Goal: Transaction & Acquisition: Purchase product/service

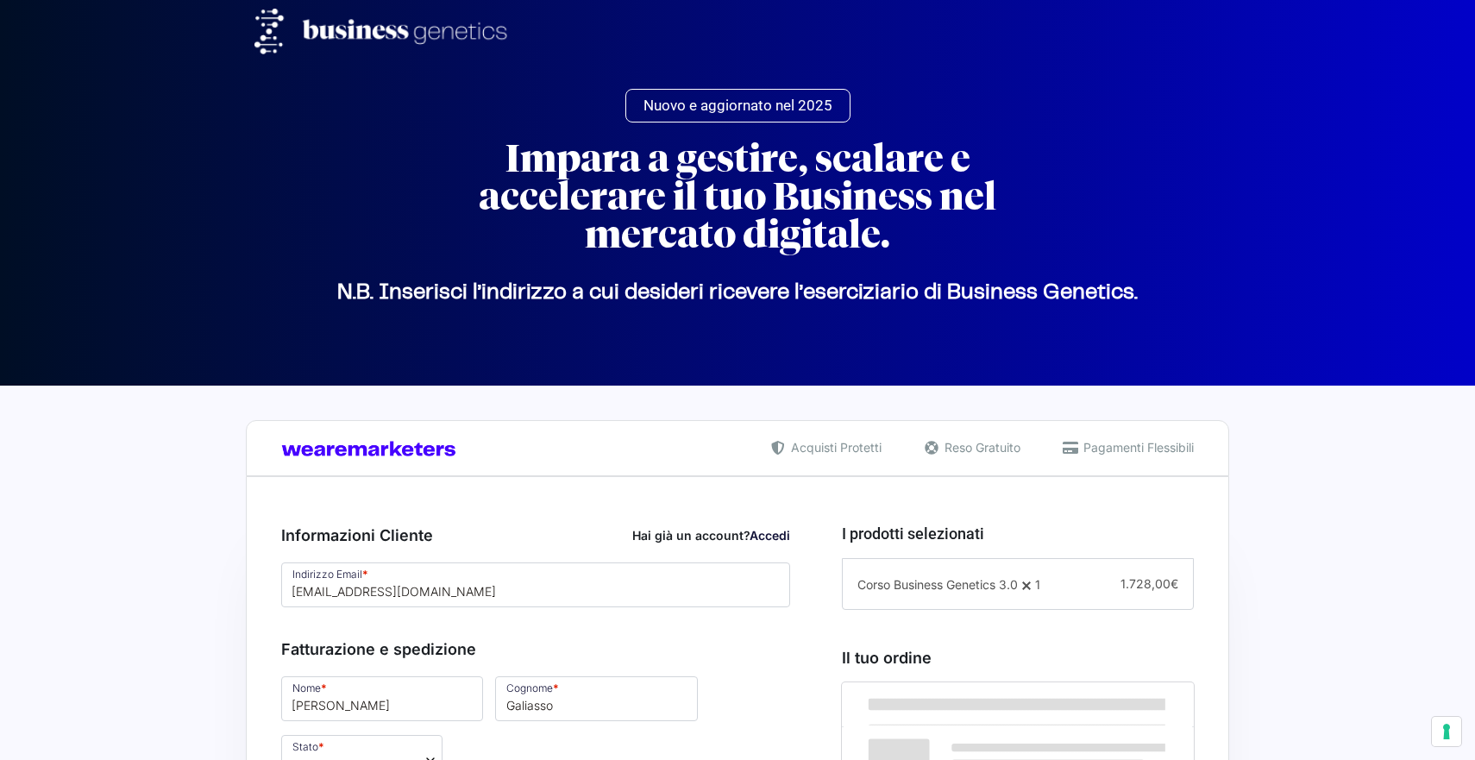
select select
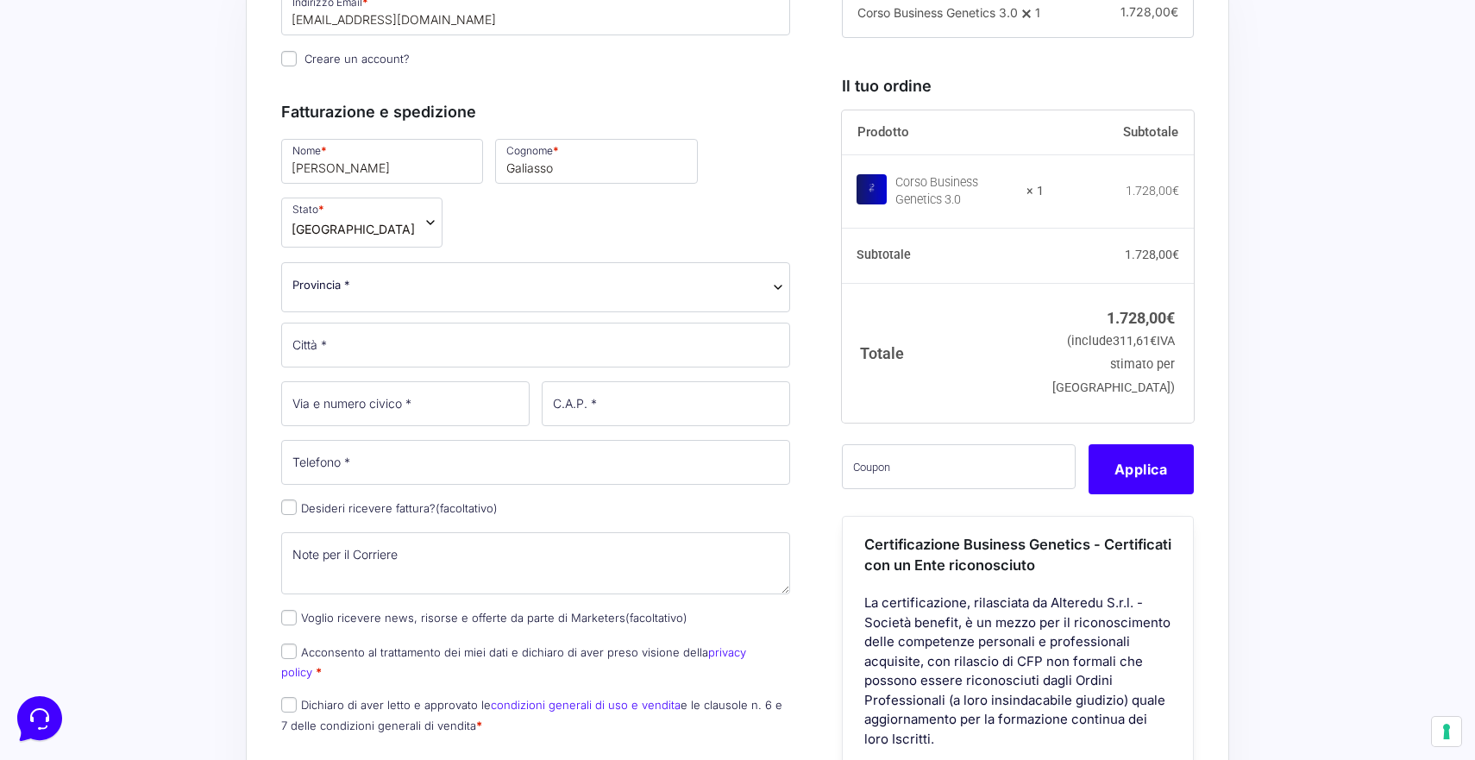
scroll to position [577, 0]
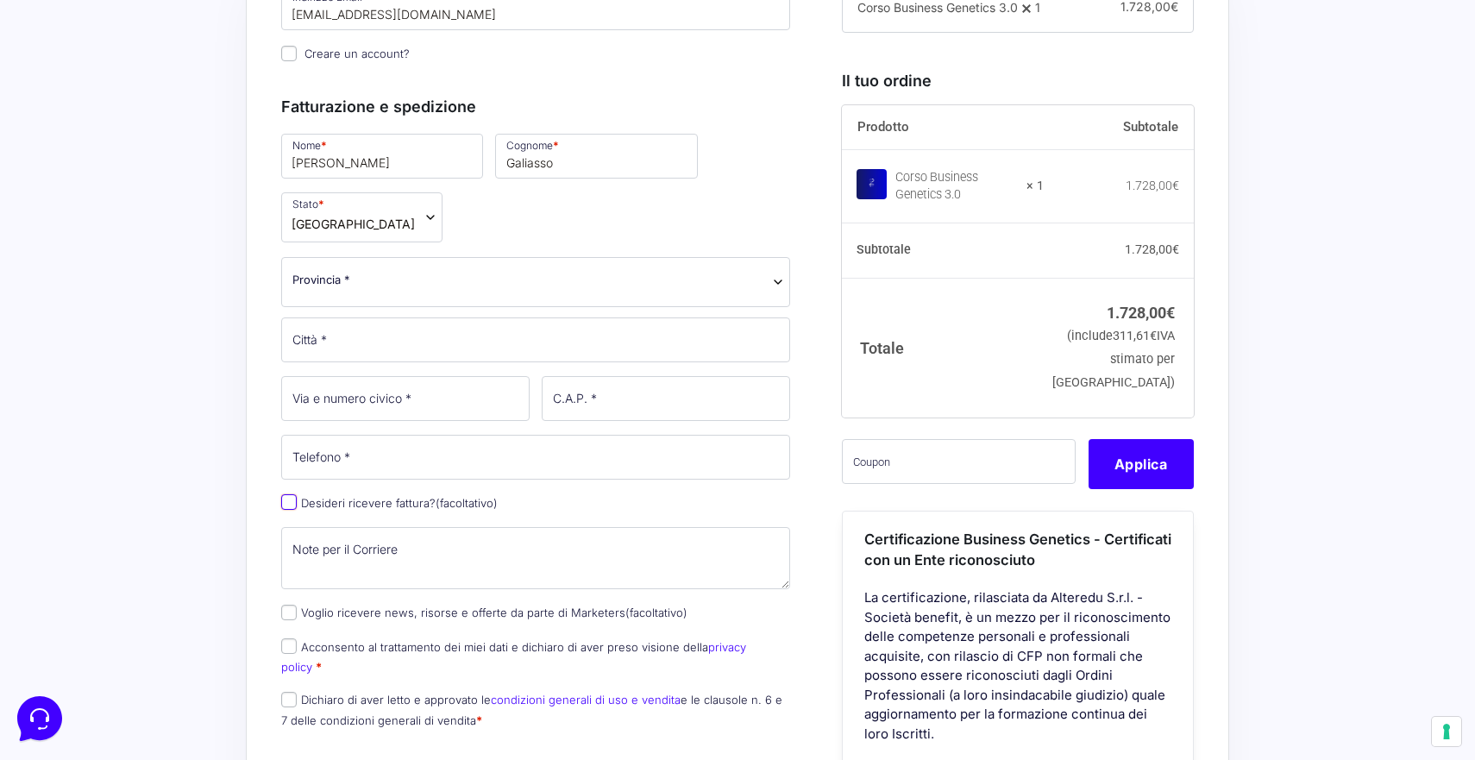
click at [288, 494] on input "Desideri ricevere fattura? (facoltativo)" at bounding box center [289, 502] width 16 height 16
checkbox input "true"
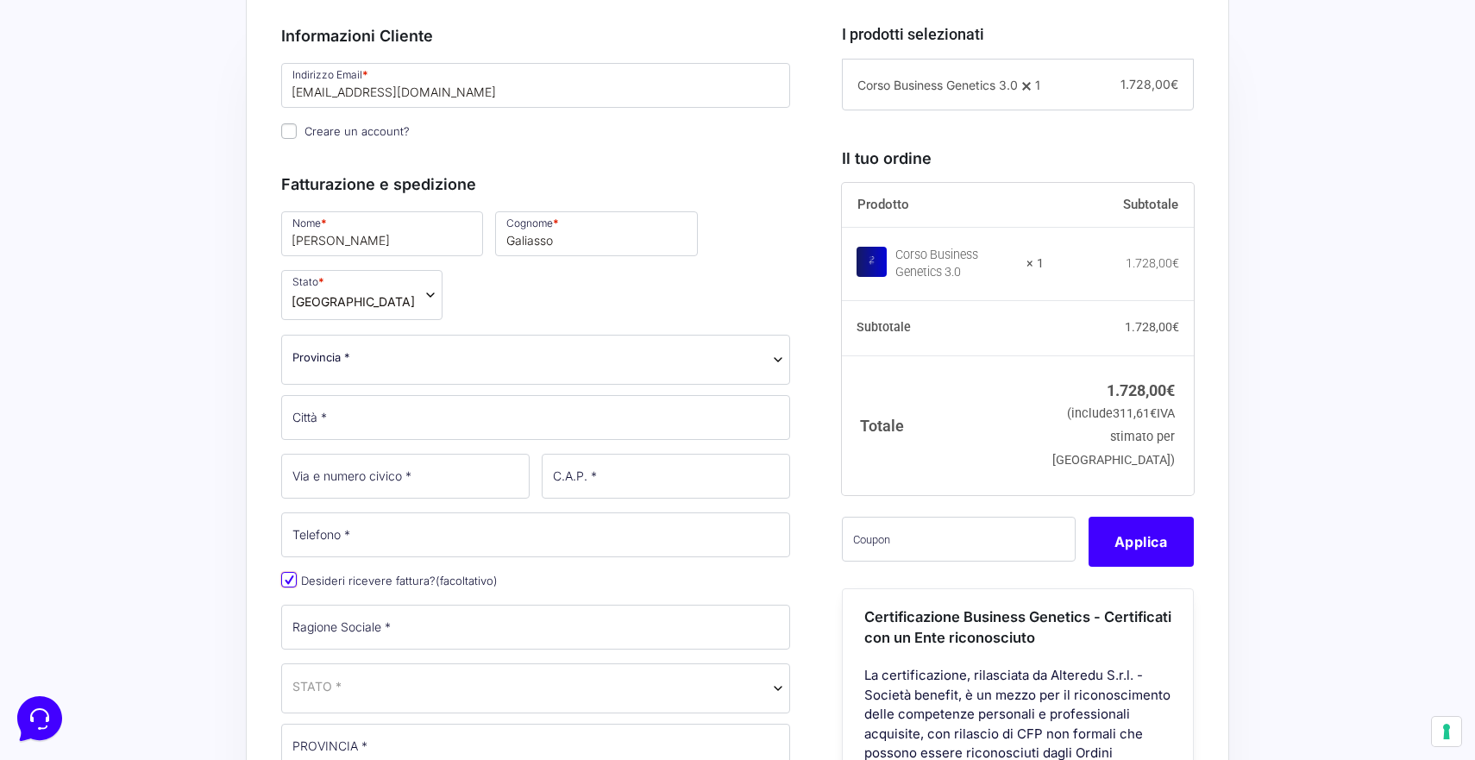
scroll to position [482, 0]
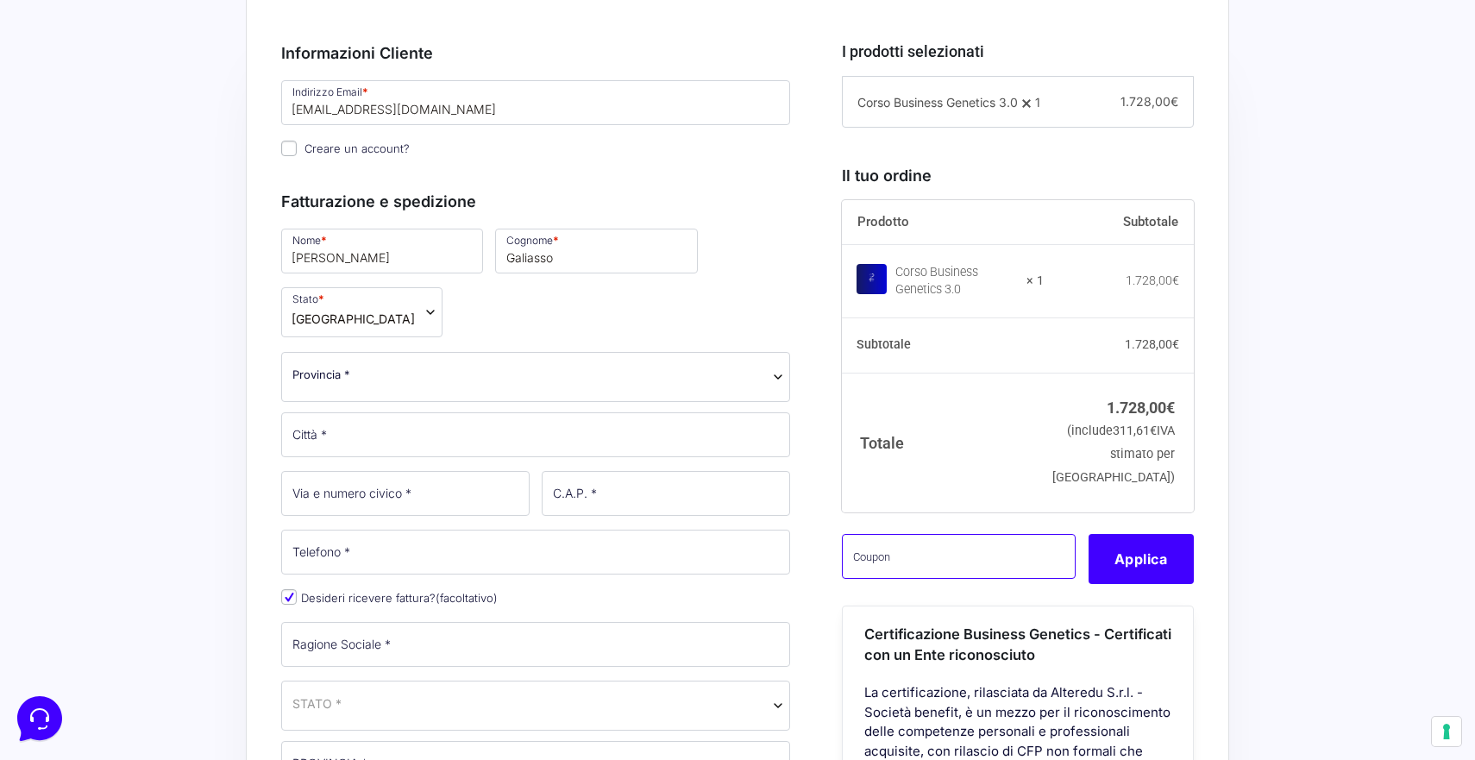
click at [928, 579] on input "text" at bounding box center [959, 556] width 234 height 45
type input "CLIPRO200BG"
click at [1159, 584] on button "Applica" at bounding box center [1140, 559] width 105 height 50
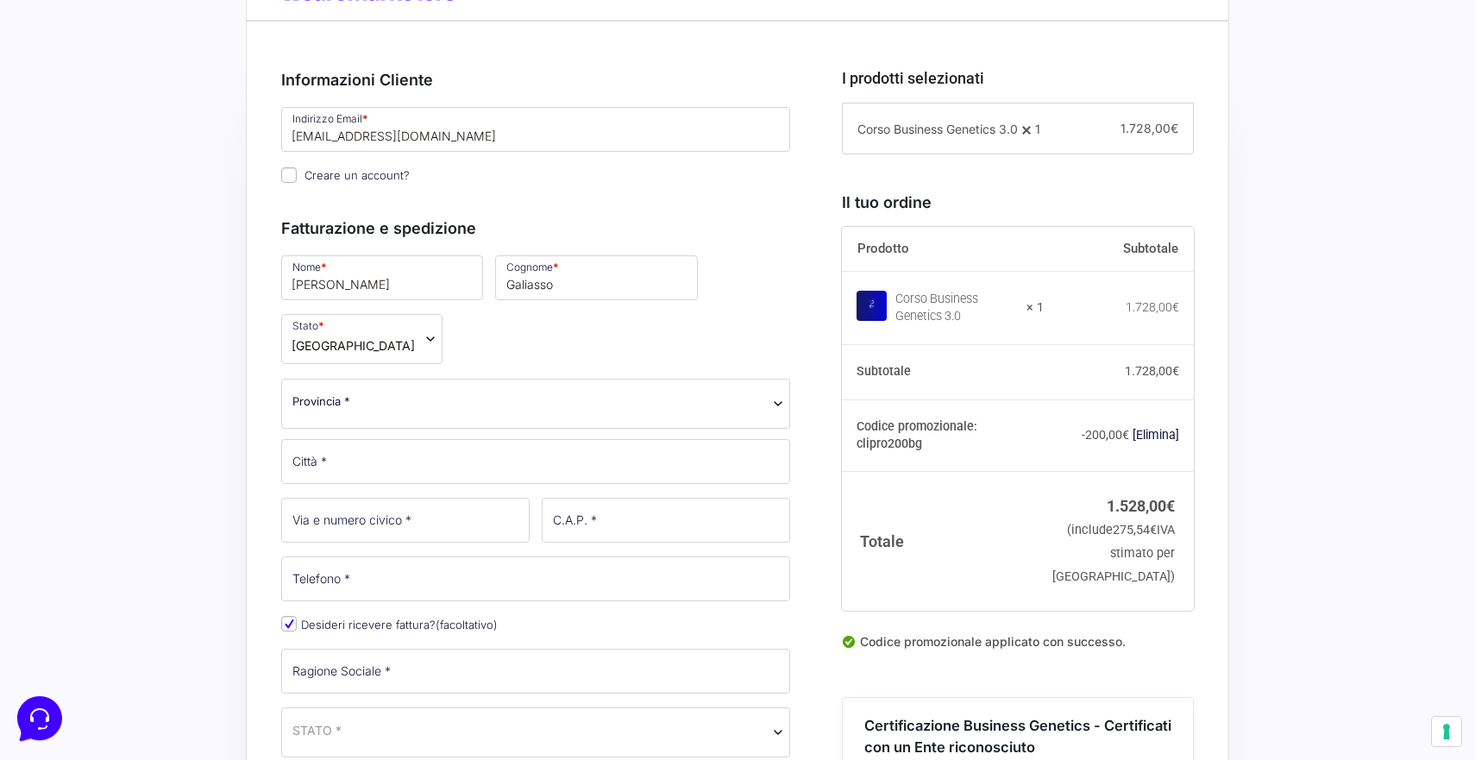
scroll to position [448, 0]
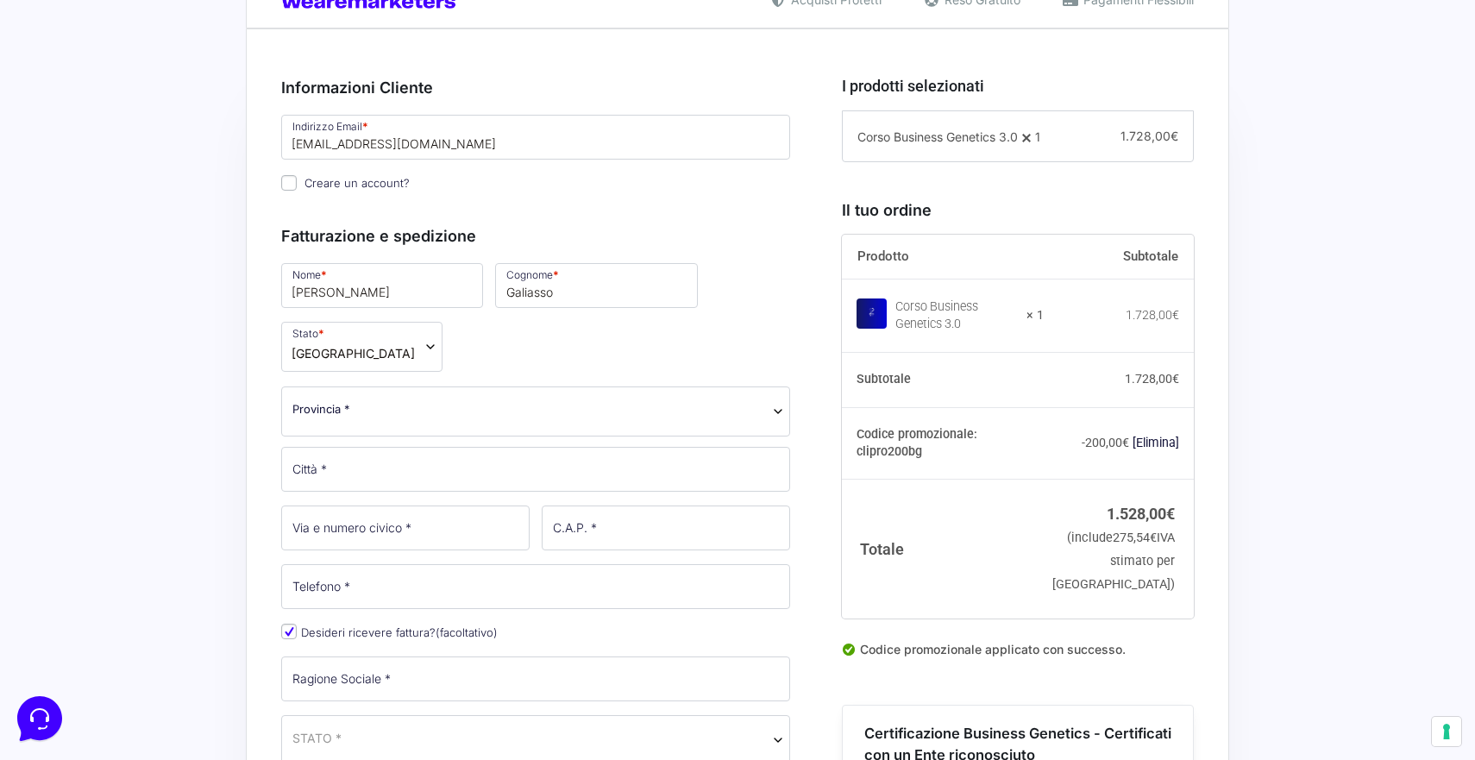
click at [542, 400] on span "Provincia *" at bounding box center [535, 409] width 486 height 18
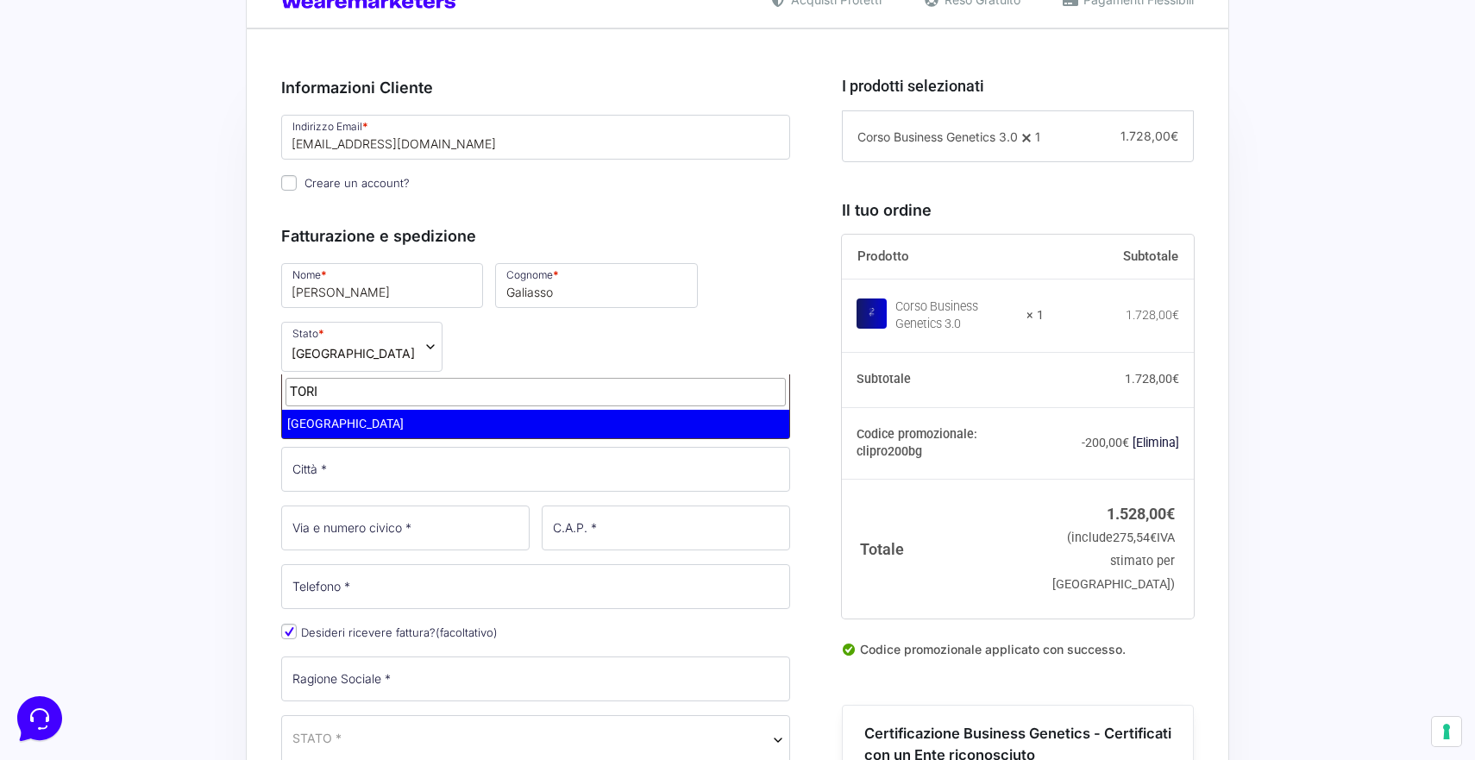
type input "TORI"
select select "TO"
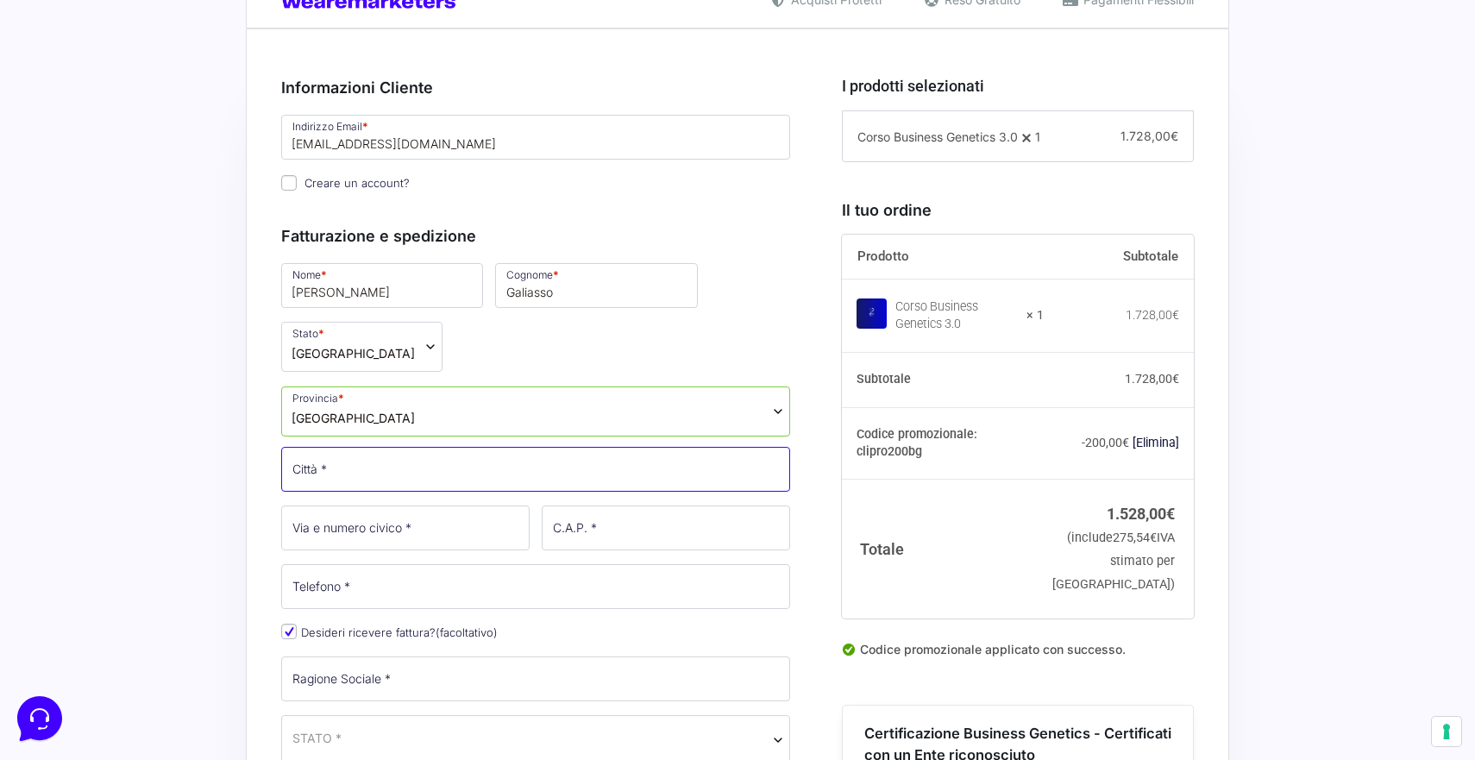
click at [447, 447] on input "Città *" at bounding box center [535, 469] width 509 height 45
type input "t"
type input "Beinasco"
click at [379, 505] on input "Via e numero civico *" at bounding box center [405, 527] width 248 height 45
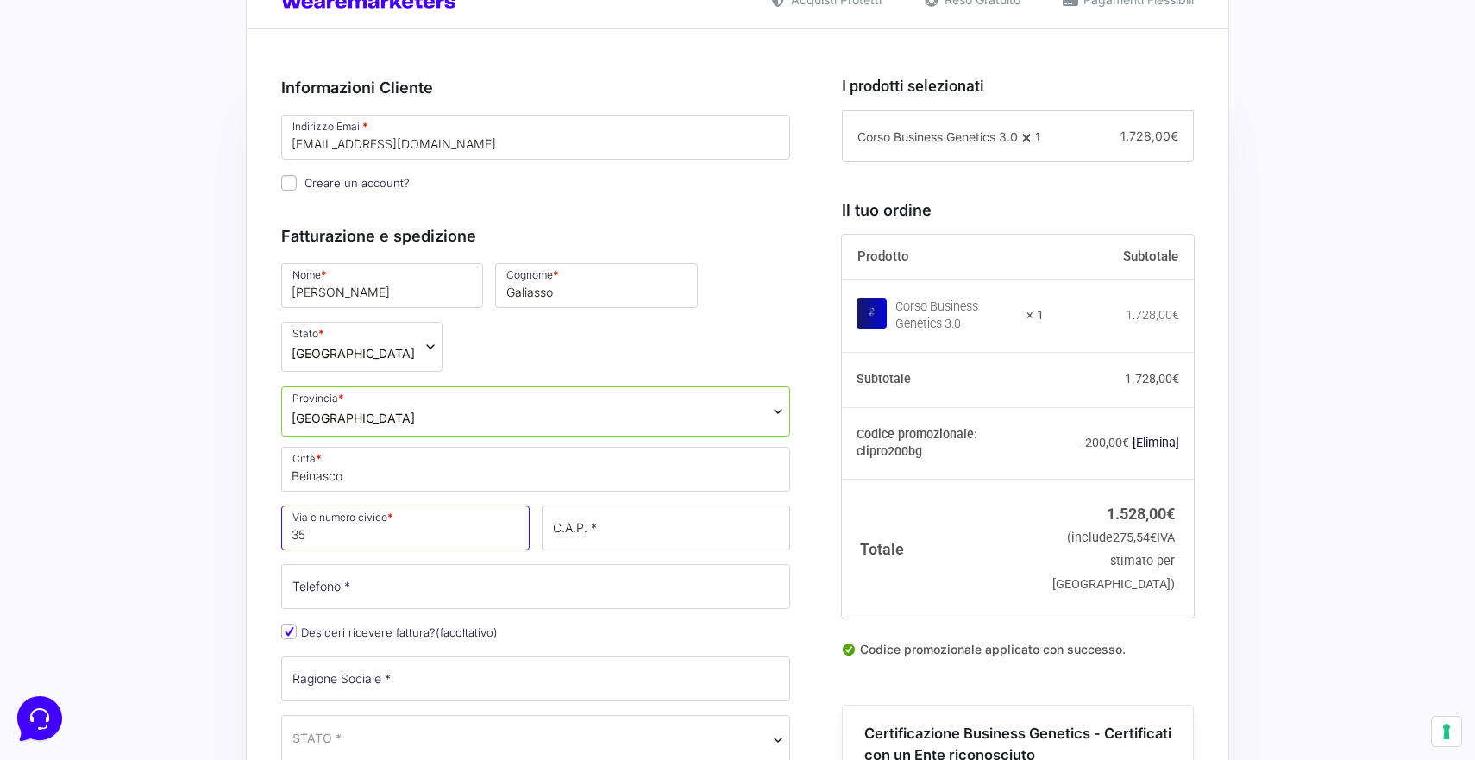
type input "3"
type input "[STREET_ADDRESS][PERSON_NAME]"
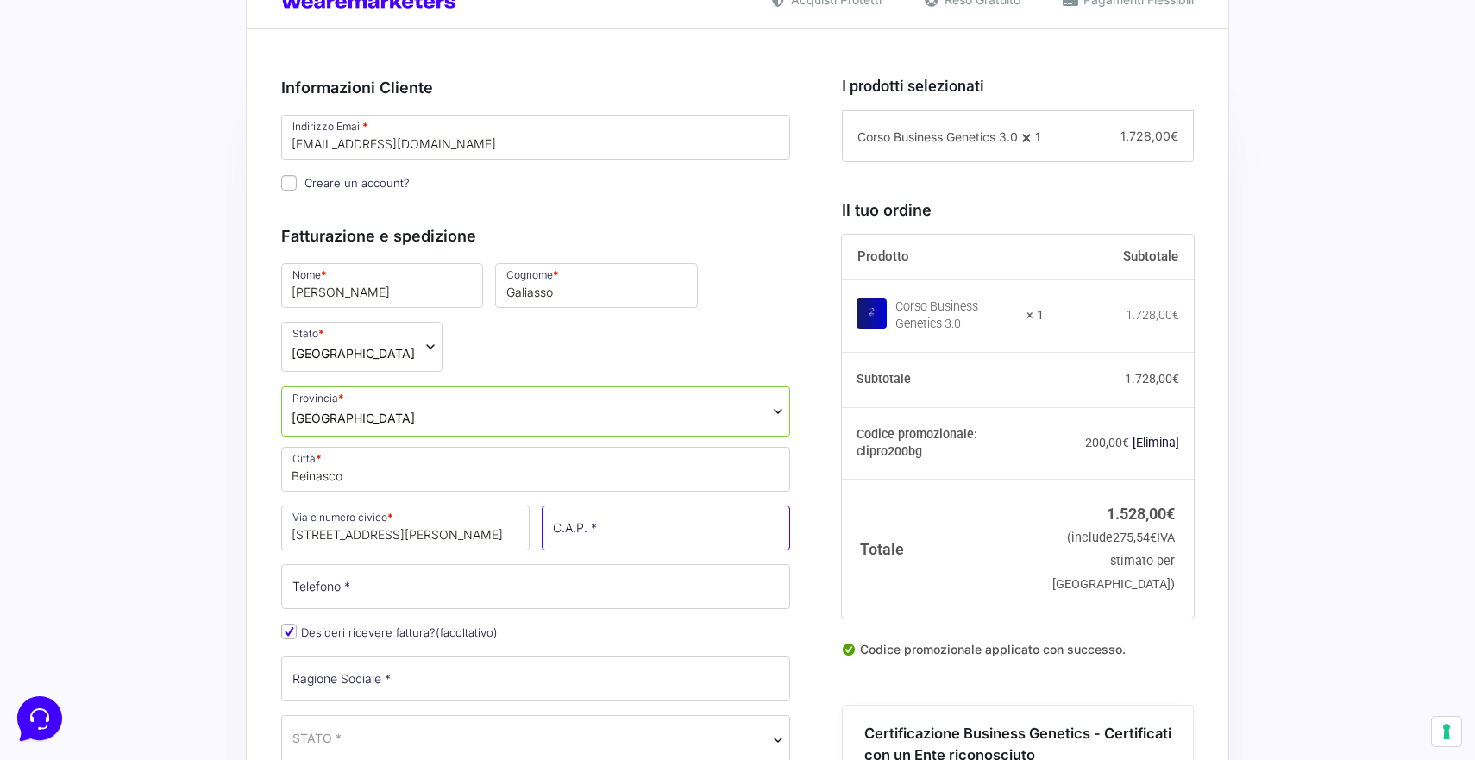
click at [608, 505] on input "C.A.P. *" at bounding box center [666, 527] width 248 height 45
type input "10092"
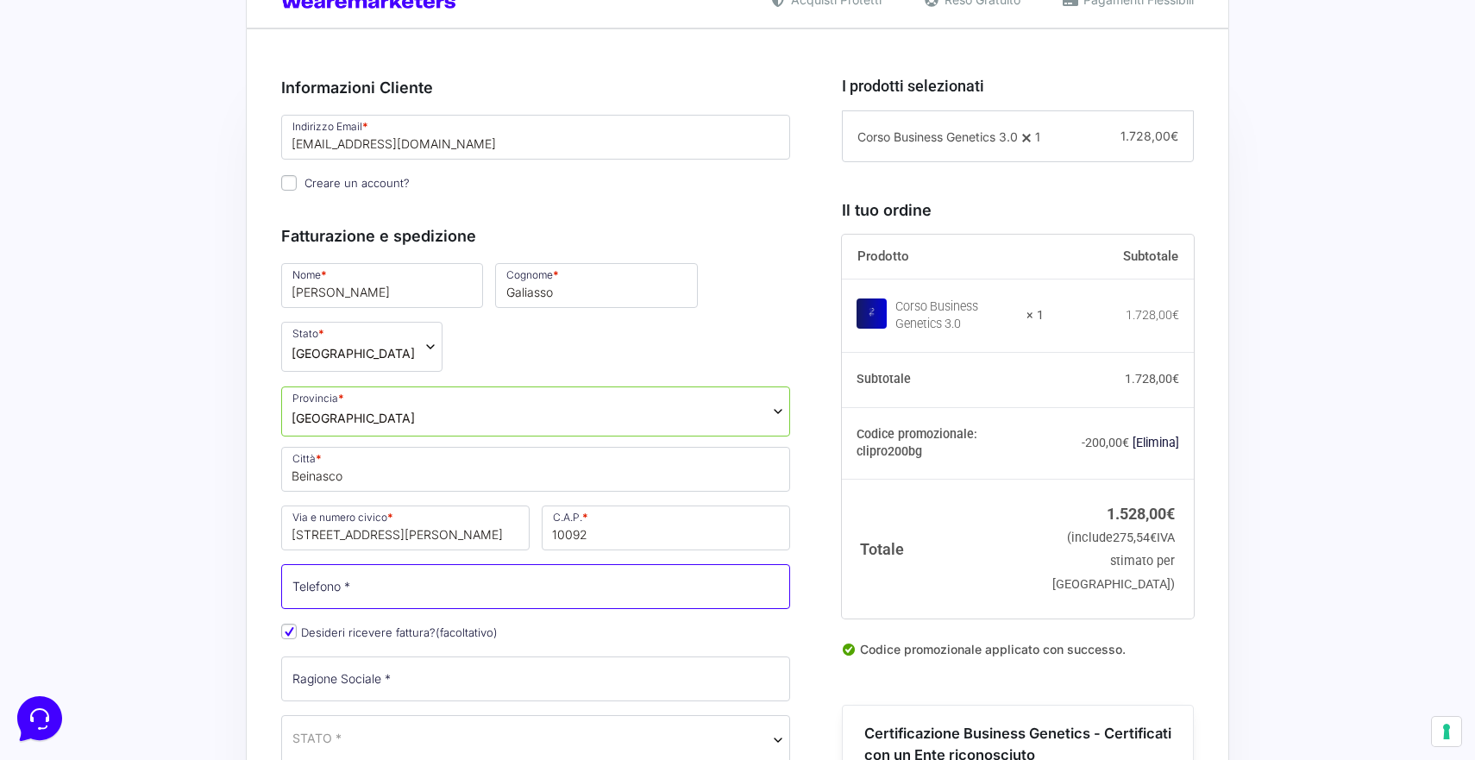
click at [548, 564] on input "Telefono *" at bounding box center [535, 586] width 509 height 45
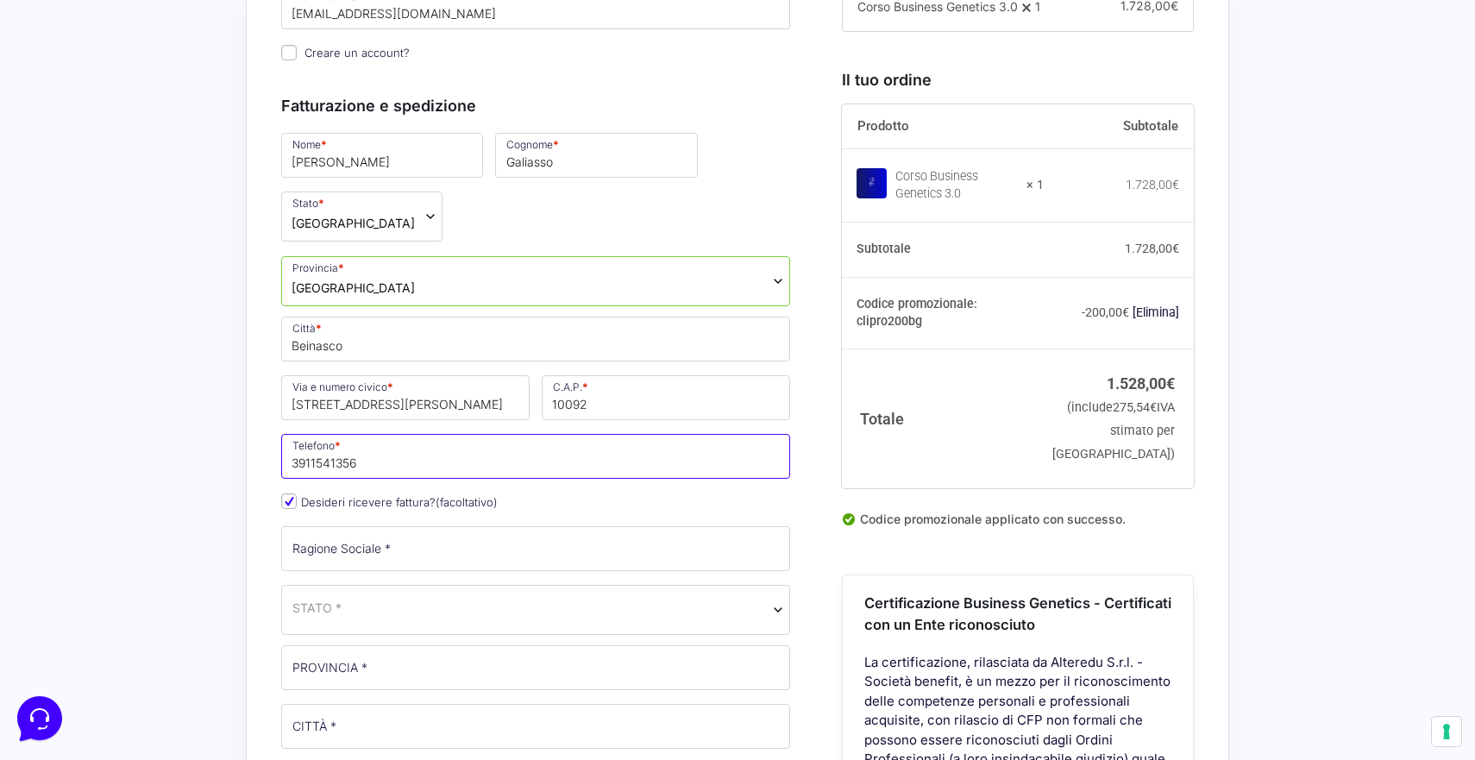
scroll to position [592, 0]
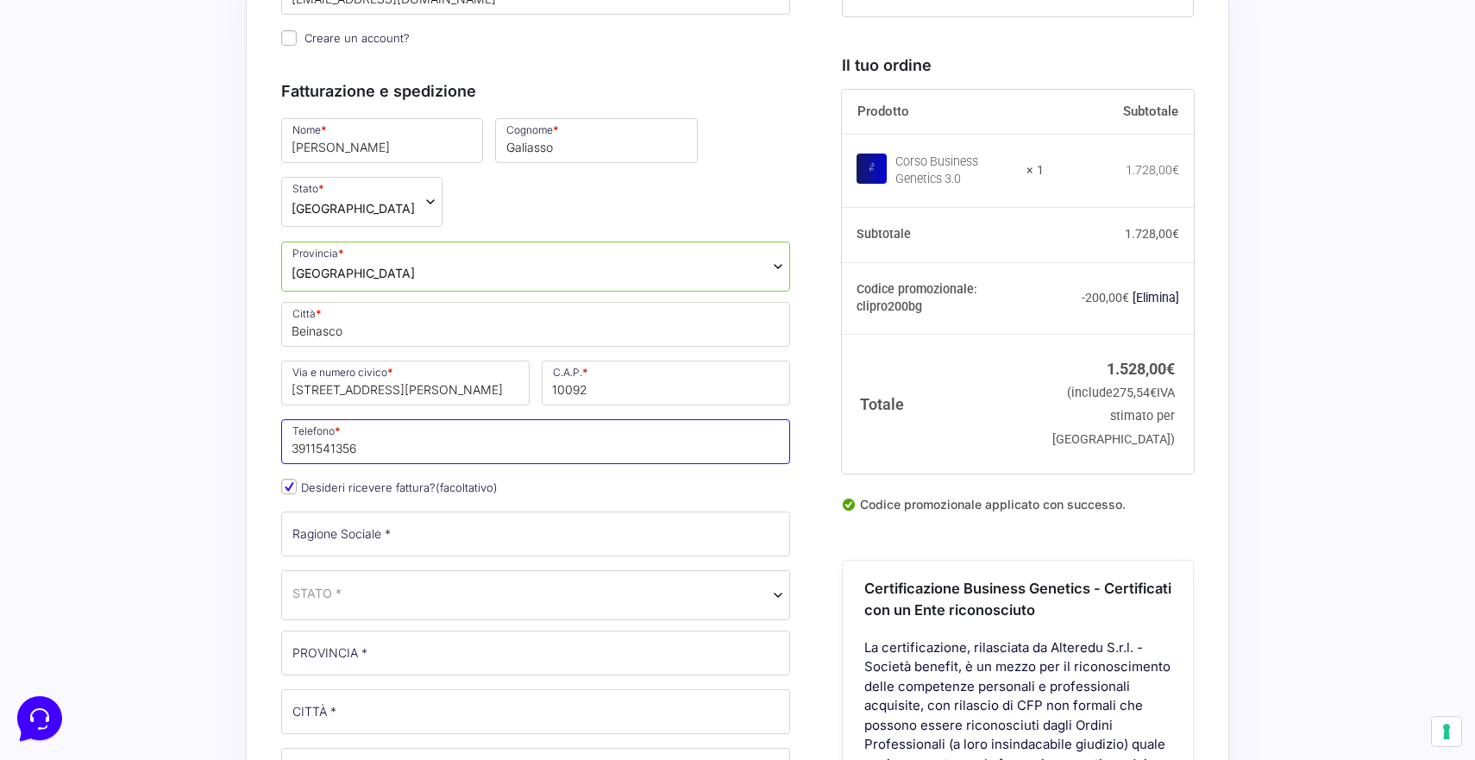
type input "3911541356"
click at [467, 511] on input "Ragione Sociale *" at bounding box center [535, 533] width 509 height 45
type input "[DOMAIN_NAME] di [PERSON_NAME]"
click at [32, 720] on icon at bounding box center [38, 716] width 45 height 45
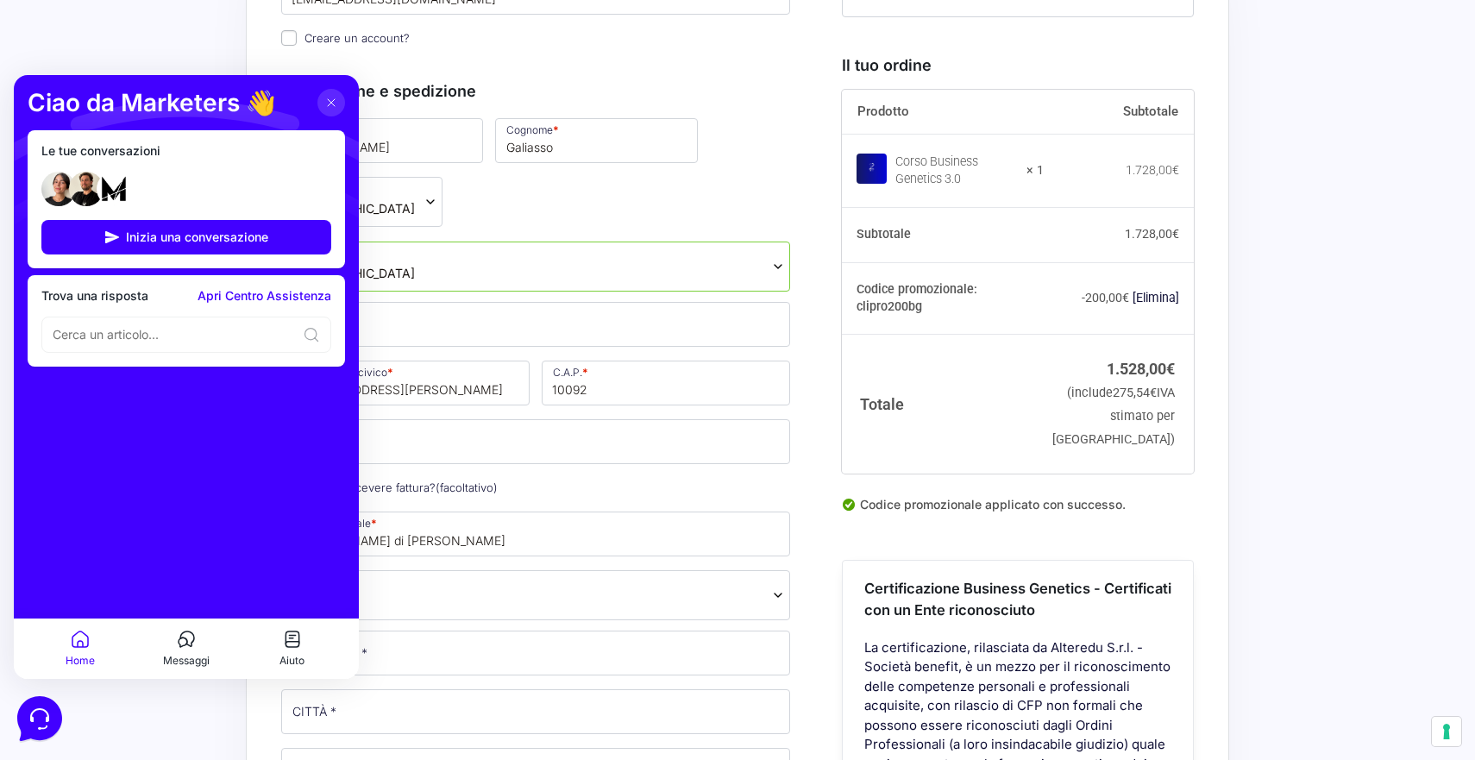
click at [143, 191] on div at bounding box center [186, 189] width 290 height 48
click at [97, 194] on img at bounding box center [114, 189] width 34 height 34
click at [191, 651] on button "Messaggi" at bounding box center [187, 649] width 106 height 40
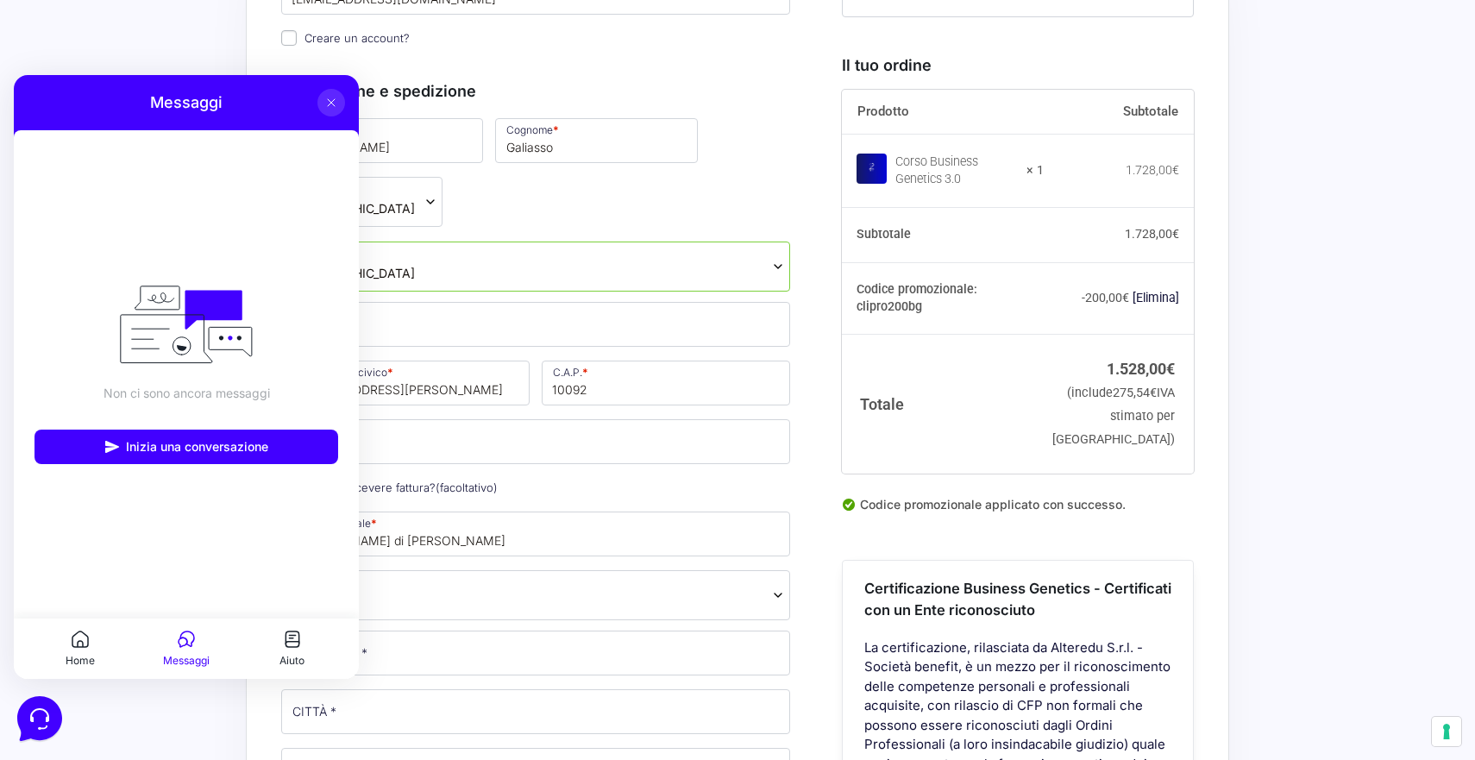
click at [83, 643] on icon at bounding box center [80, 644] width 5 height 6
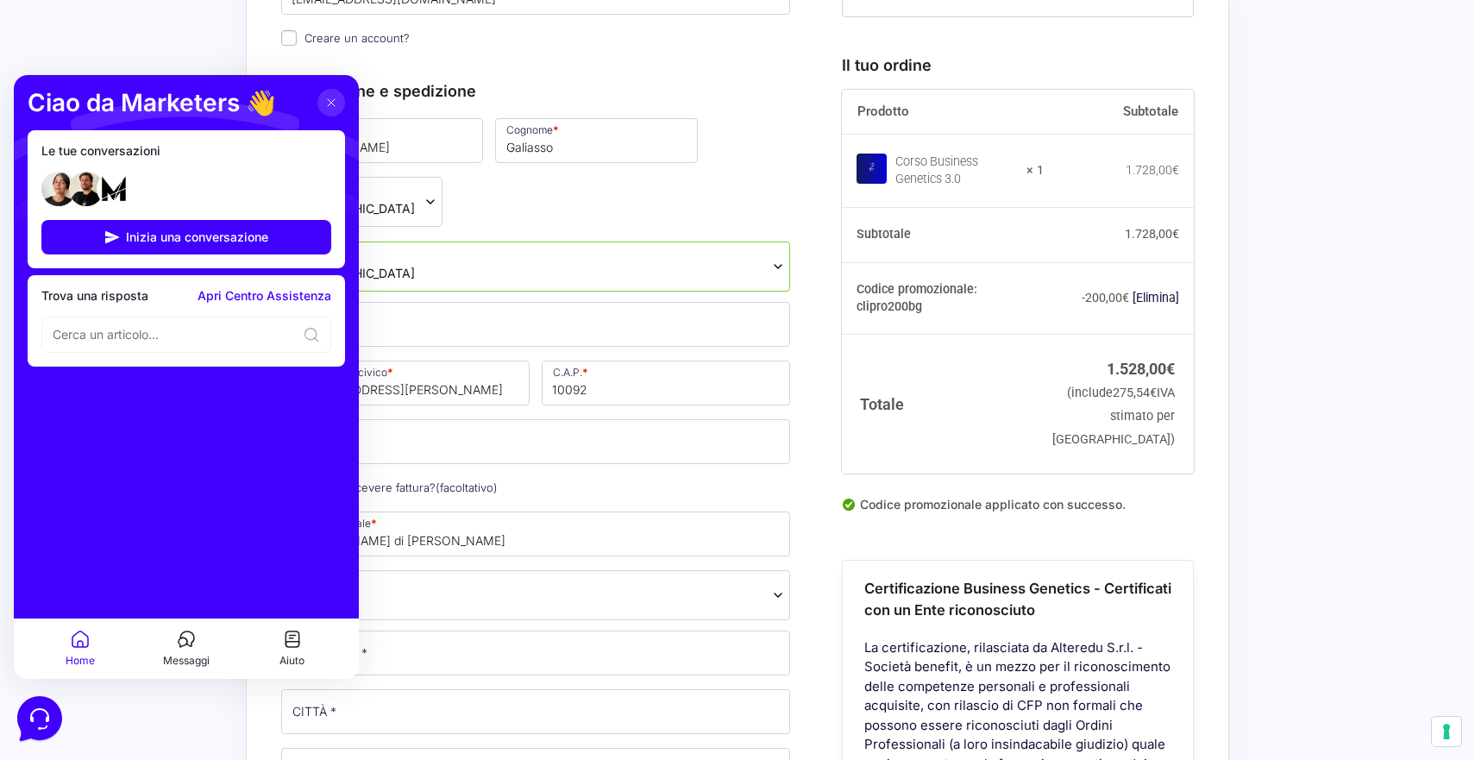
click at [65, 203] on img at bounding box center [58, 189] width 34 height 34
click at [335, 116] on button at bounding box center [331, 103] width 28 height 28
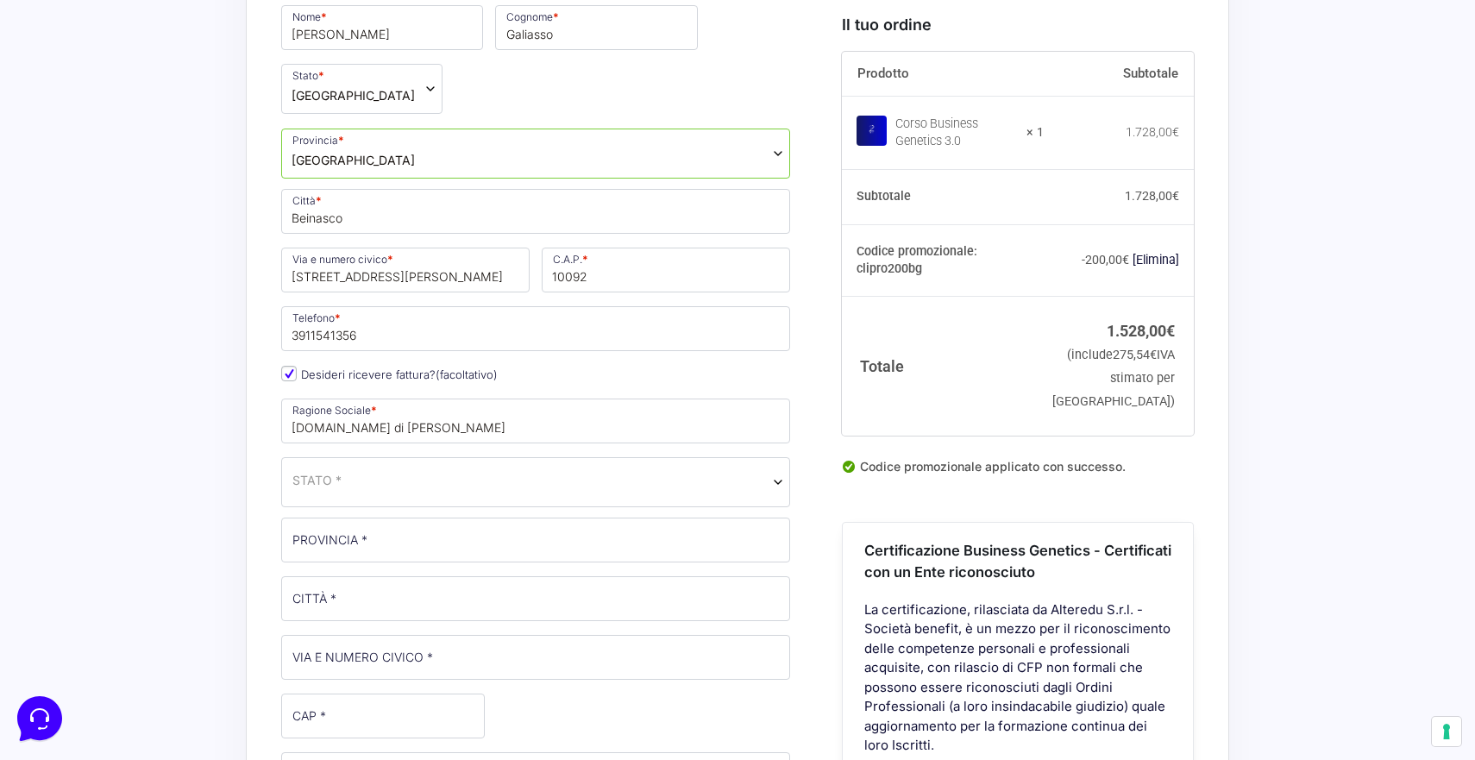
scroll to position [709, 0]
click at [326, 467] on span "STATO *" at bounding box center [316, 476] width 49 height 18
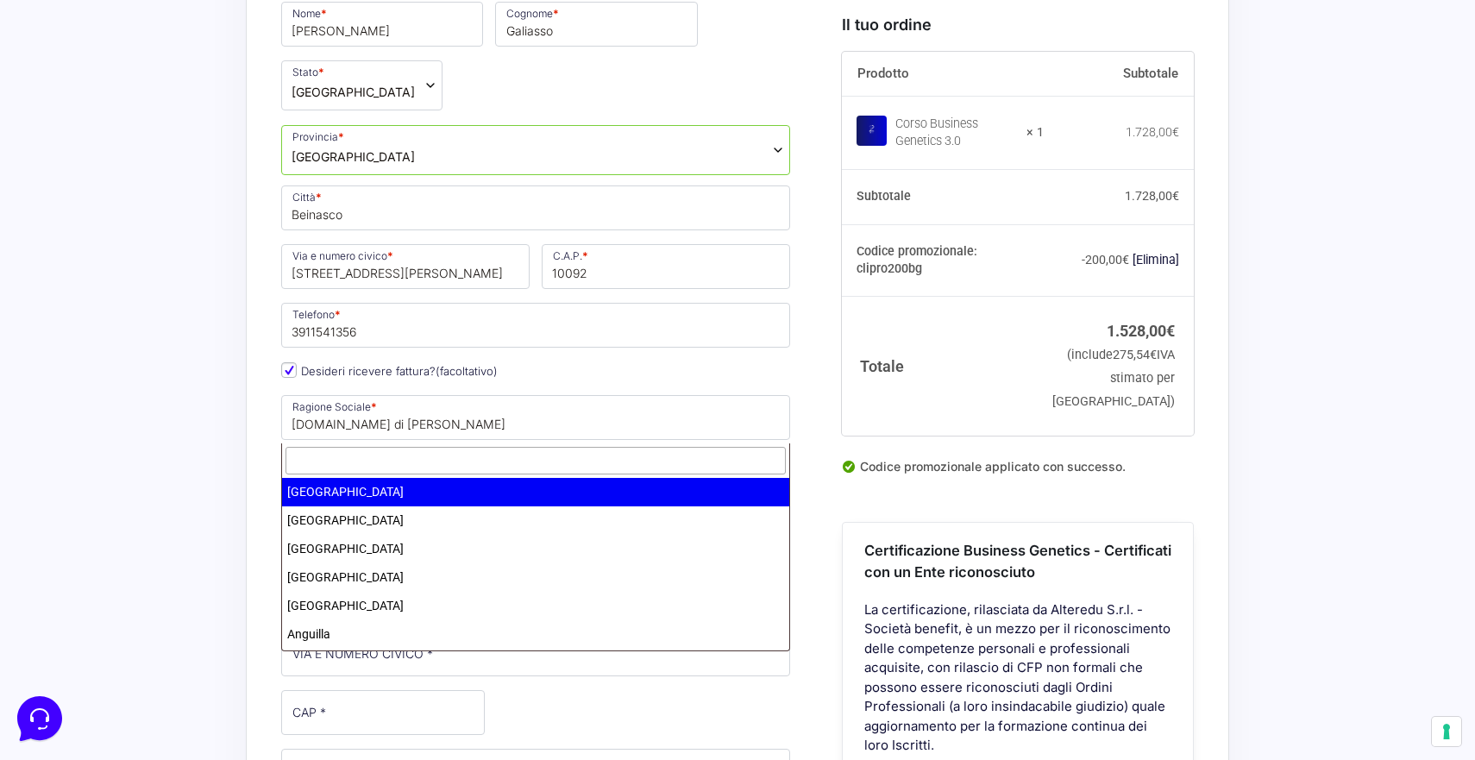
type input "t"
type input "ita"
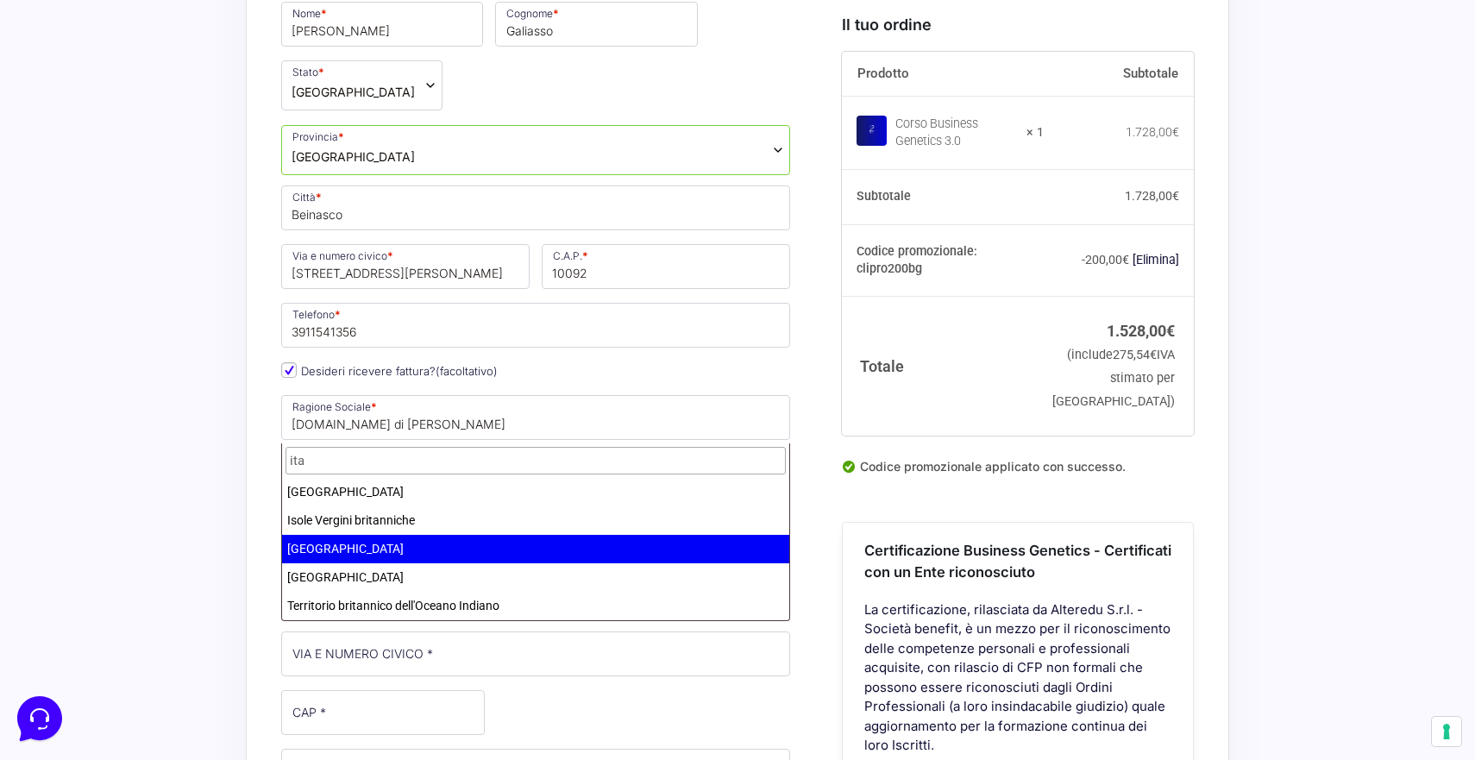
select select "IT"
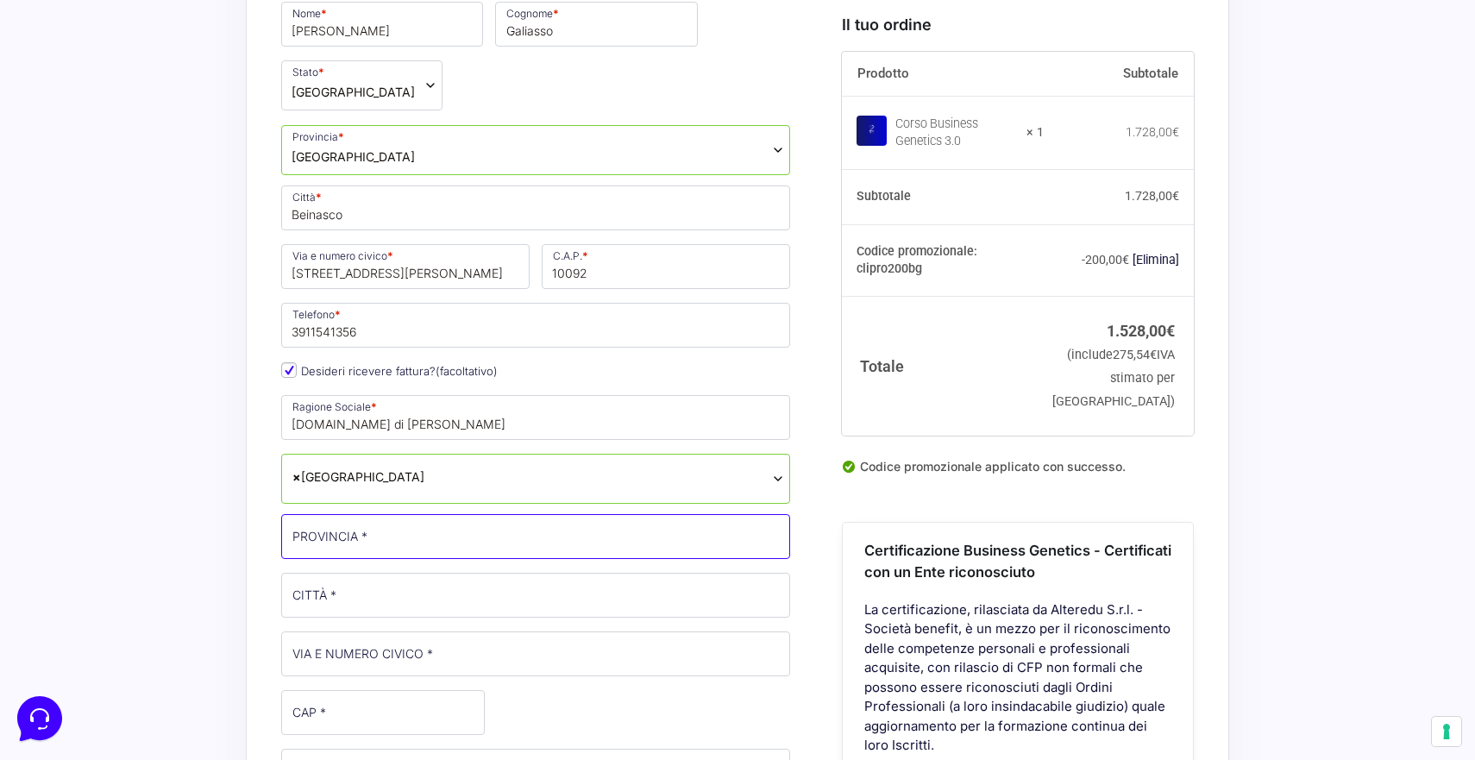
click at [366, 514] on input "PROVINCIA *" at bounding box center [535, 536] width 509 height 45
type input "t"
type input "[GEOGRAPHIC_DATA]"
click at [366, 573] on input "CITTÀ *" at bounding box center [535, 595] width 509 height 45
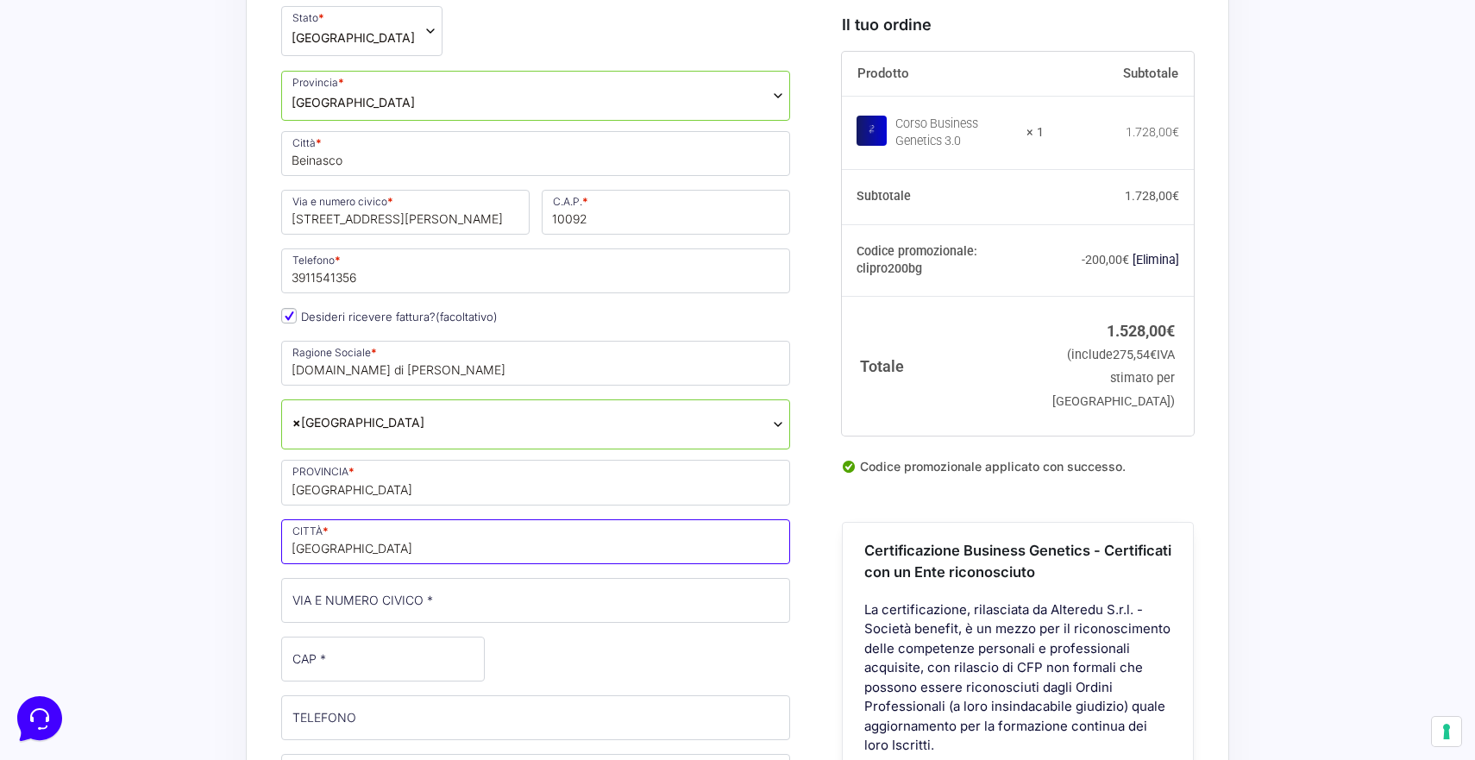
scroll to position [767, 0]
type input "[GEOGRAPHIC_DATA]"
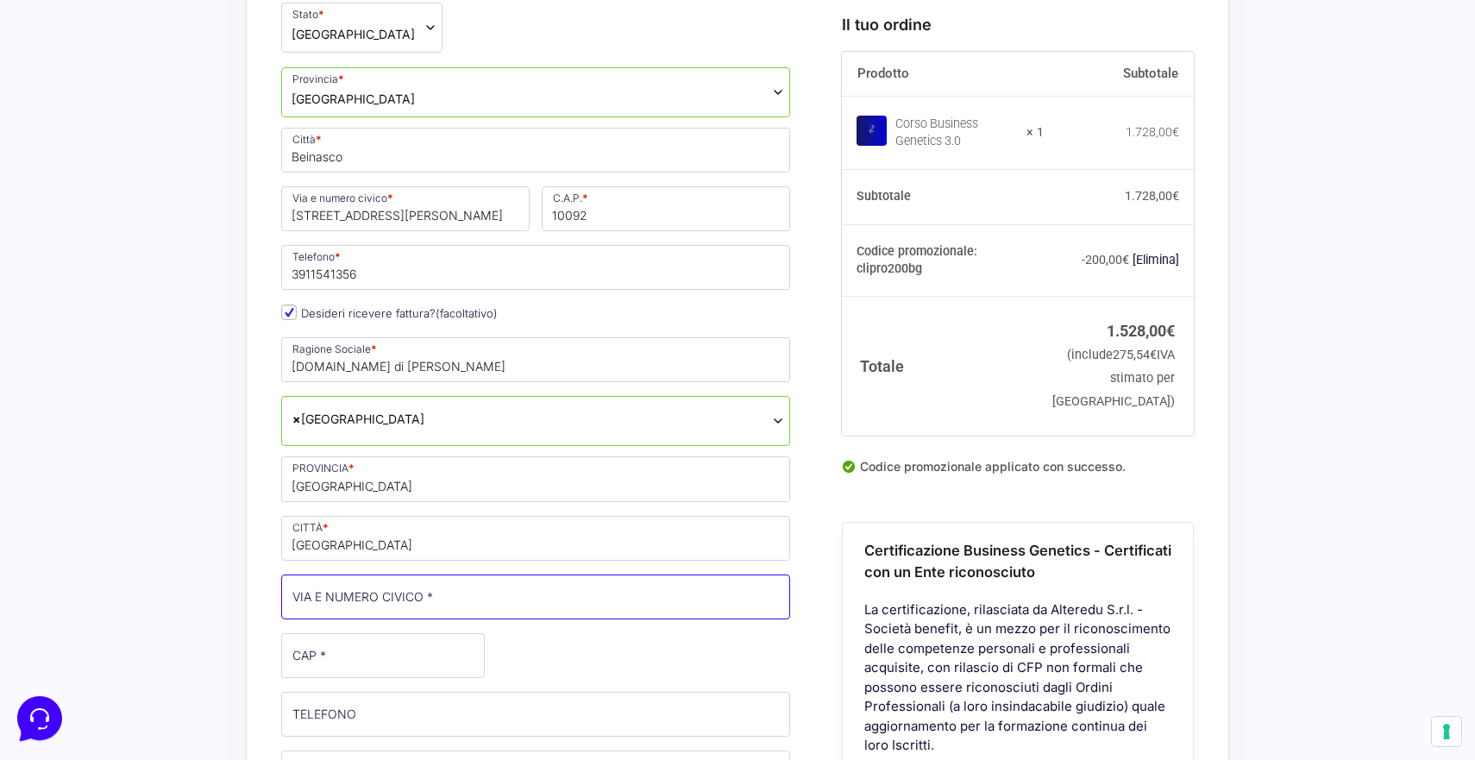
click at [347, 574] on input "VIA E NUMERO CIVICO *" at bounding box center [535, 596] width 509 height 45
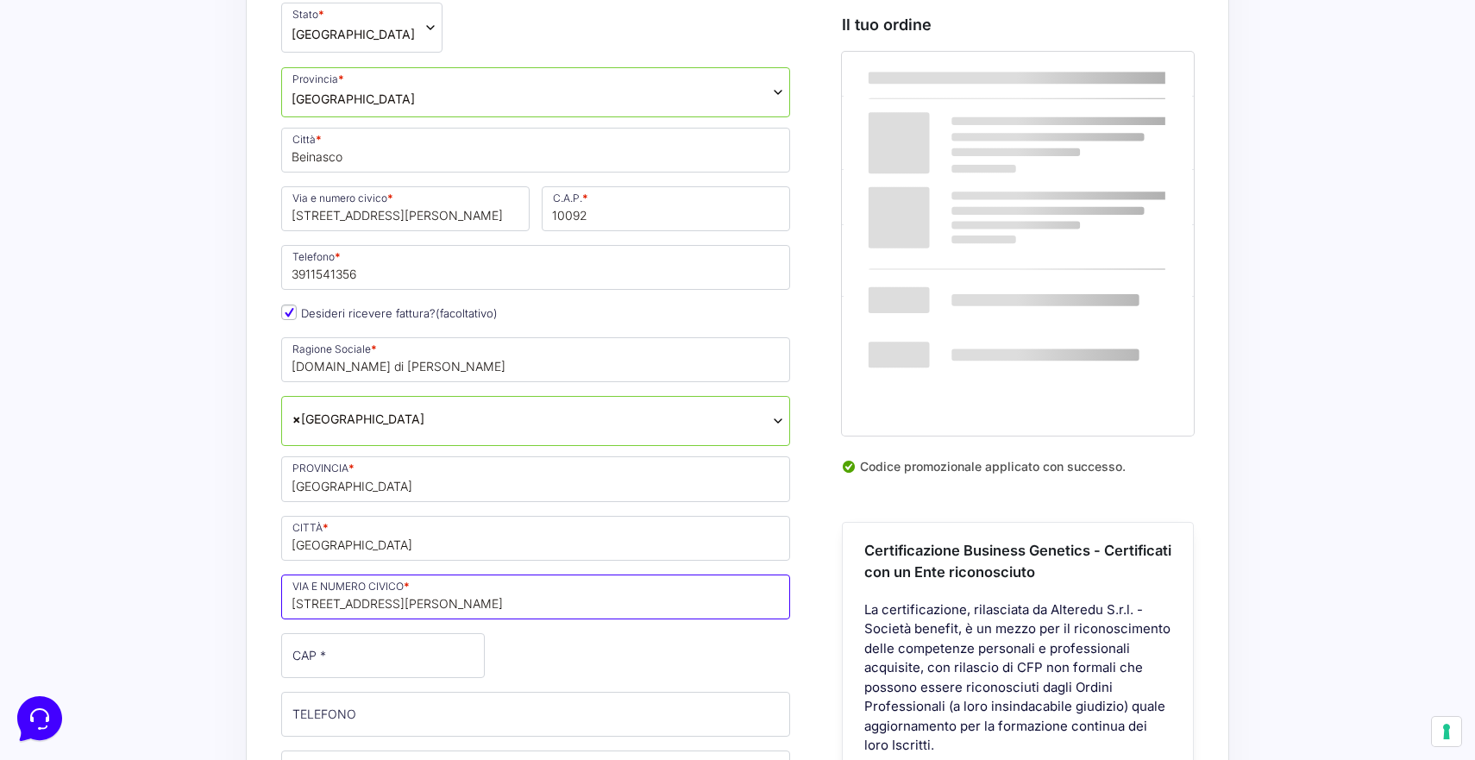
type input "[STREET_ADDRESS][PERSON_NAME]"
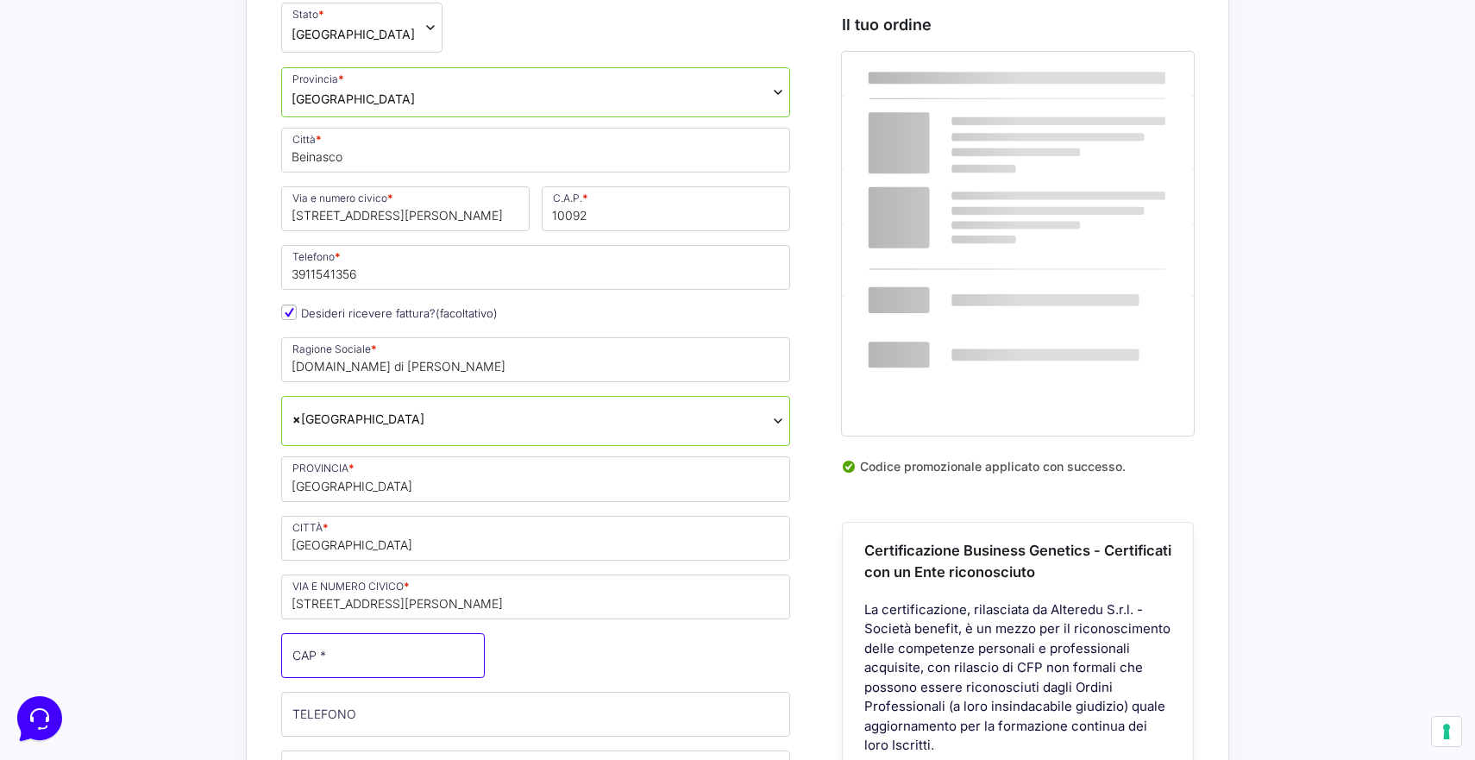
click at [323, 633] on input "CAP *" at bounding box center [383, 655] width 204 height 45
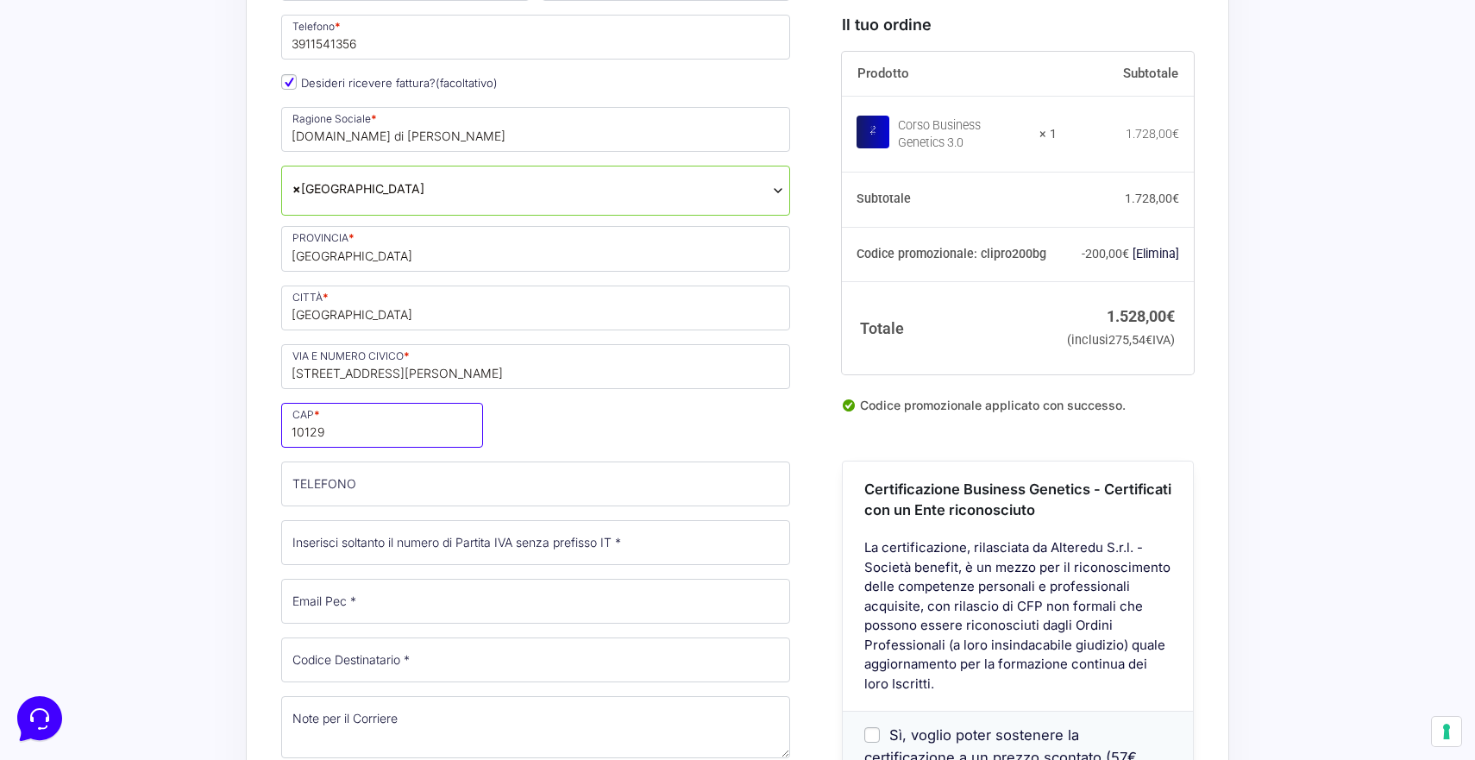
scroll to position [999, 0]
type input "10129"
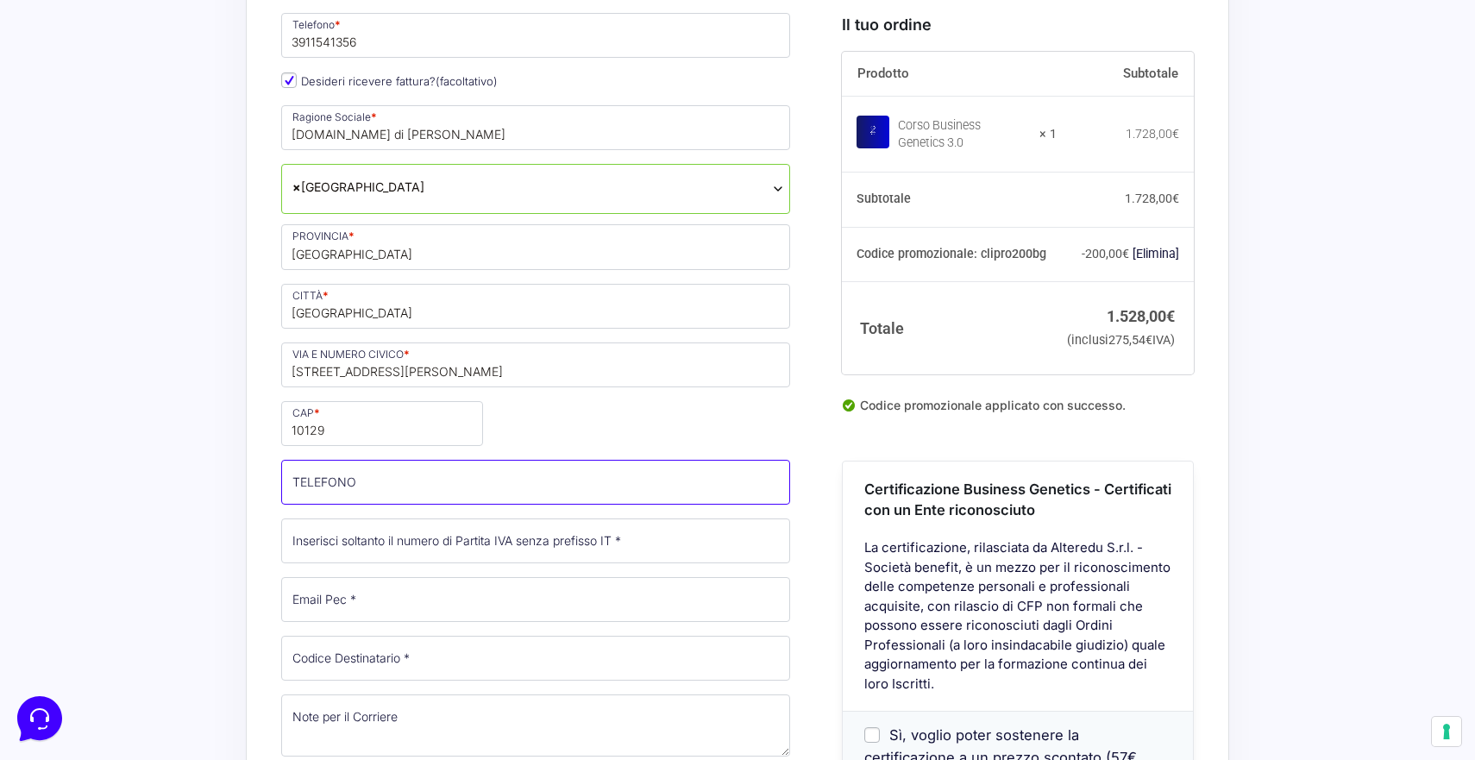
click at [340, 460] on input "TELEFONO (facoltativo)" at bounding box center [535, 482] width 509 height 45
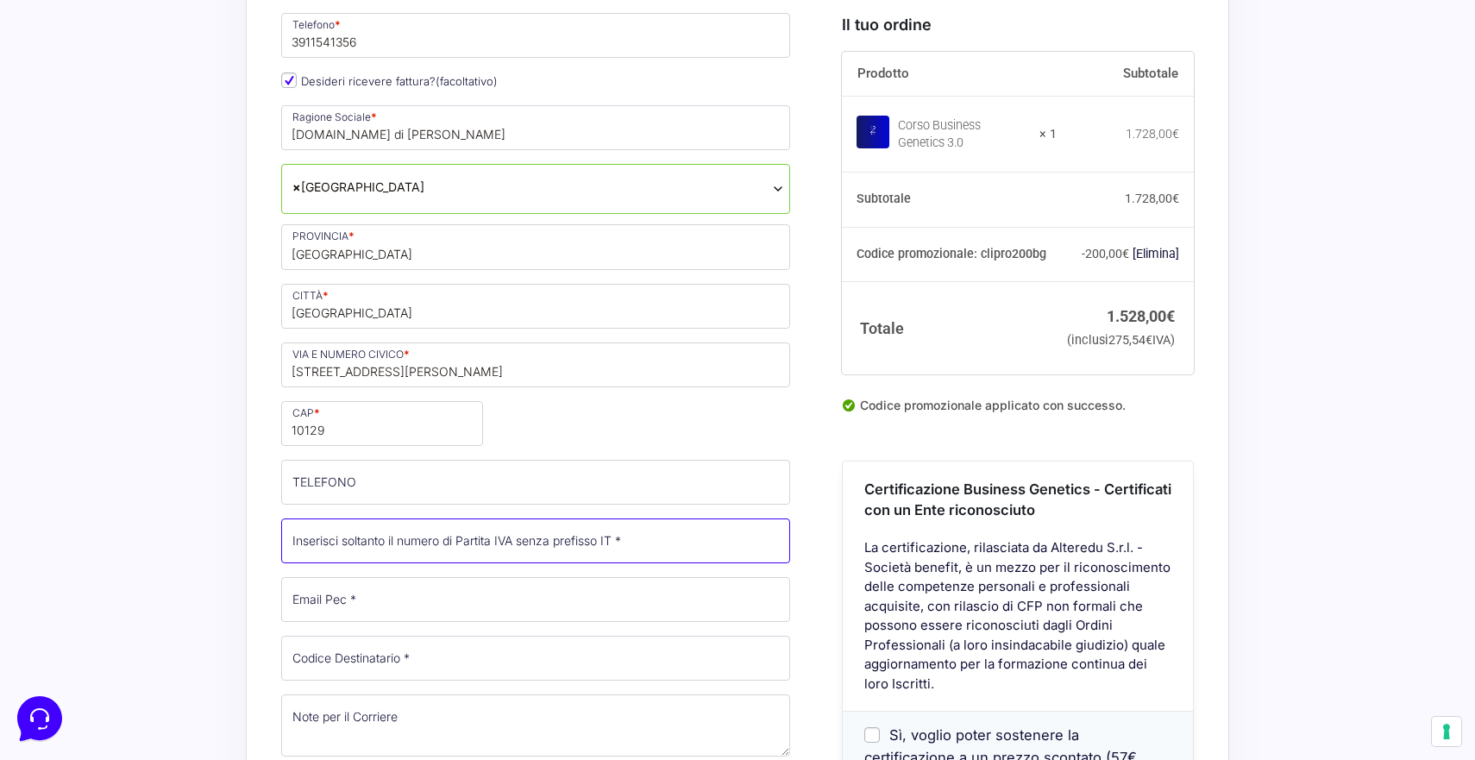
click at [415, 518] on input "Partita Iva *" at bounding box center [535, 540] width 509 height 45
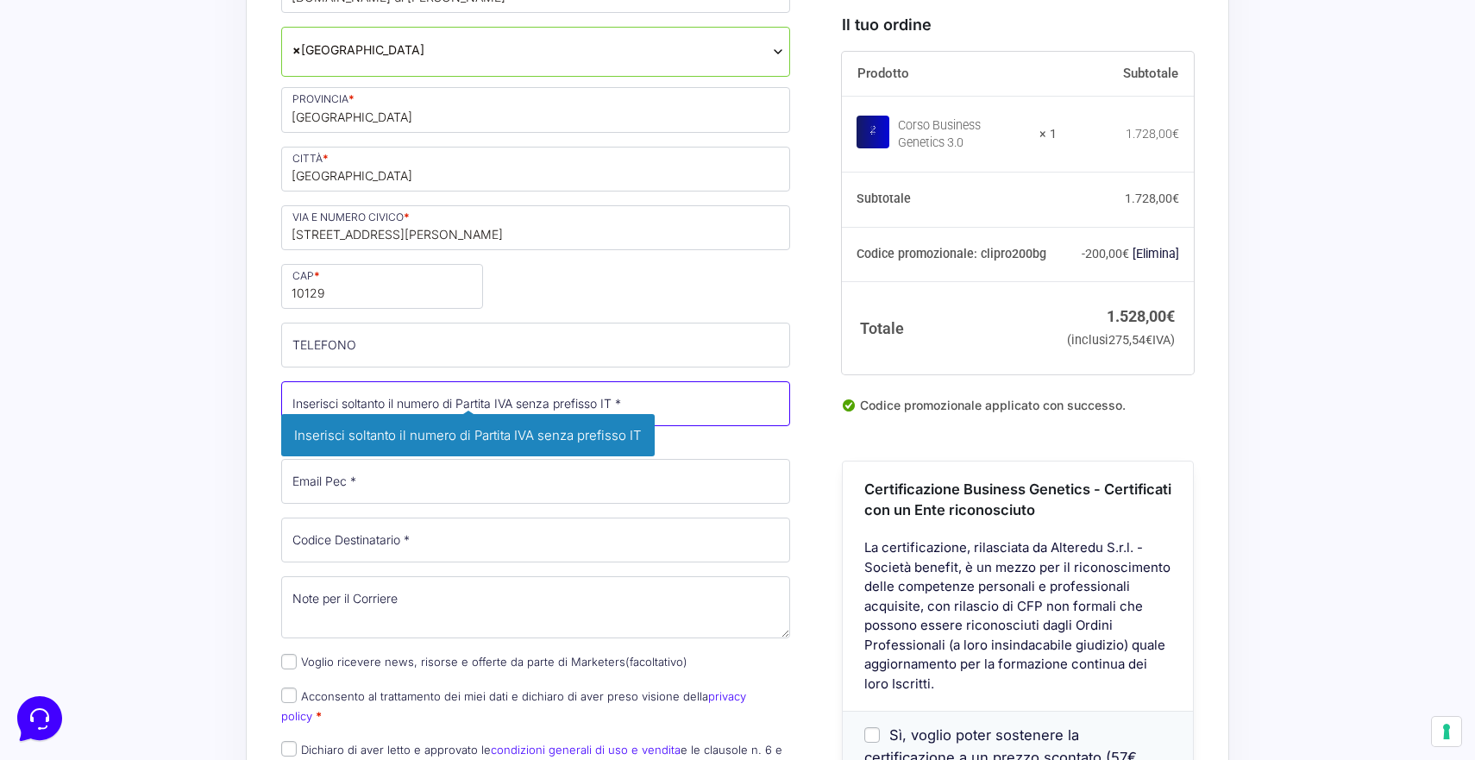
scroll to position [1135, 0]
type input "06332910014"
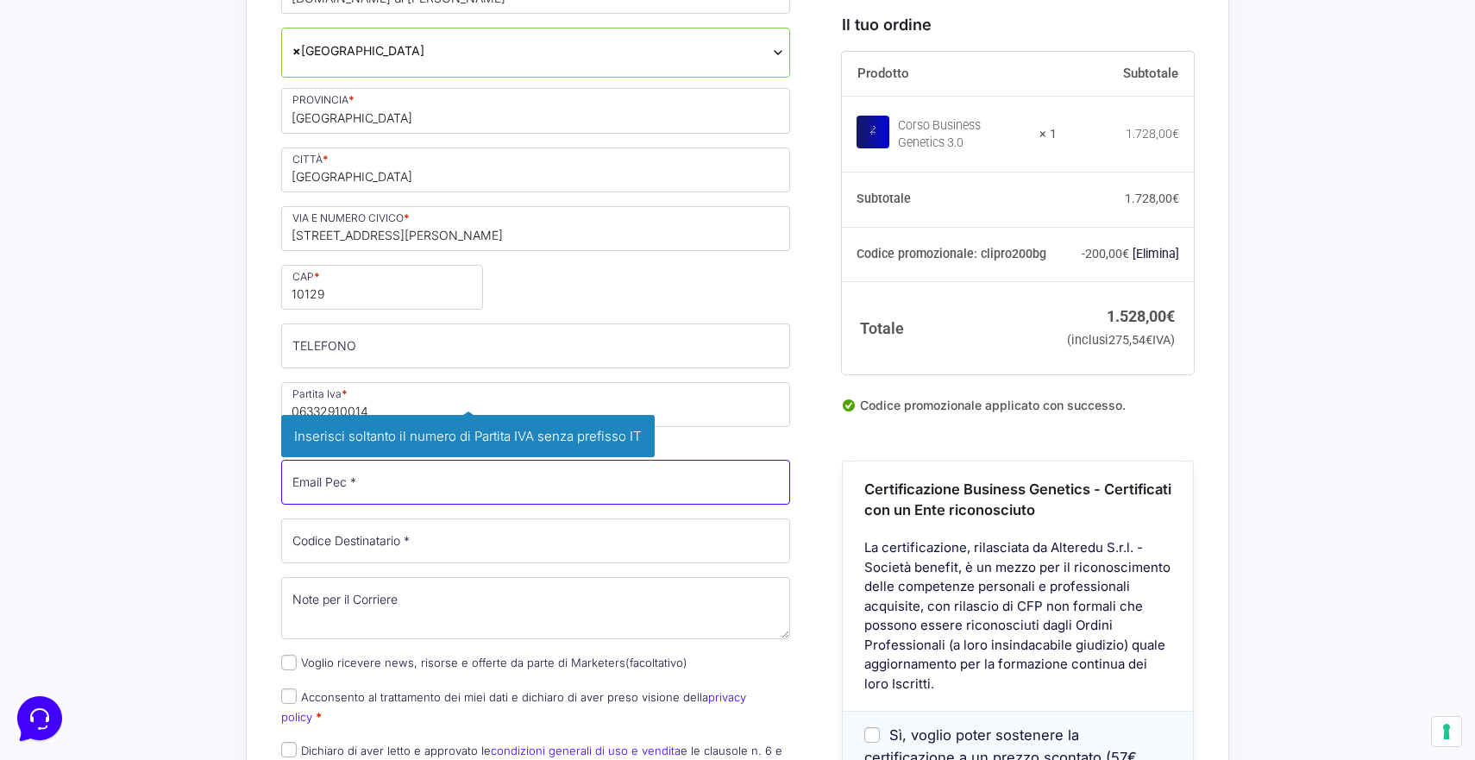
click at [654, 460] on input "Email Pec *" at bounding box center [535, 482] width 509 height 45
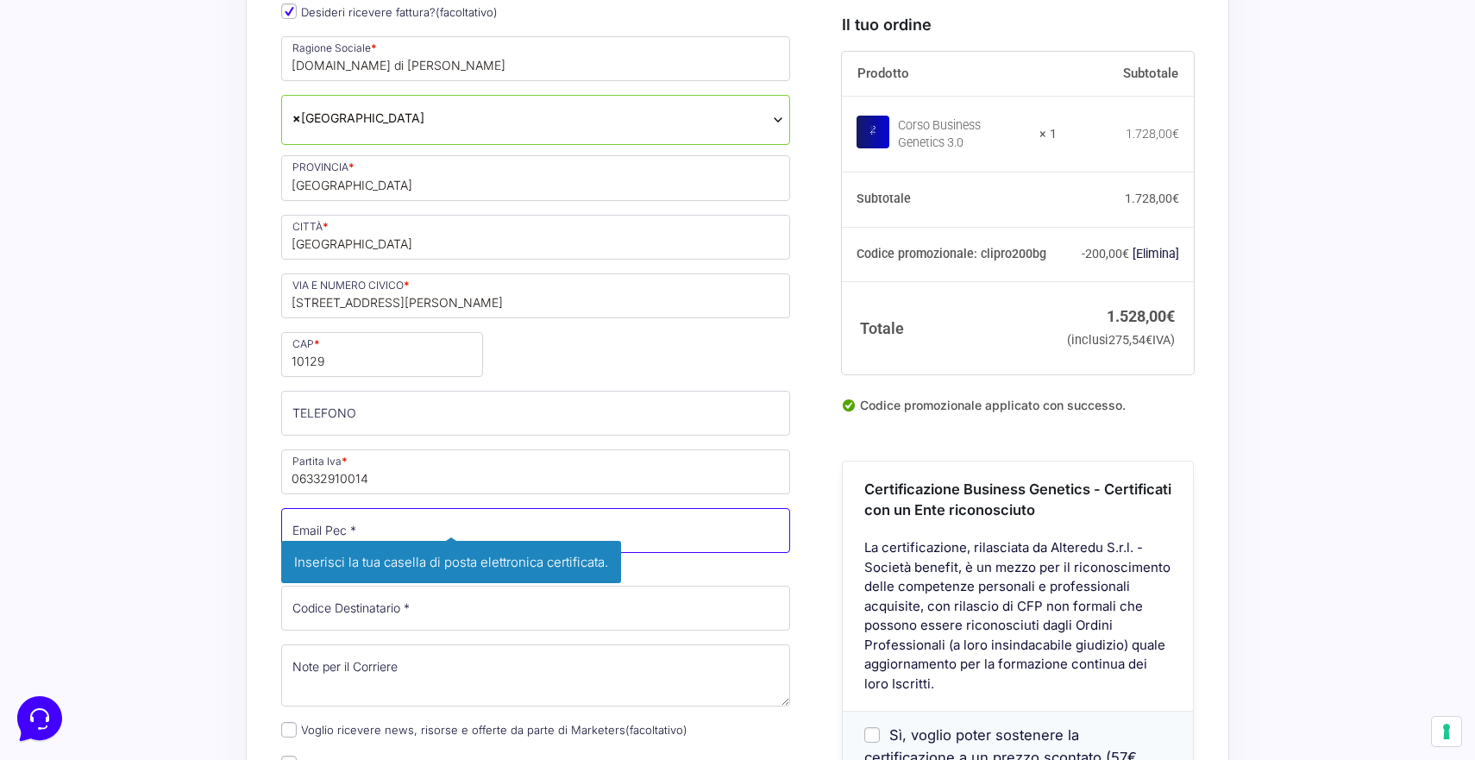
scroll to position [1069, 0]
type input "[PERSON_NAME][EMAIL_ADDRESS][DOMAIN_NAME]"
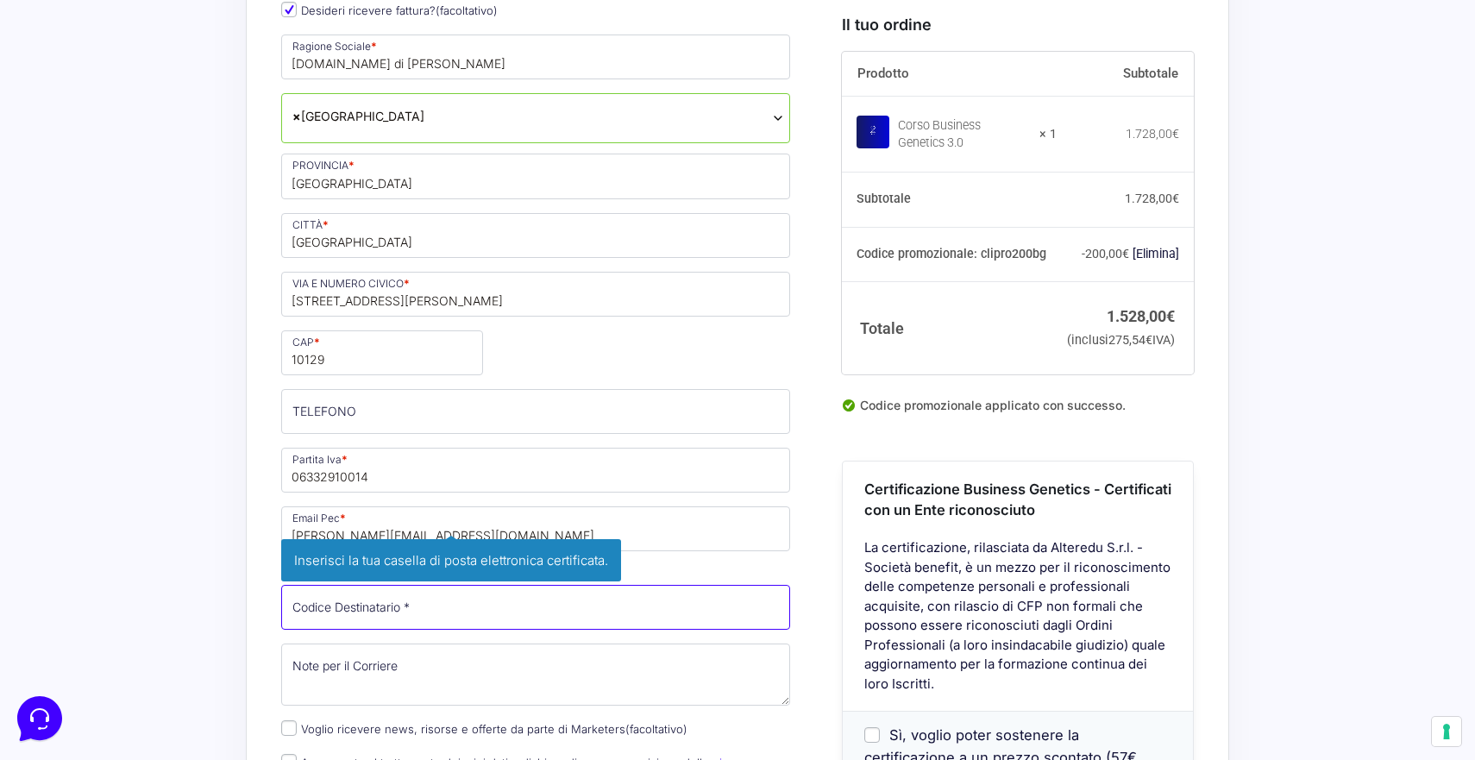
click at [544, 585] on input "Codice Destinatario *" at bounding box center [535, 607] width 509 height 45
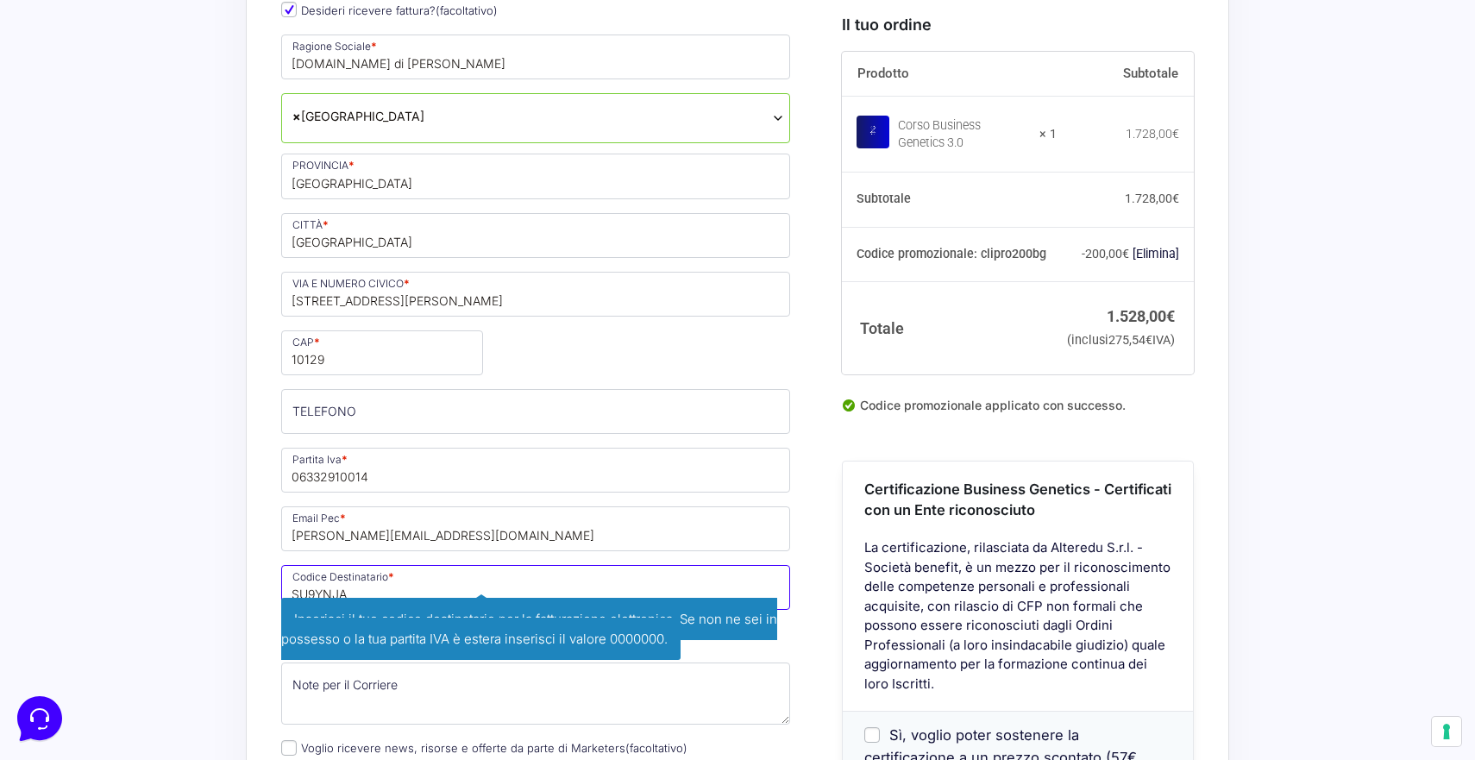
type input "SU9YNJA"
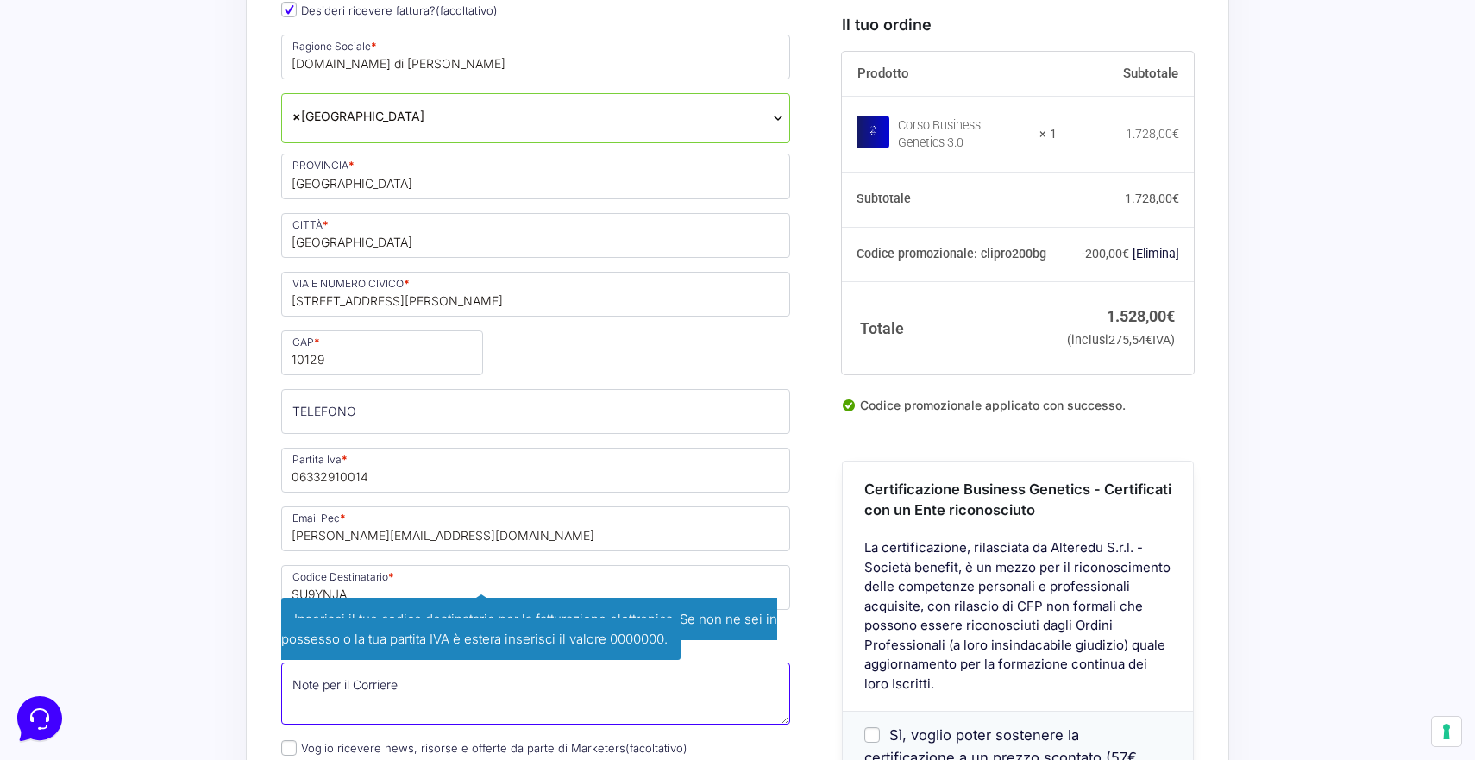
click at [314, 629] on div "Nome * [PERSON_NAME] * Galiasso Stato * Seleziona un paese / una regione… [GEOG…" at bounding box center [535, 258] width 521 height 1238
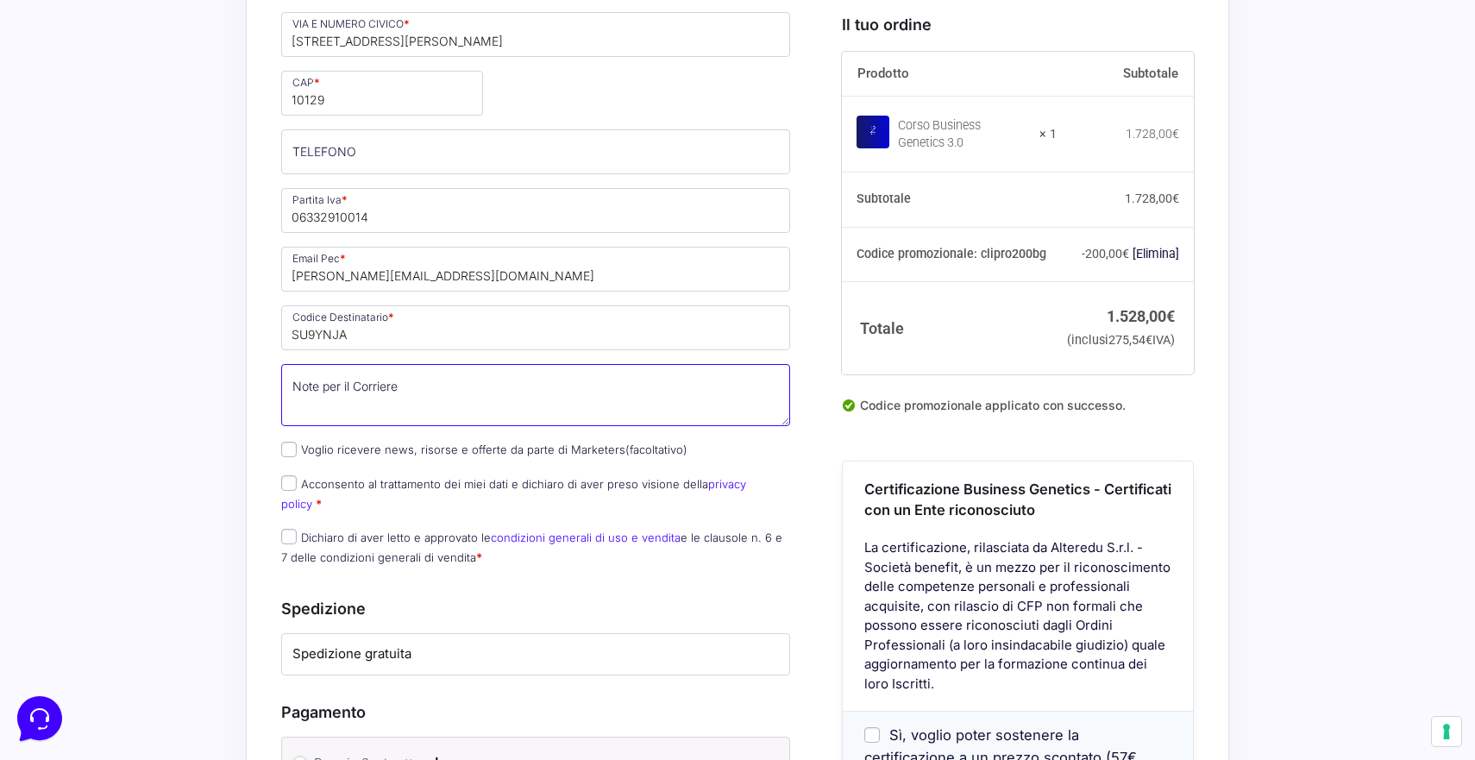
scroll to position [1330, 0]
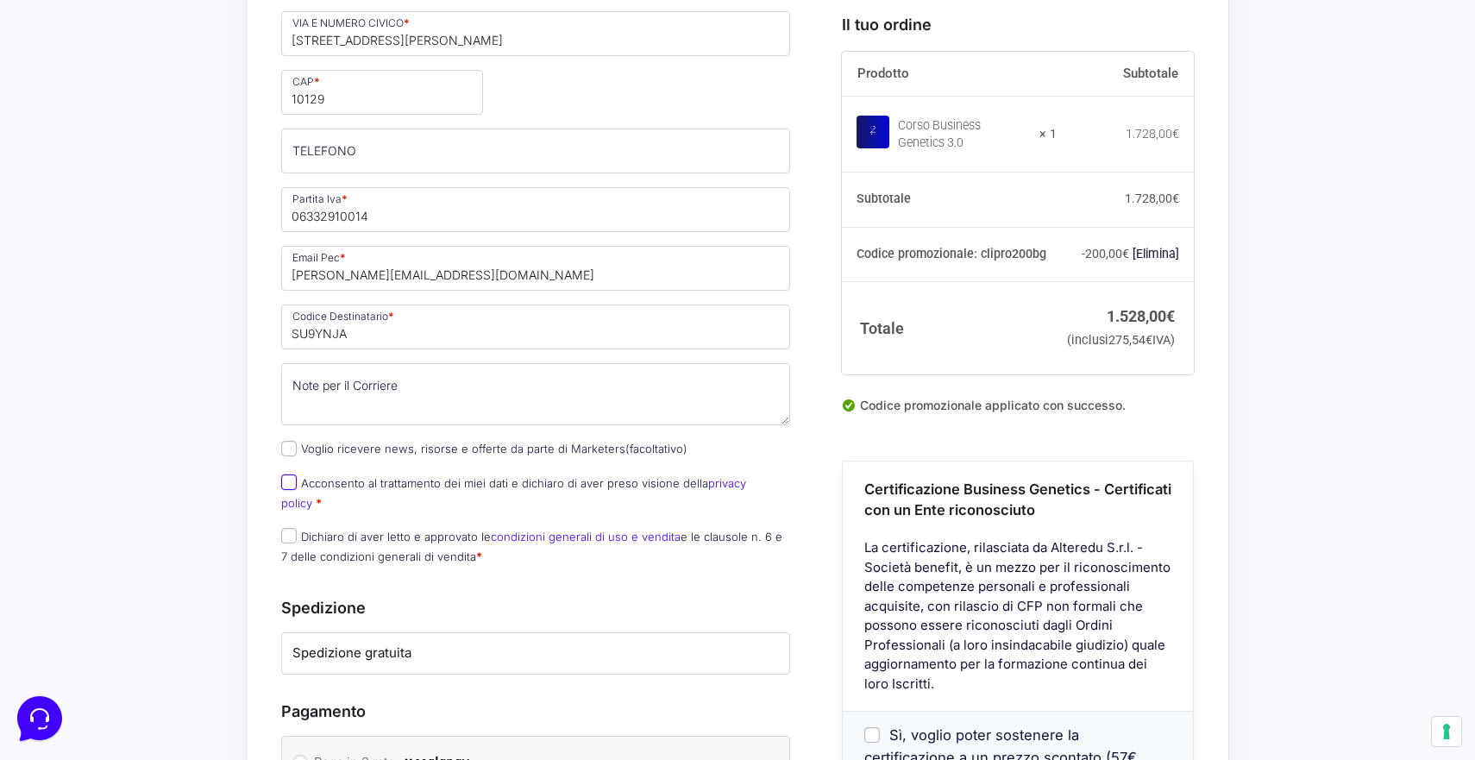
click at [290, 474] on input "Acconsento al trattamento dei miei dati e dichiaro di aver preso visione della …" at bounding box center [289, 482] width 16 height 16
checkbox input "true"
click at [287, 528] on input "Dichiaro di aver letto e approvato le condizioni generali di uso e vendita e le…" at bounding box center [289, 536] width 16 height 16
checkbox input "true"
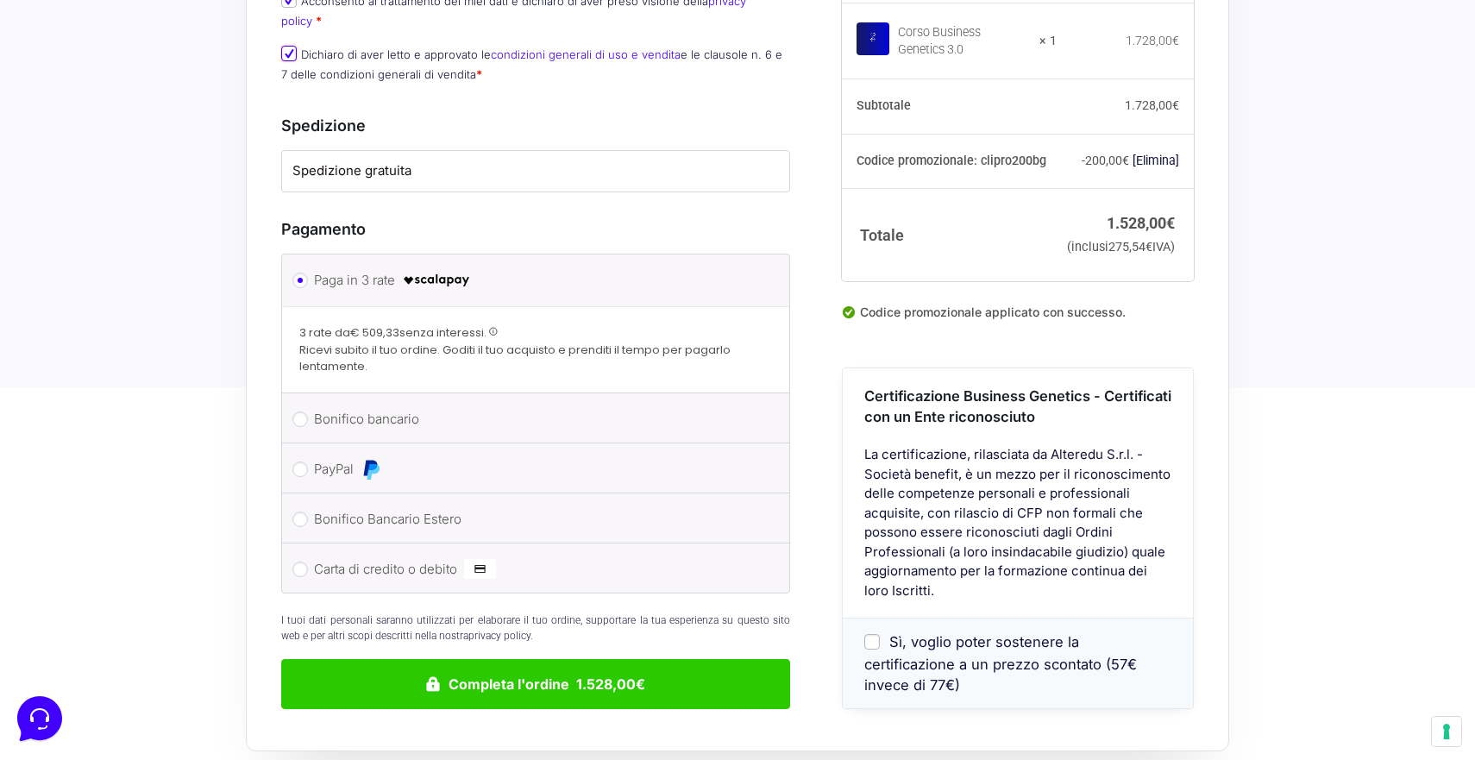
scroll to position [1868, 0]
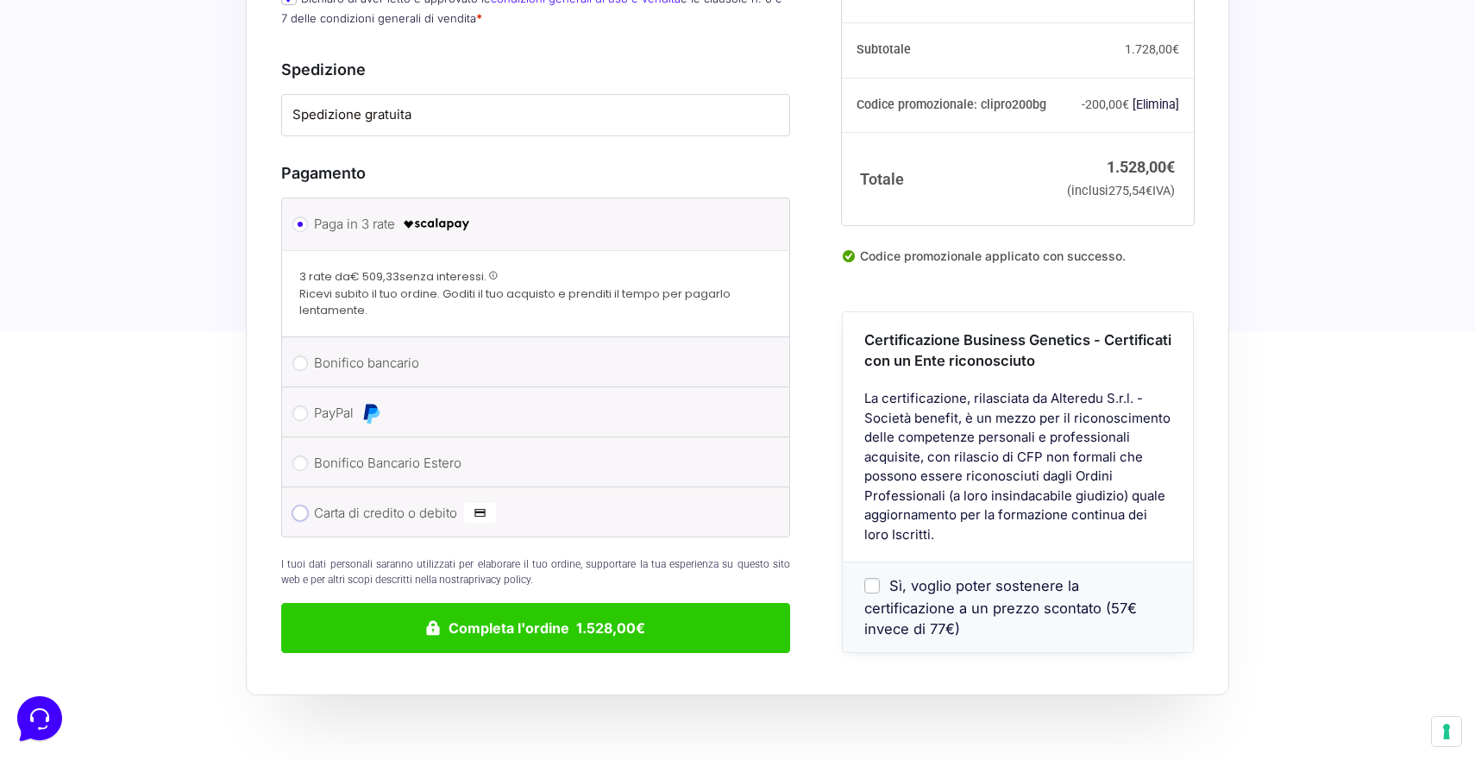
click at [304, 505] on input "Carta di credito o debito" at bounding box center [300, 513] width 16 height 16
radio input "true"
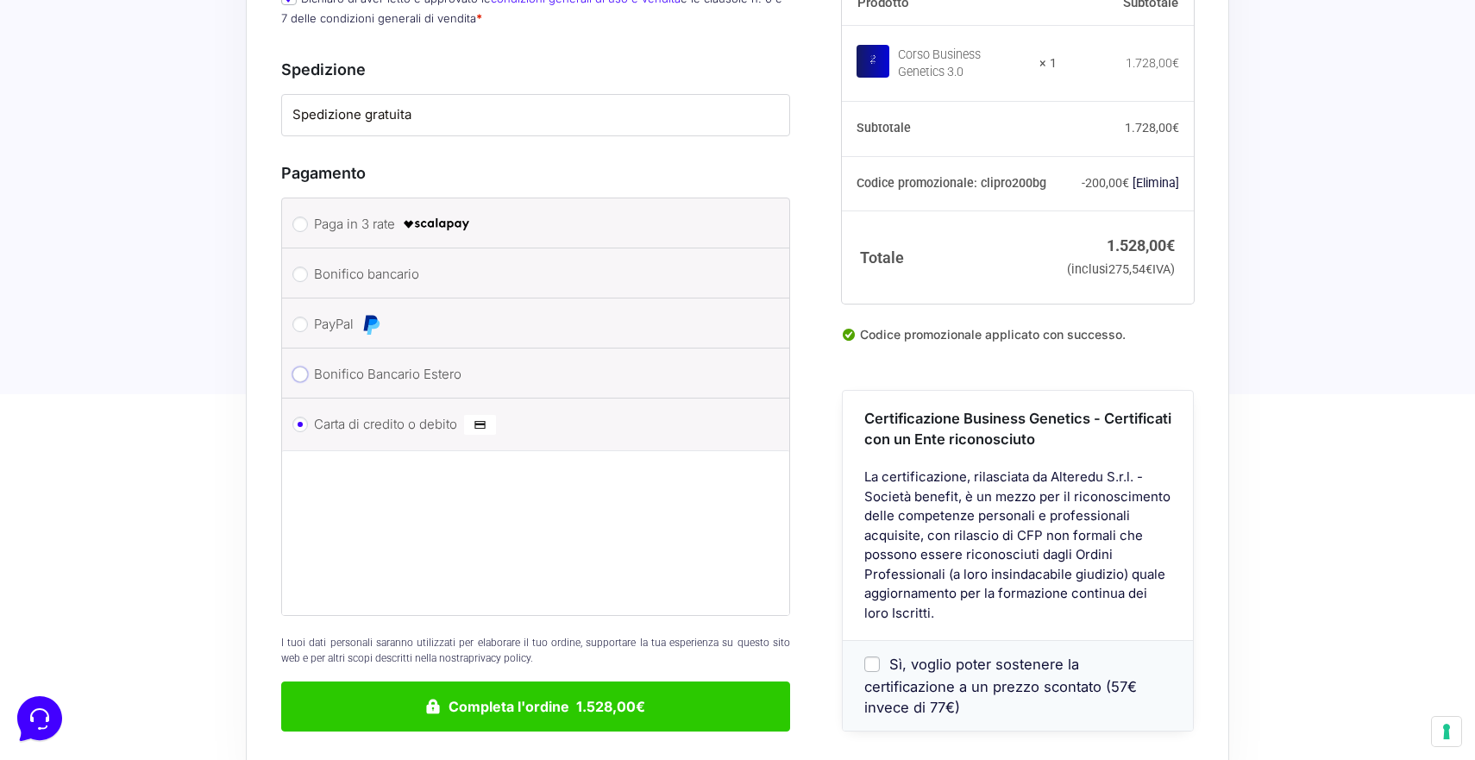
click at [303, 366] on input "Bonifico Bancario Estero" at bounding box center [300, 374] width 16 height 16
radio input "true"
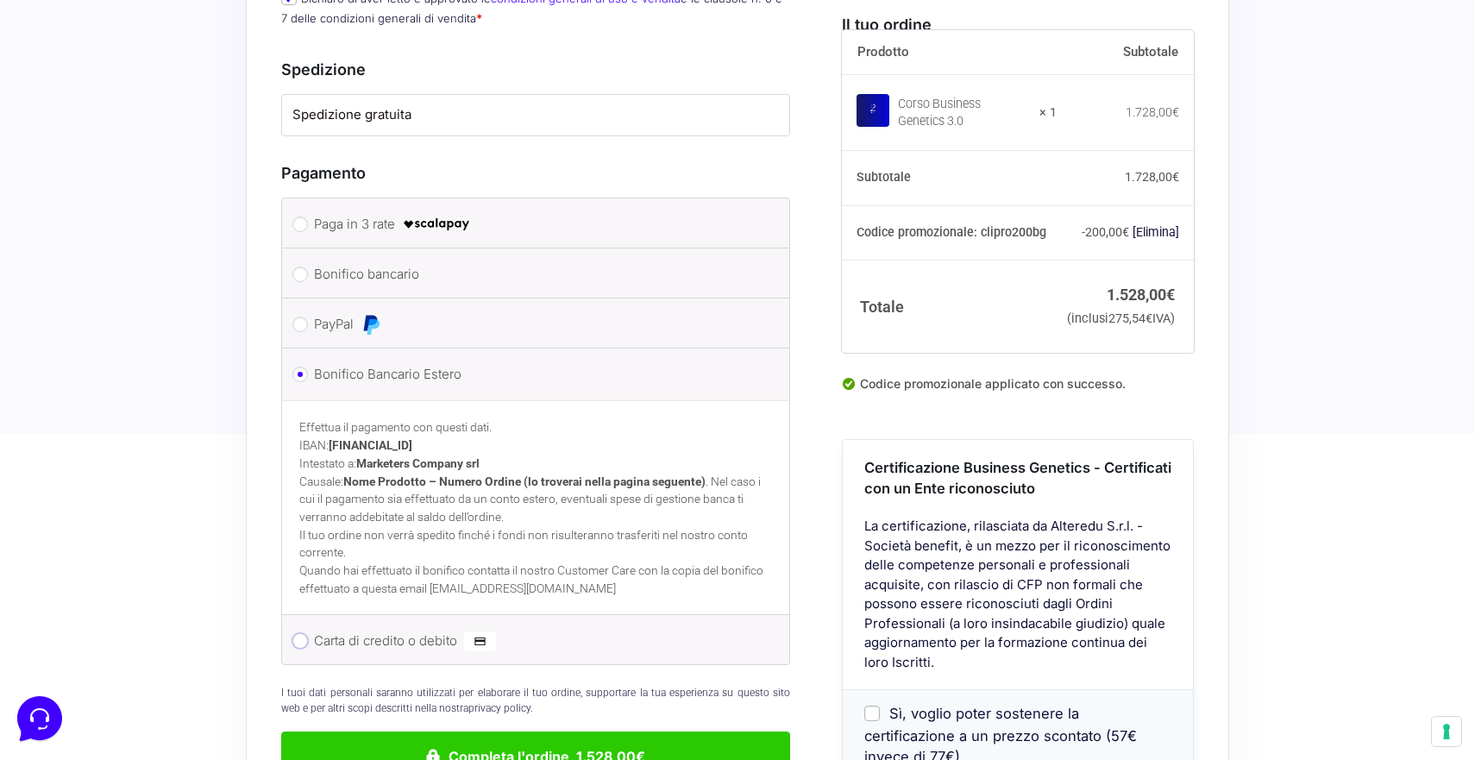
click at [301, 633] on input "Carta di credito o debito" at bounding box center [300, 641] width 16 height 16
radio input "true"
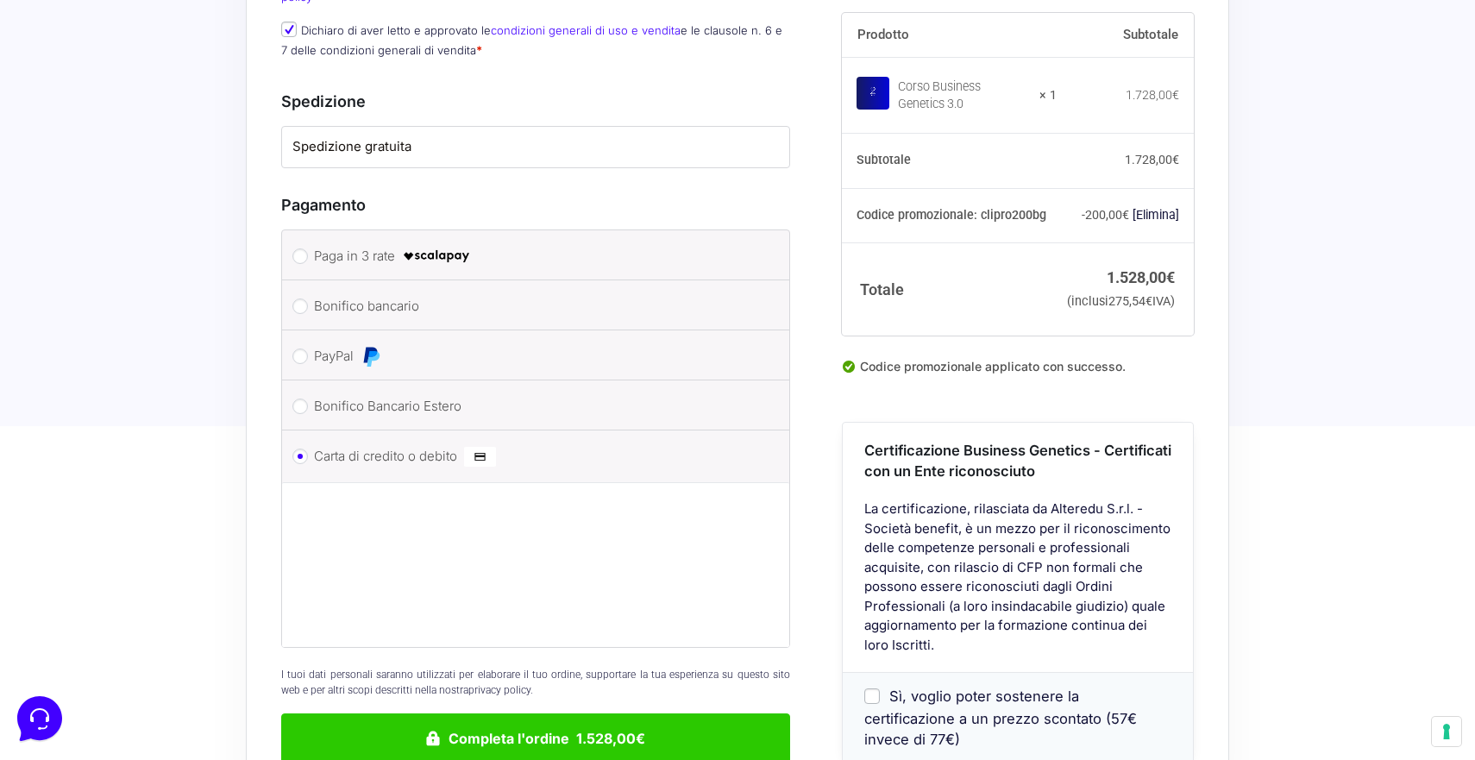
scroll to position [1837, 0]
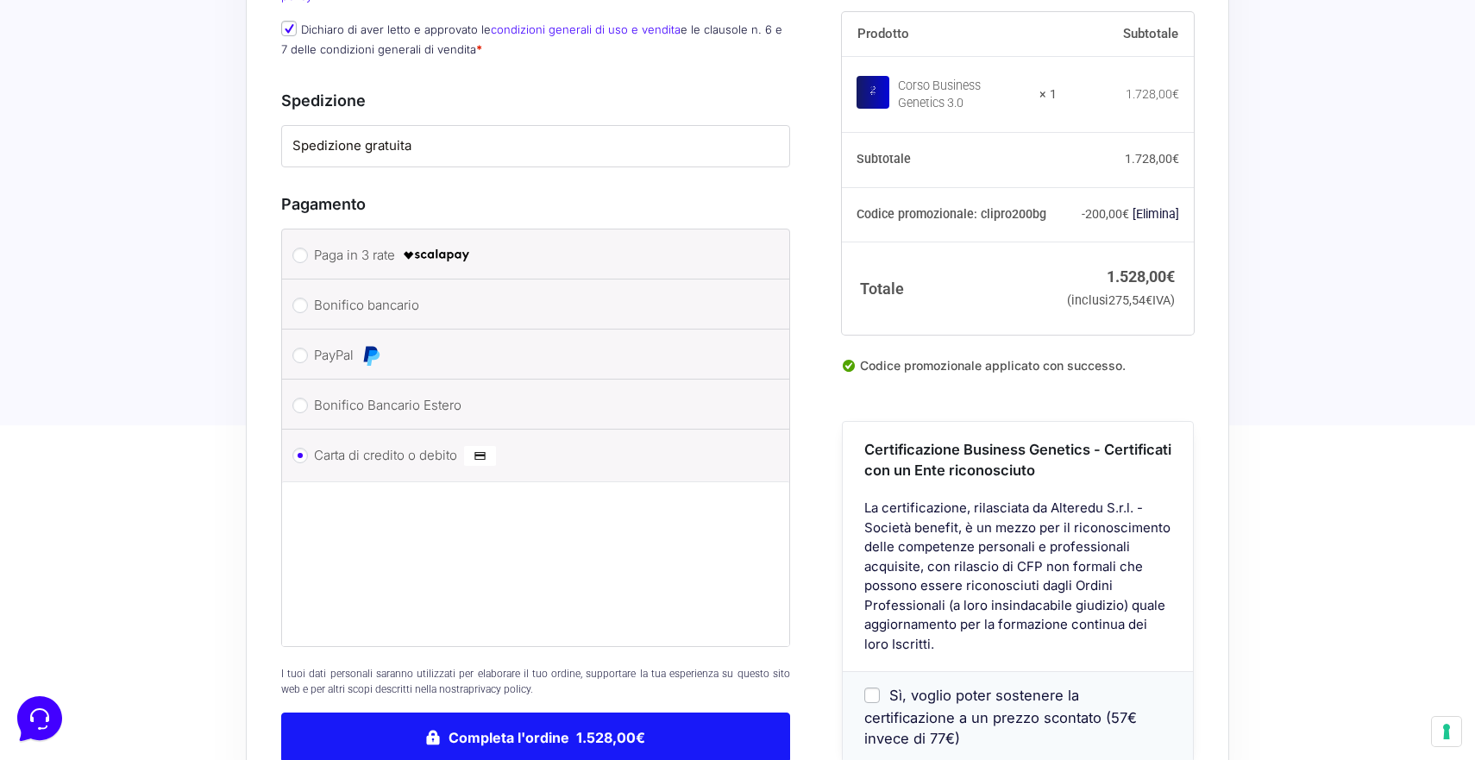
click at [427, 712] on button "Completa l'ordine 1.528,00€" at bounding box center [535, 737] width 509 height 50
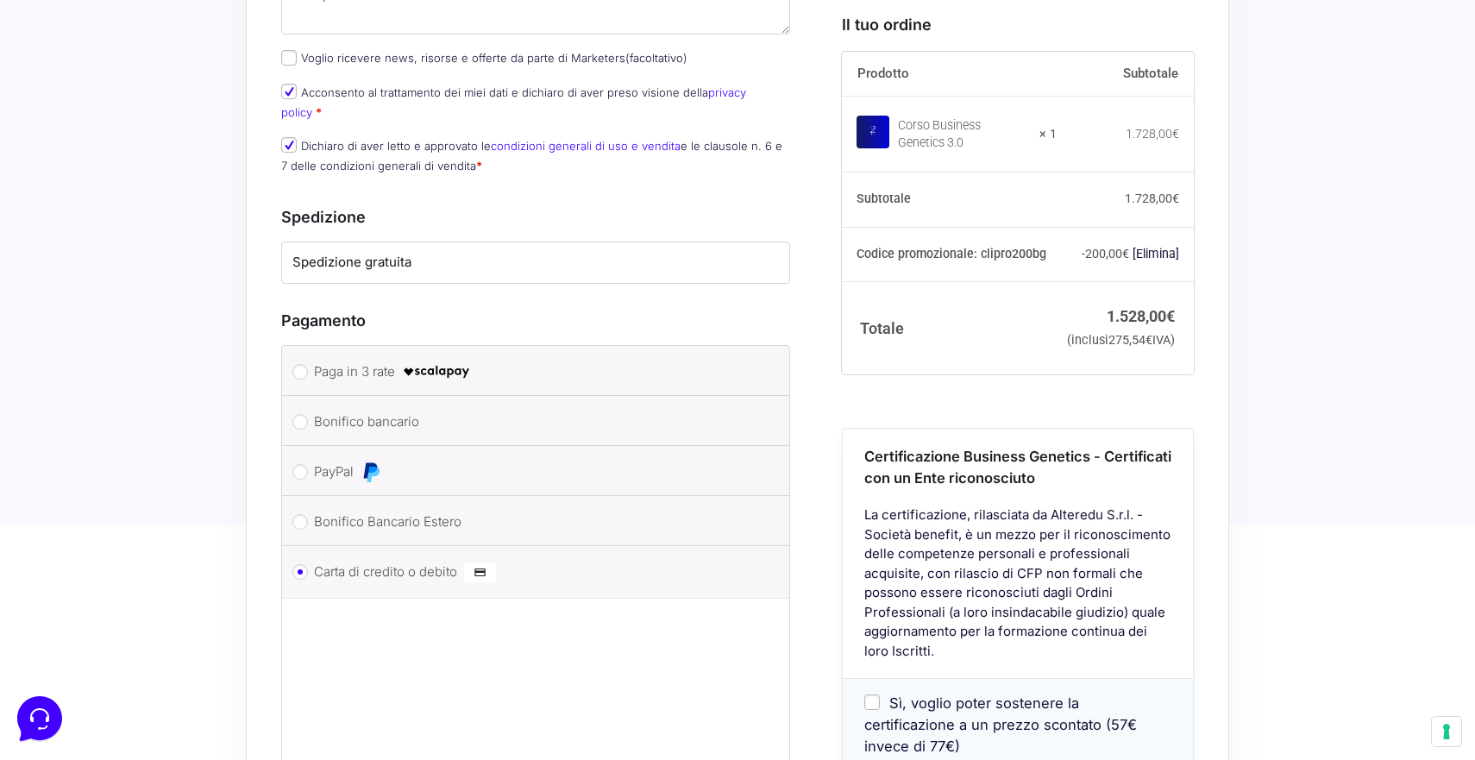
scroll to position [2052, 0]
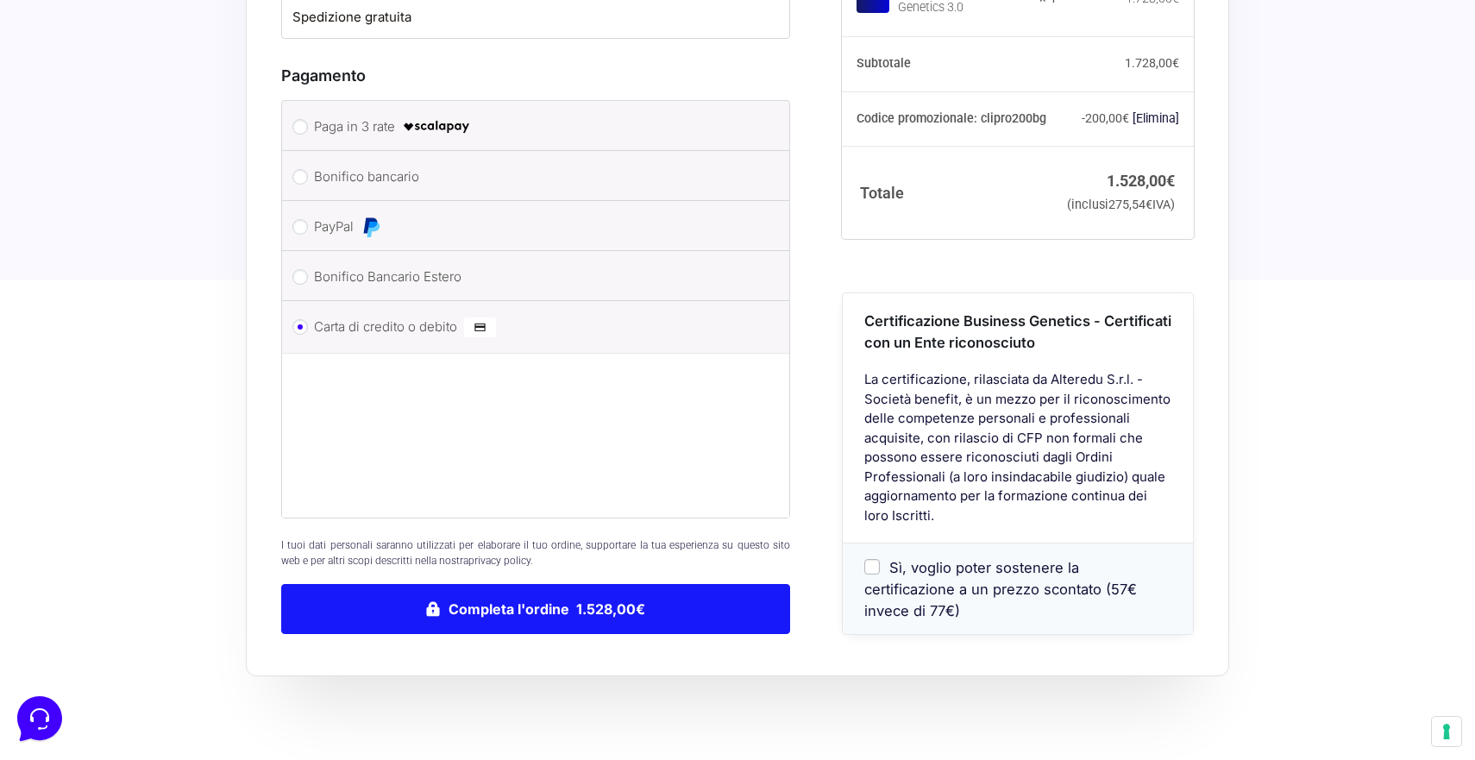
click at [622, 584] on button "Completa l'ordine 1.528,00€" at bounding box center [535, 609] width 509 height 50
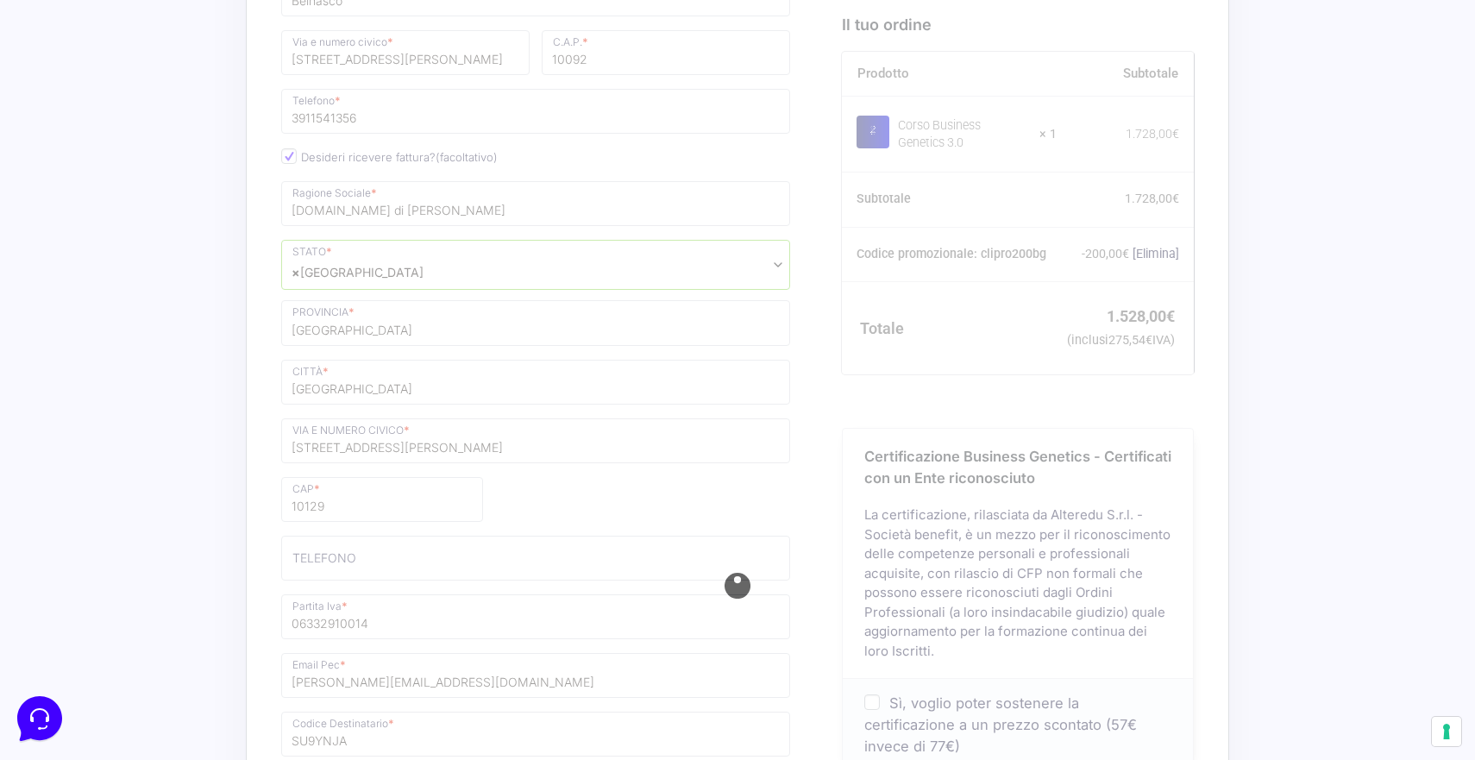
scroll to position [1012, 0]
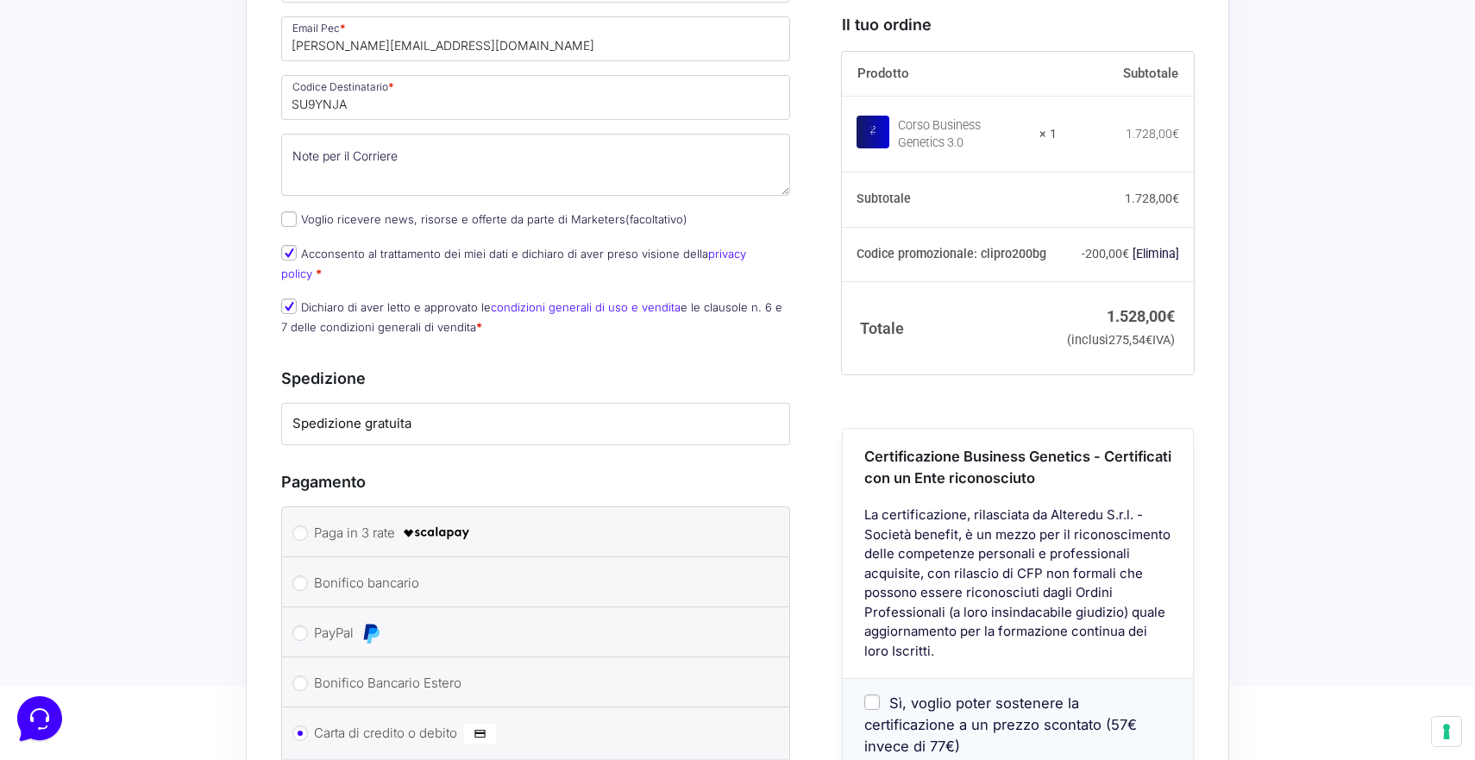
scroll to position [2052, 0]
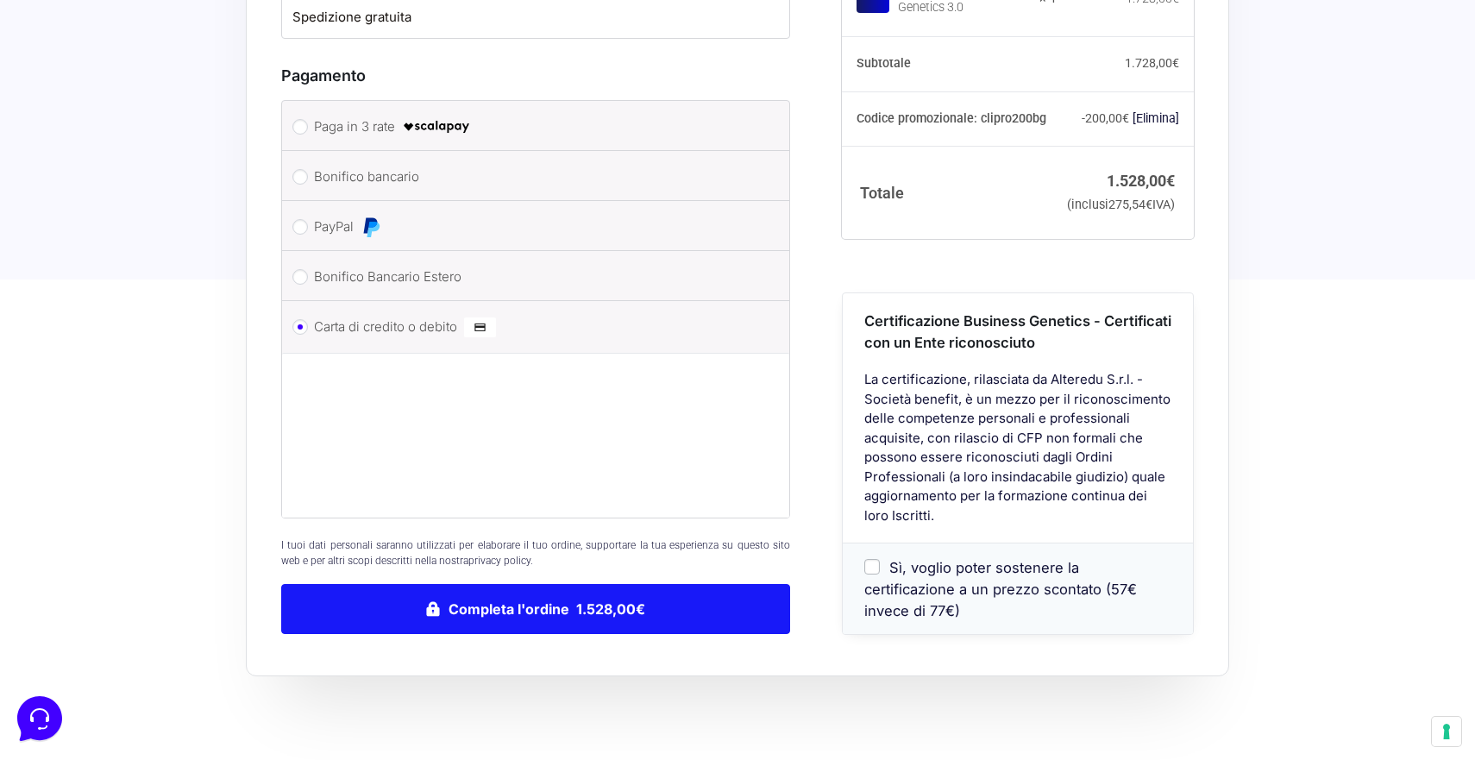
click at [448, 584] on button "Completa l'ordine 1.528,00€" at bounding box center [535, 609] width 509 height 50
click at [682, 584] on button "Completa l'ordine 1.528,00€" at bounding box center [535, 609] width 509 height 50
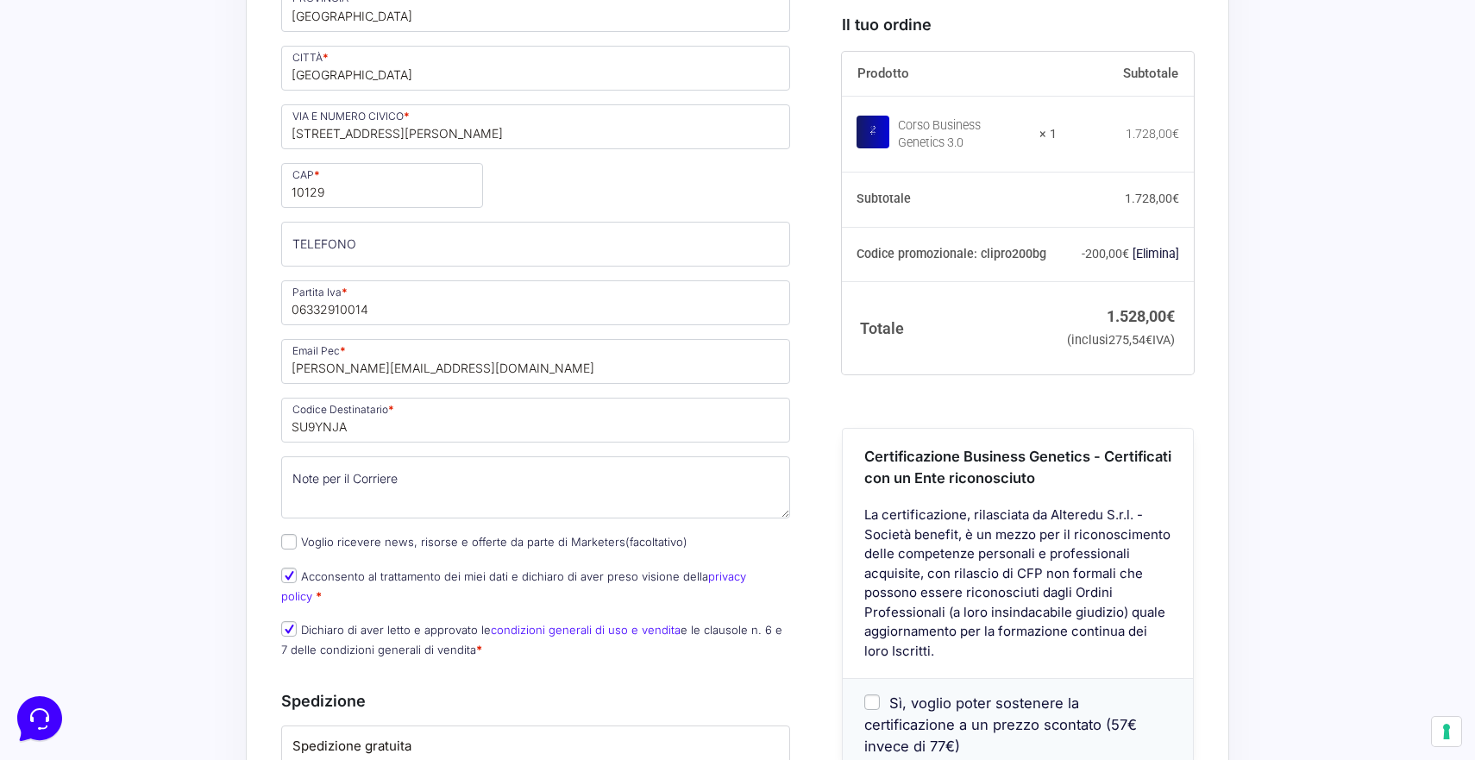
scroll to position [1320, 0]
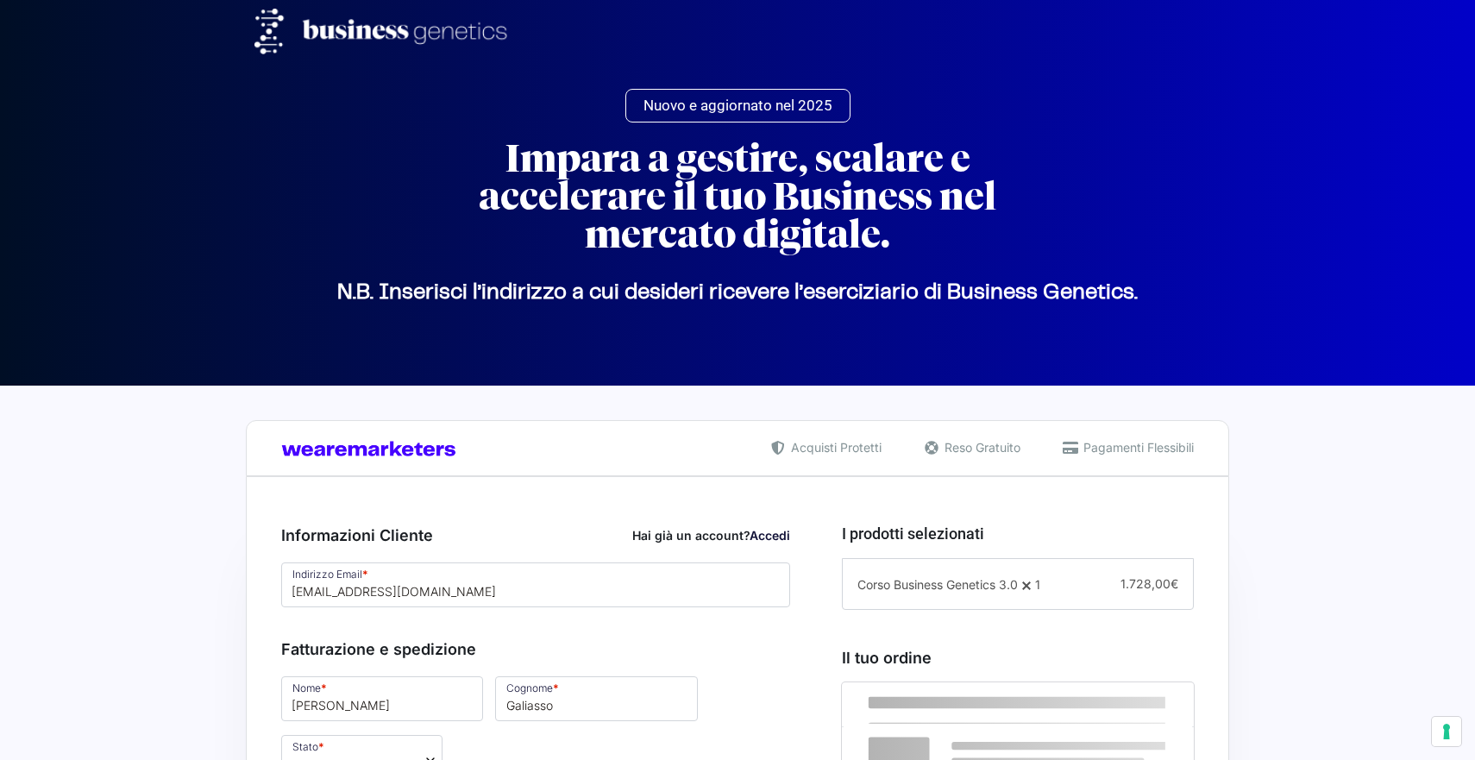
select select "TO"
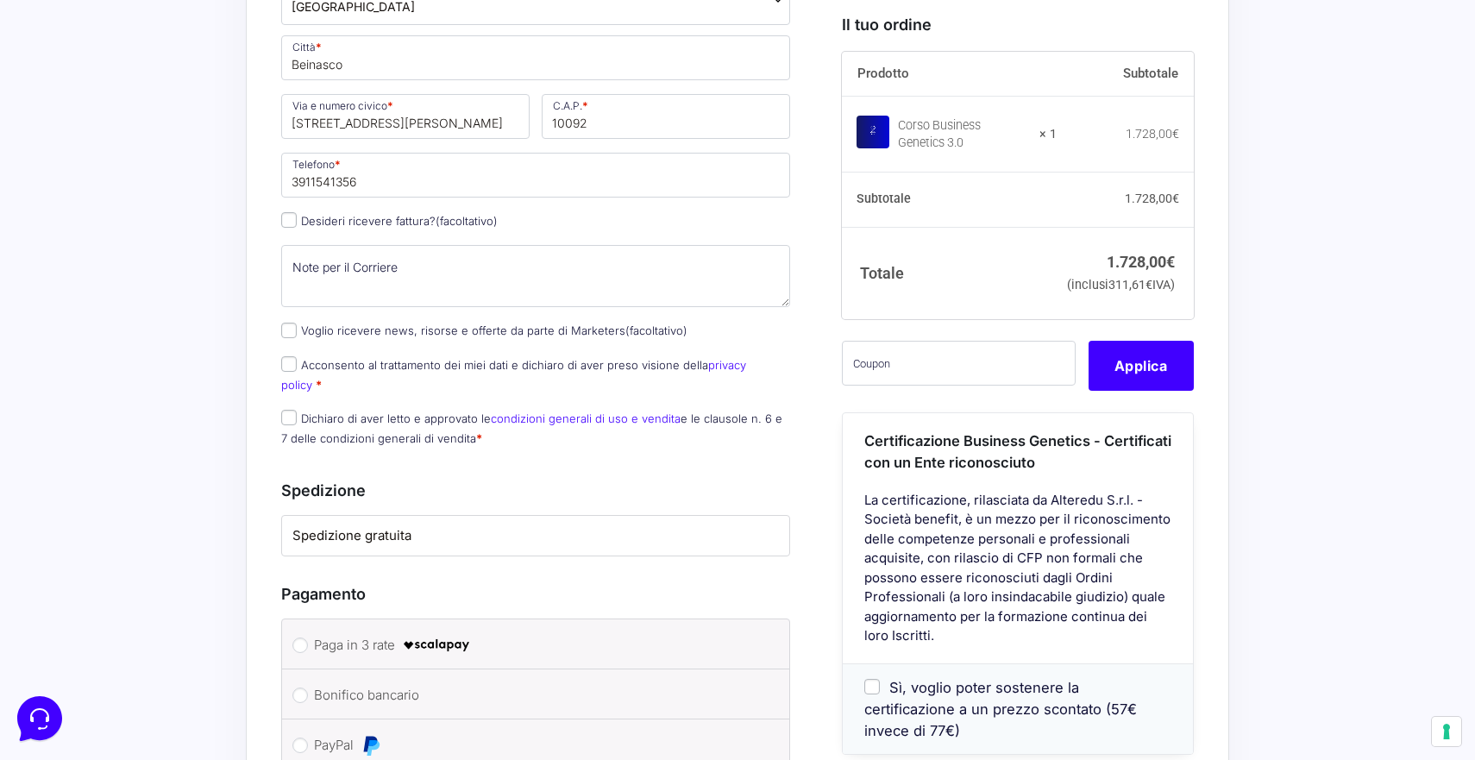
scroll to position [857, 0]
click at [289, 214] on input "Desideri ricevere fattura? (facoltativo)" at bounding box center [289, 222] width 16 height 16
checkbox input "true"
type input "[DOMAIN_NAME] di [PERSON_NAME]"
select select "IT"
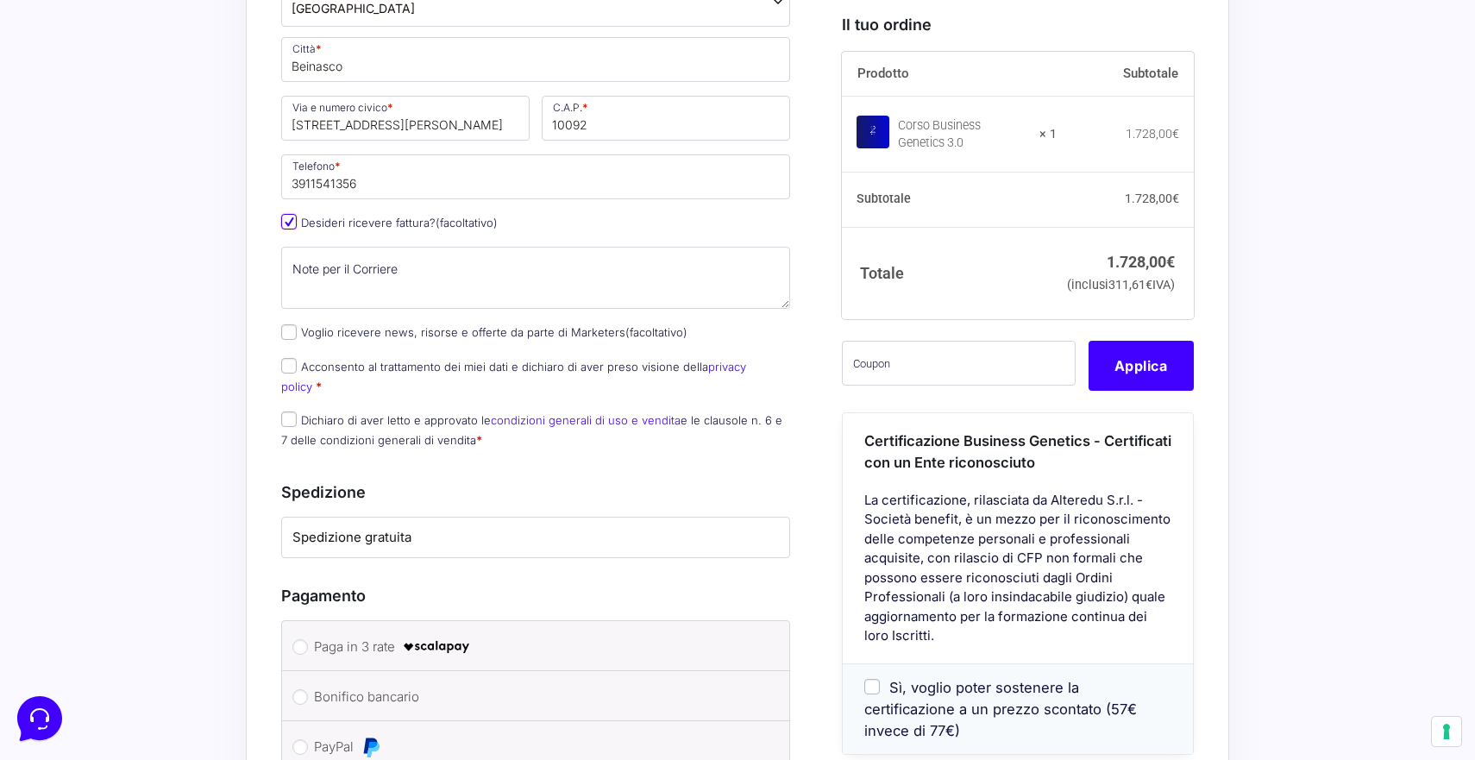
type input "[GEOGRAPHIC_DATA]"
type input "[STREET_ADDRESS][PERSON_NAME]"
type input "10129"
type input "06332910014"
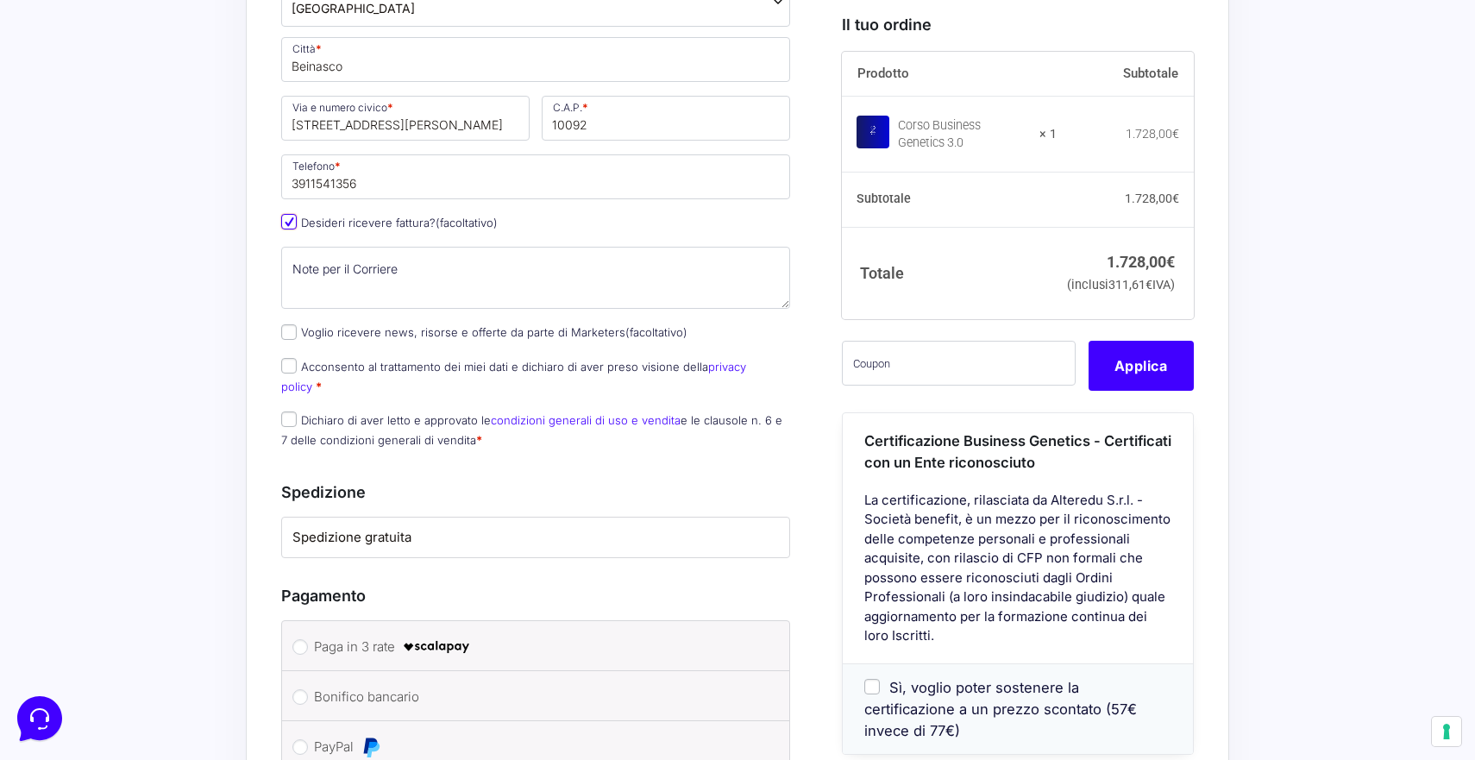
type input "[PERSON_NAME][EMAIL_ADDRESS][DOMAIN_NAME]"
type input "SU9YNJA"
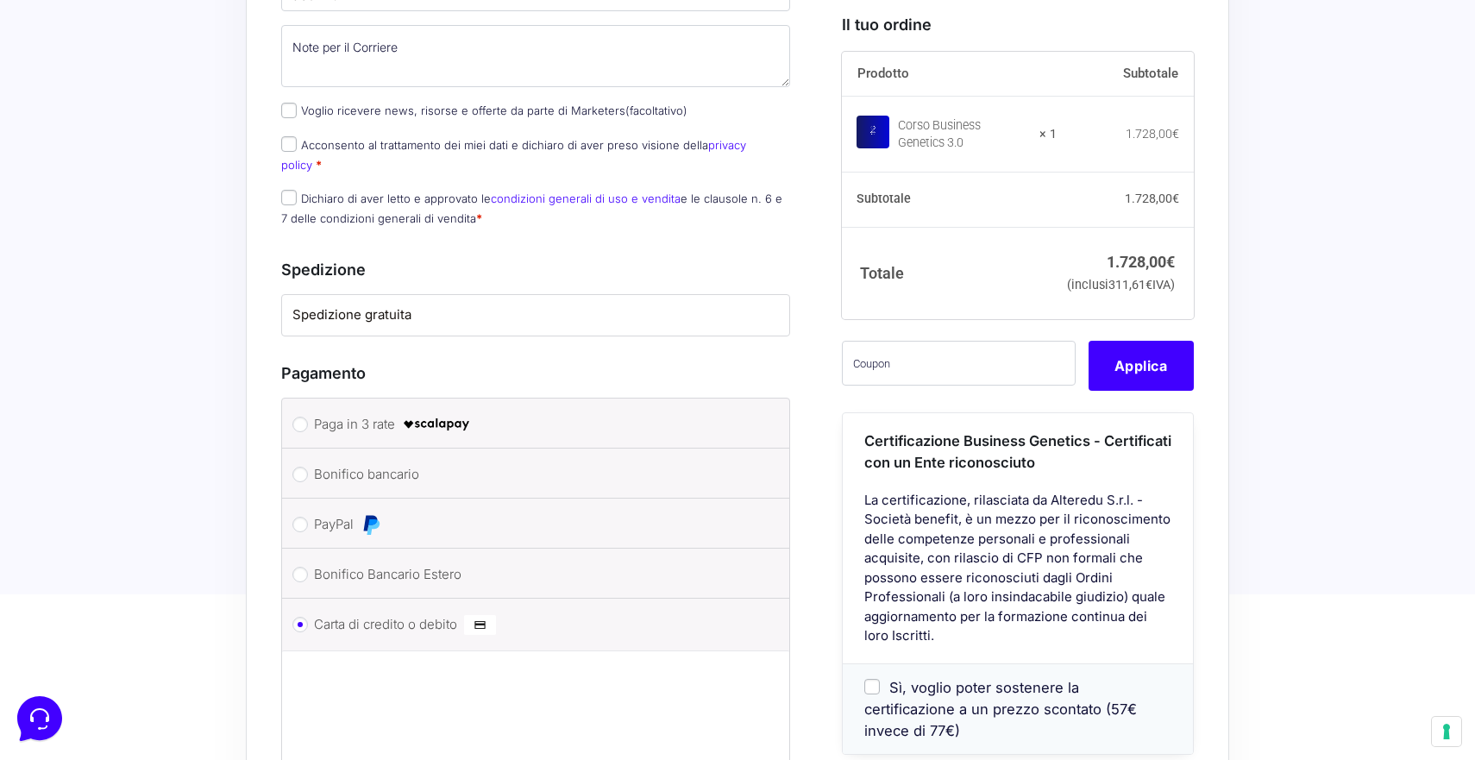
scroll to position [1666, 0]
click at [913, 385] on input "text" at bounding box center [959, 363] width 234 height 45
type input "clipro200bg"
click at [1116, 391] on button "Applica" at bounding box center [1140, 366] width 105 height 50
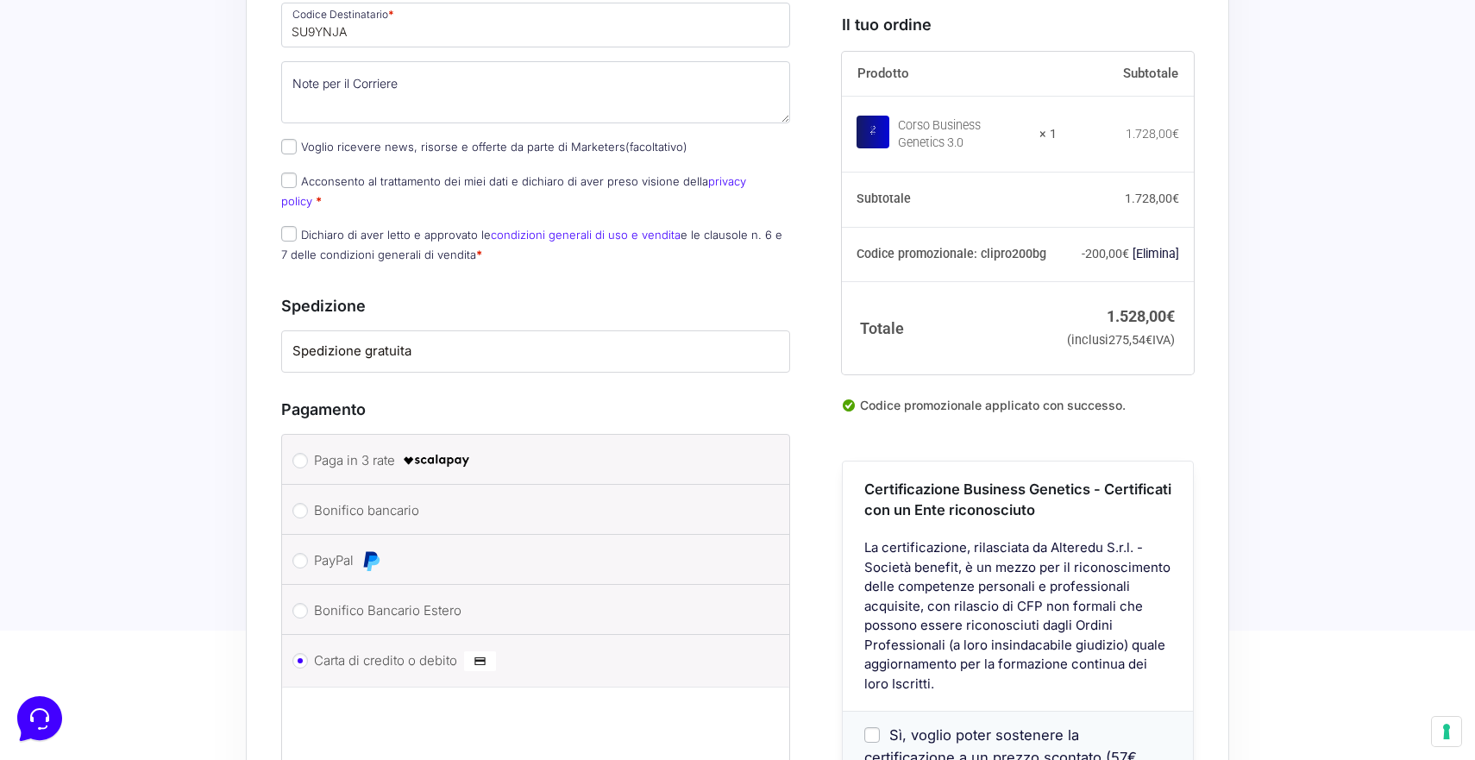
scroll to position [1851, 0]
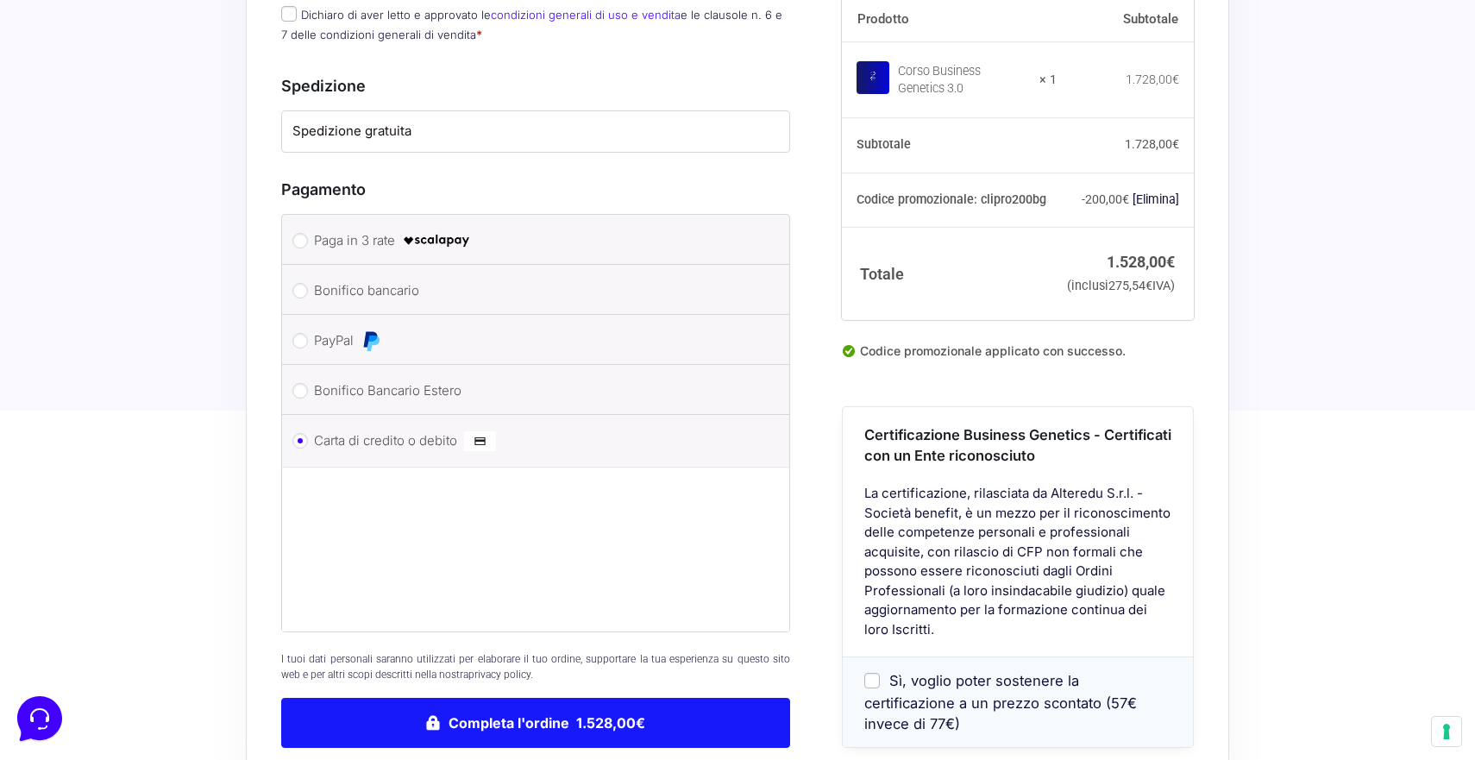
click at [471, 698] on button "Completa l'ordine 1.528,00€" at bounding box center [535, 723] width 509 height 50
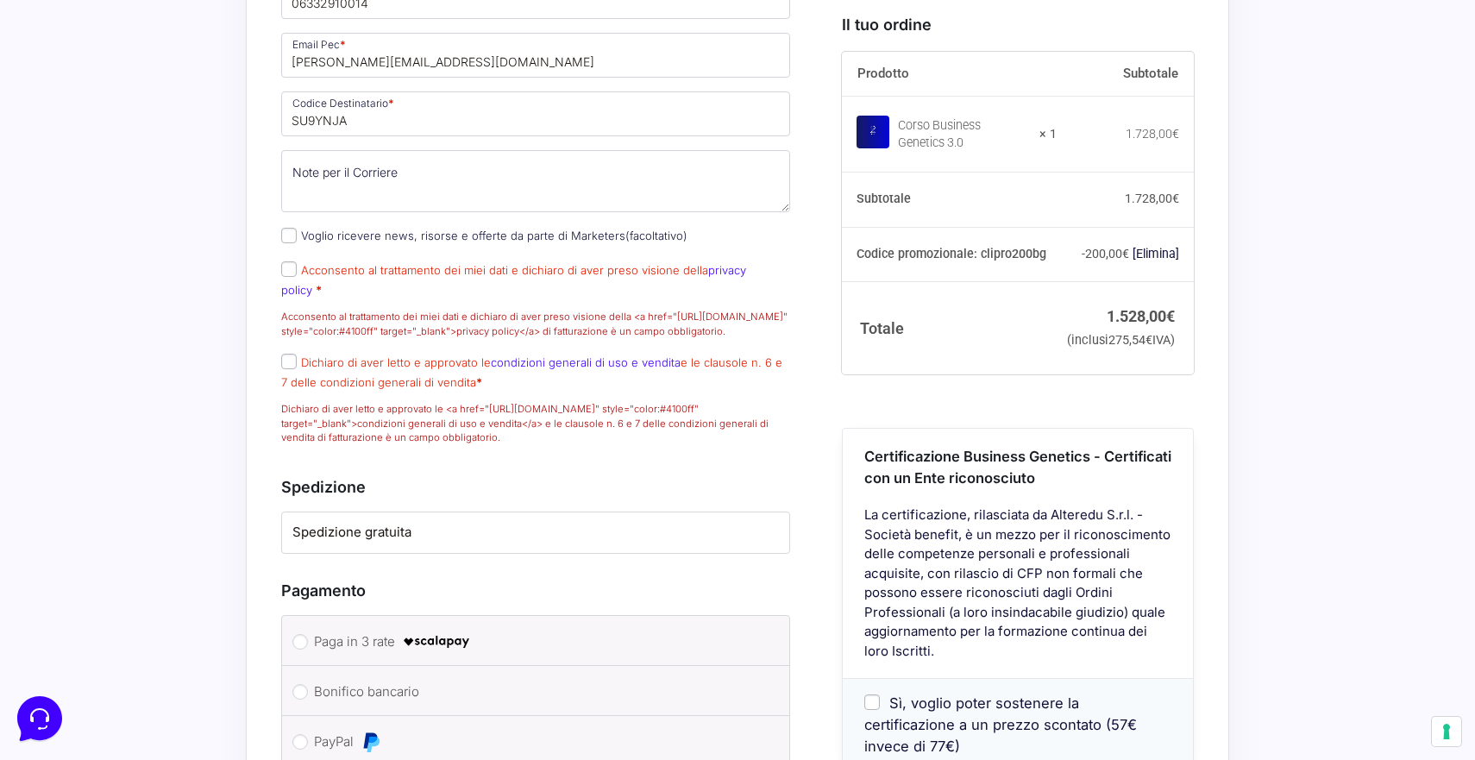
scroll to position [1714, 0]
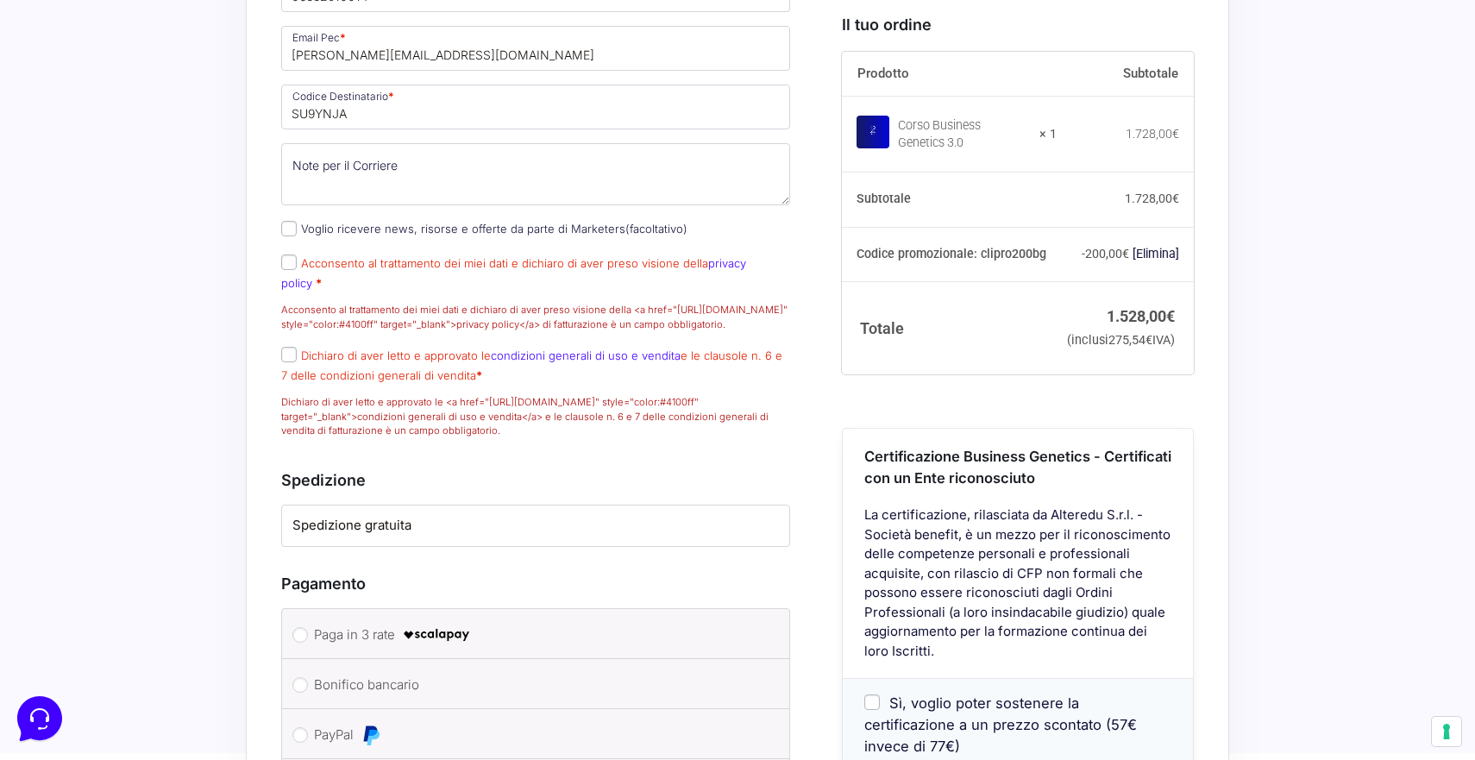
click at [285, 251] on p "Acconsento al trattamento dei miei dati e dichiaro di aver preso visione della …" at bounding box center [535, 293] width 521 height 84
click at [287, 254] on input "Acconsento al trattamento dei miei dati e dichiaro di aver preso visione della …" at bounding box center [289, 262] width 16 height 16
checkbox input "true"
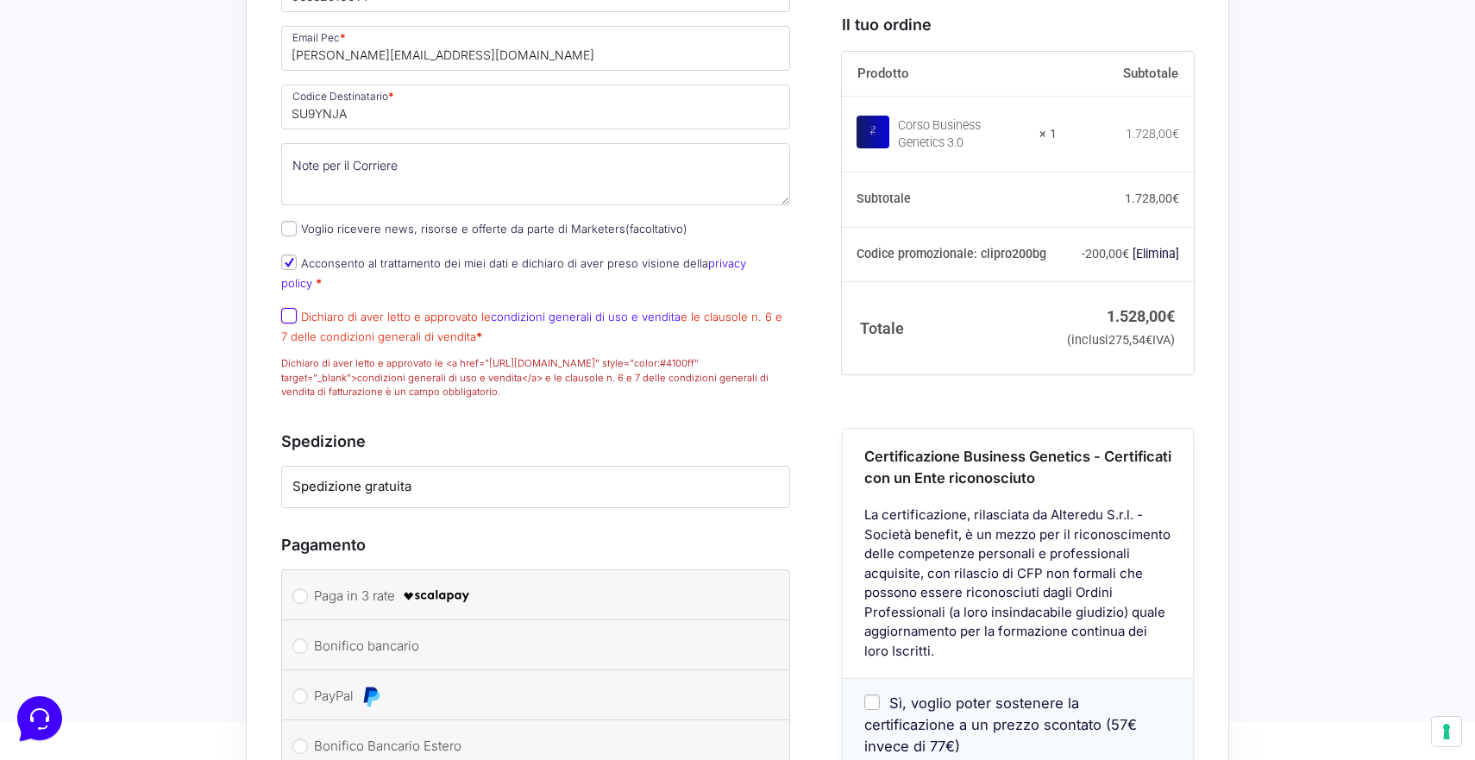
click at [289, 308] on input "Dichiaro di aver letto e approvato le condizioni generali di uso e vendita e le…" at bounding box center [289, 316] width 16 height 16
checkbox input "true"
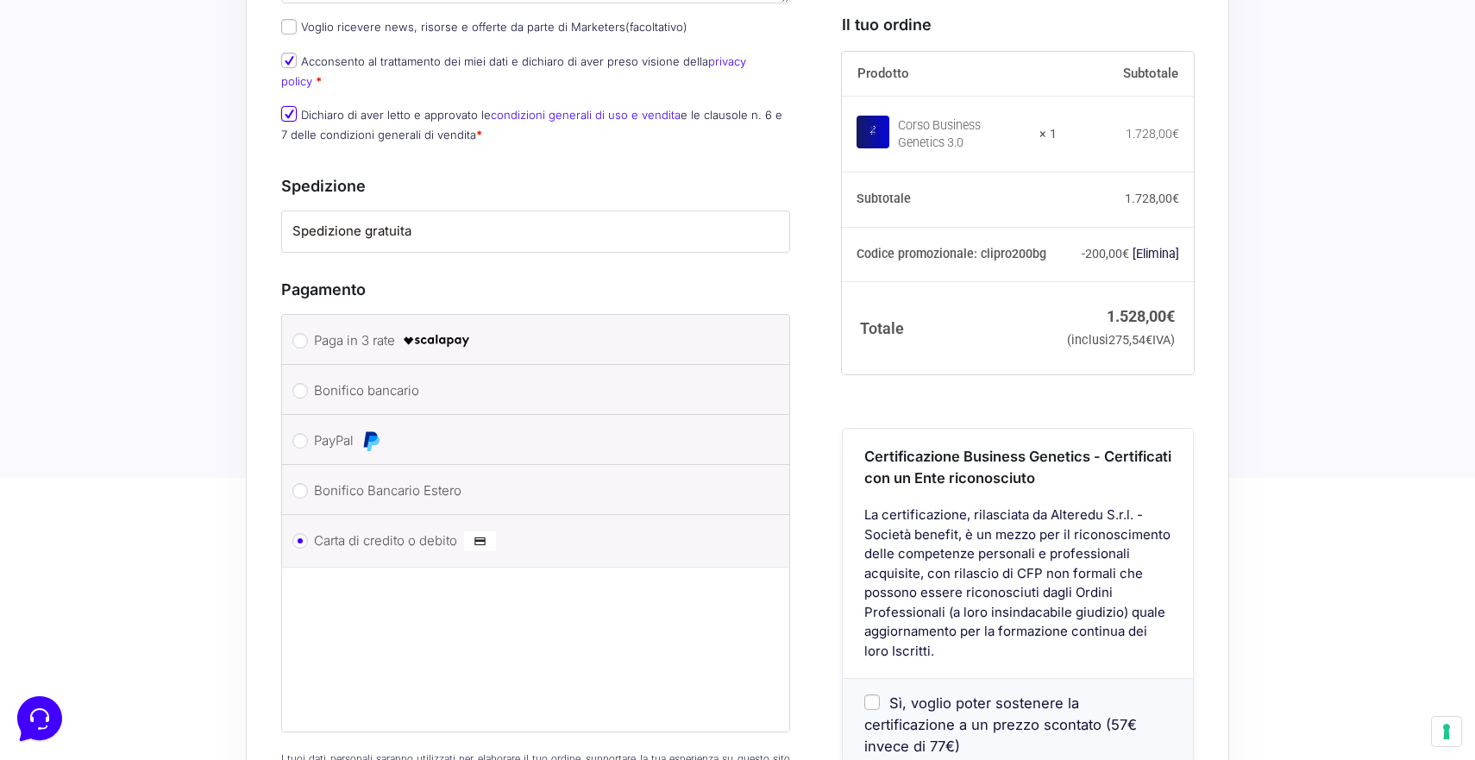
scroll to position [2148, 0]
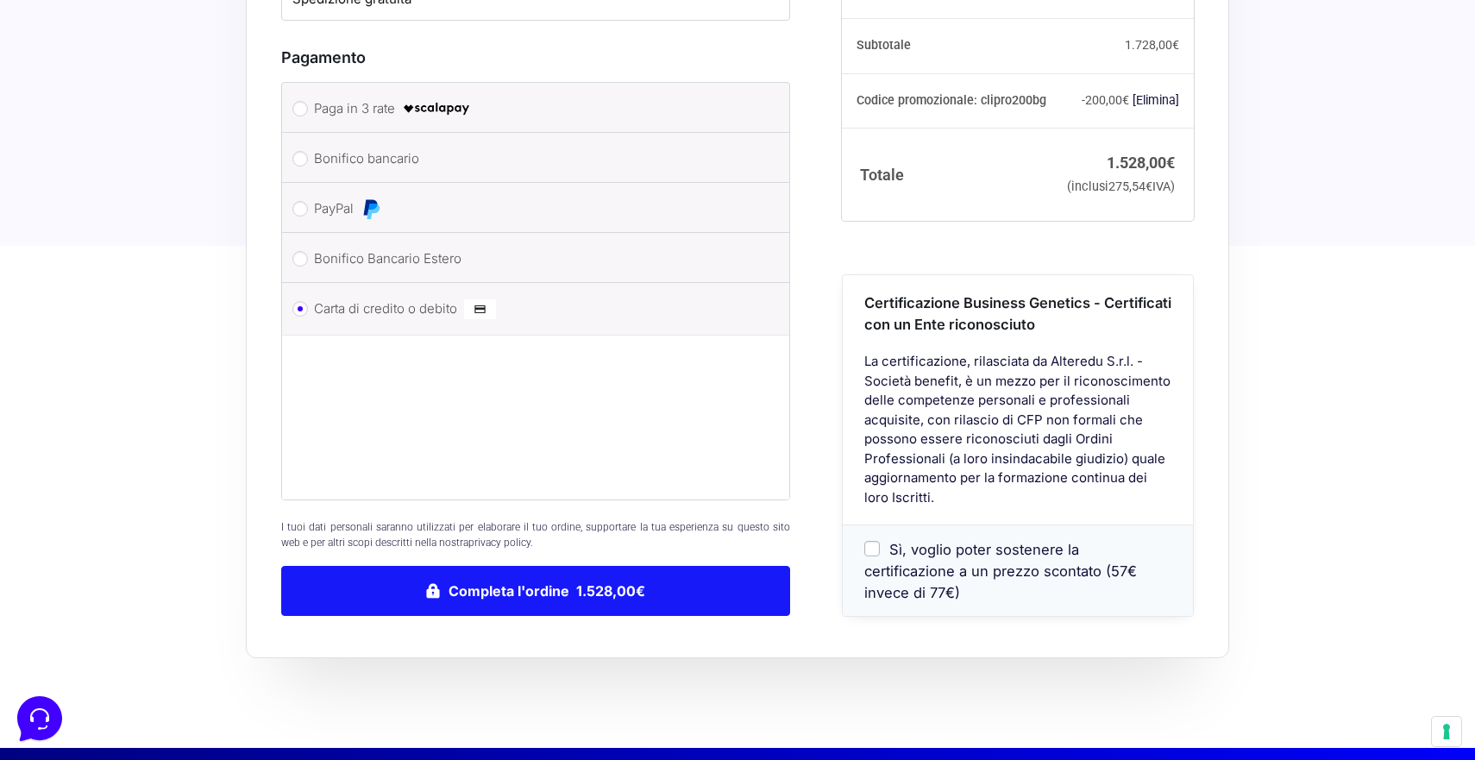
click at [548, 566] on button "Completa l'ordine 1.528,00€" at bounding box center [535, 591] width 509 height 50
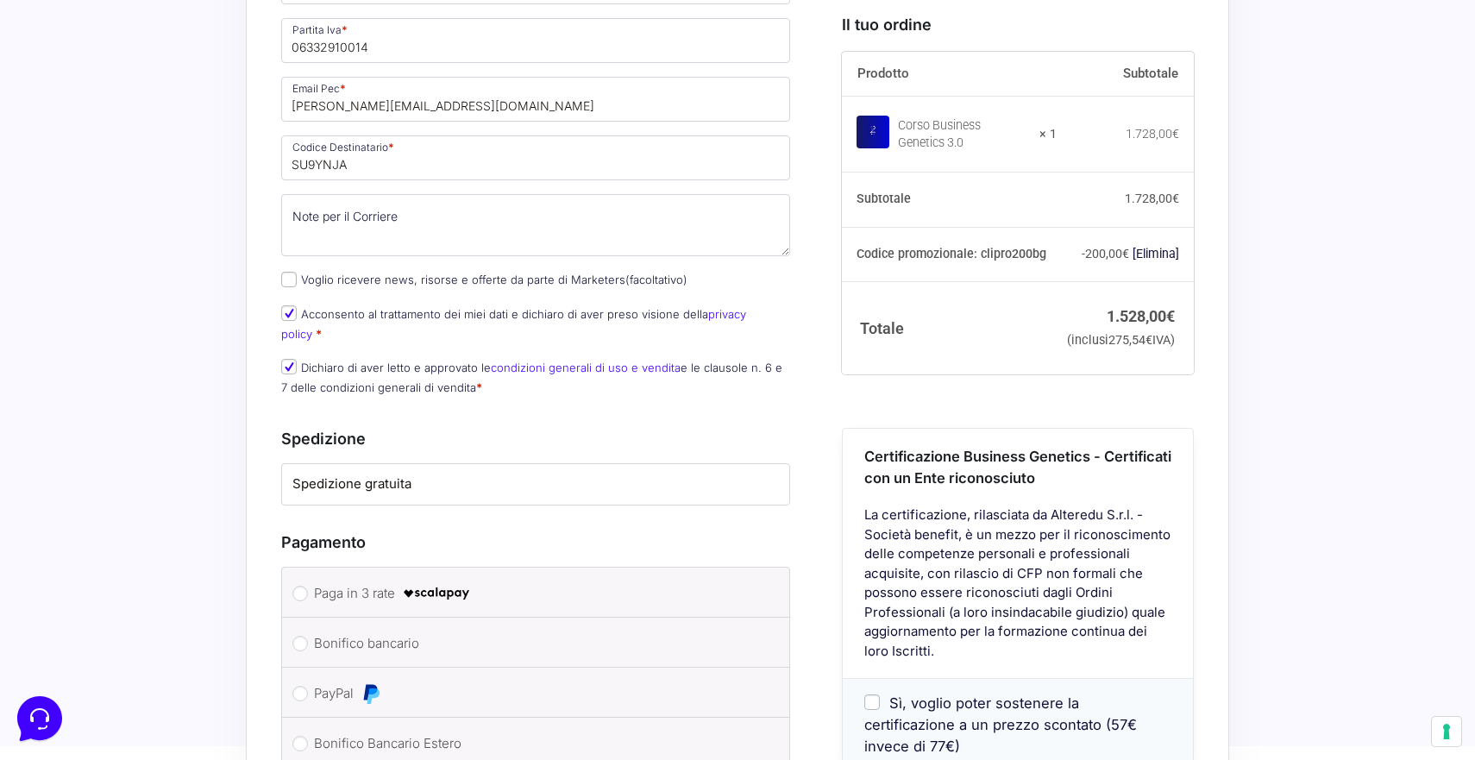
scroll to position [1589, 0]
click at [492, 471] on label "Spedizione gratuita" at bounding box center [535, 481] width 486 height 20
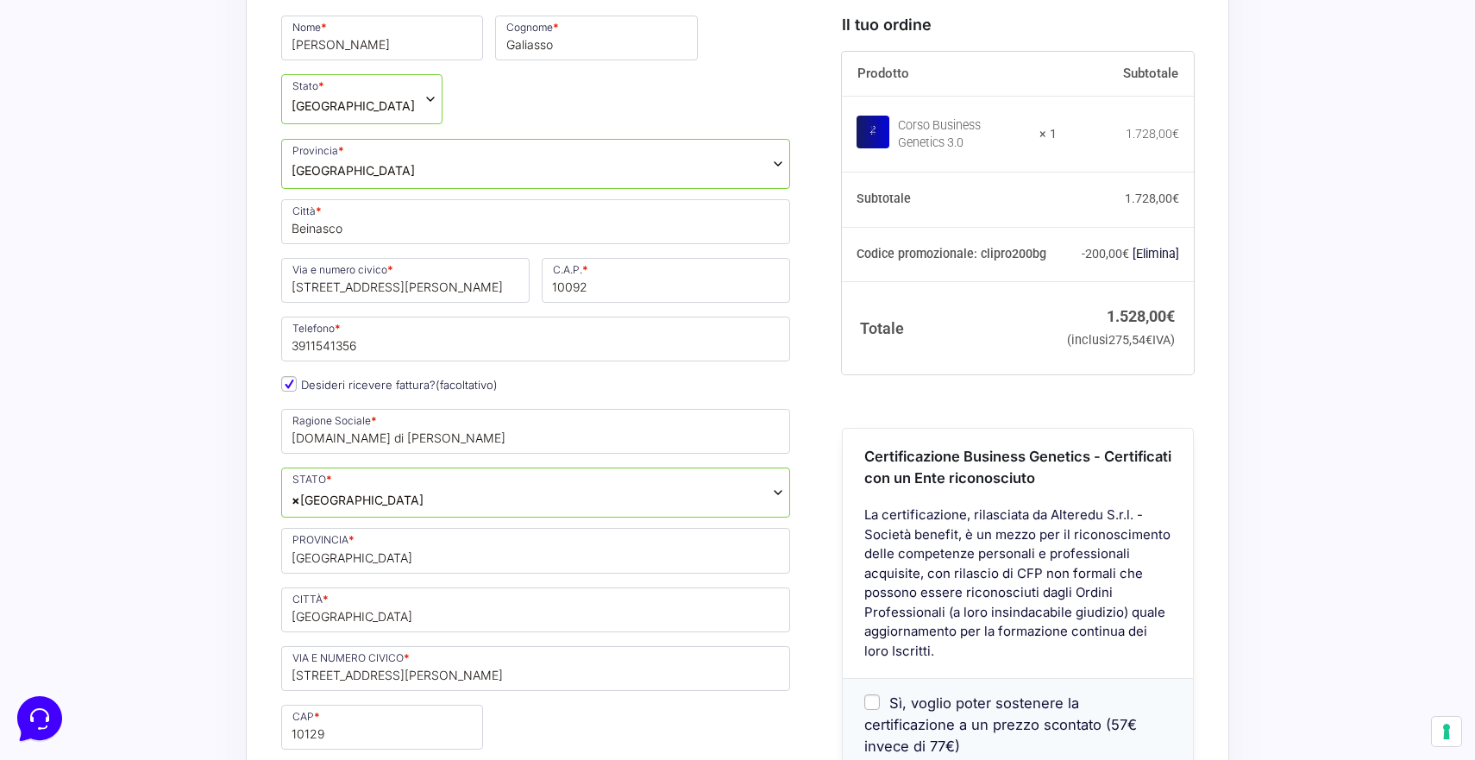
scroll to position [707, 0]
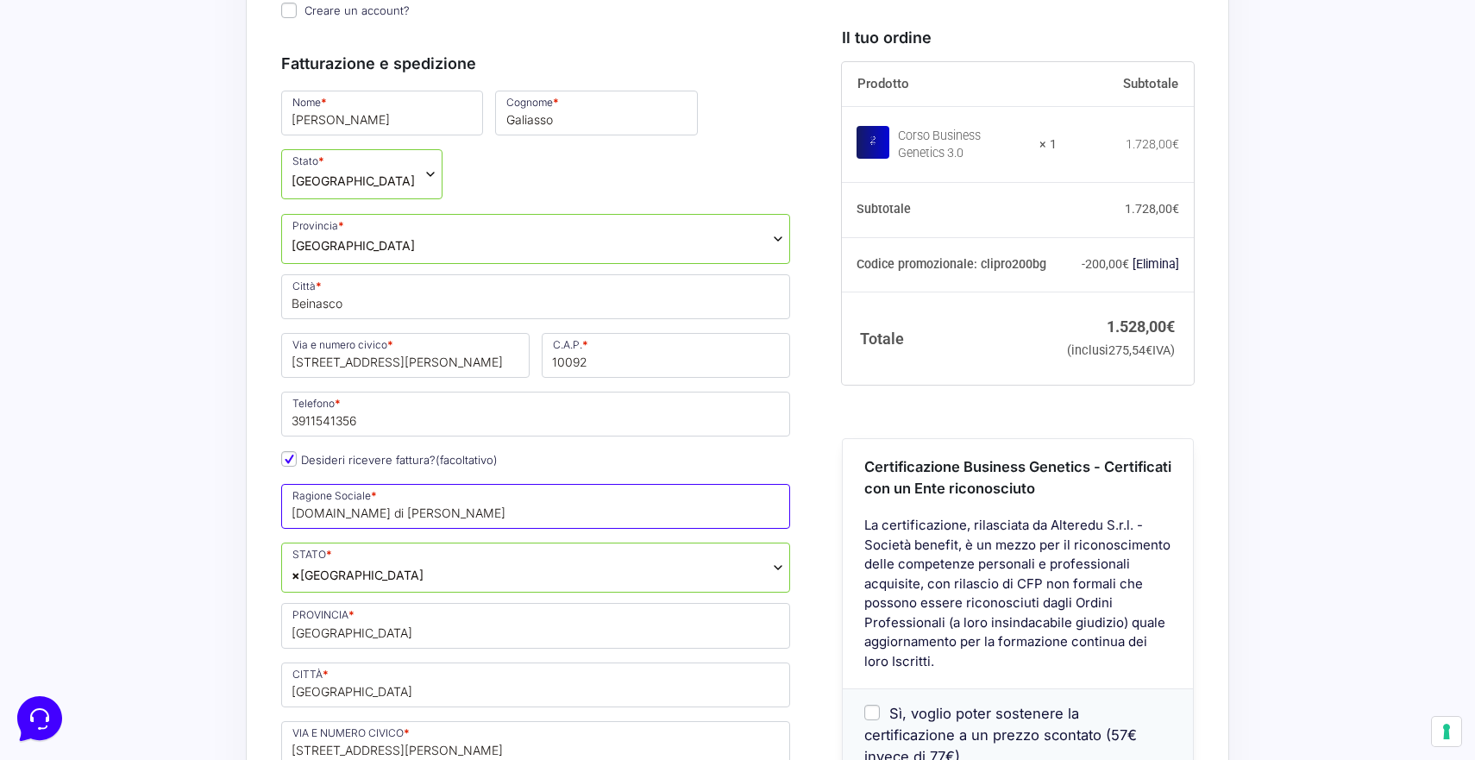
click at [496, 484] on input "[DOMAIN_NAME] di [PERSON_NAME]" at bounding box center [535, 506] width 509 height 45
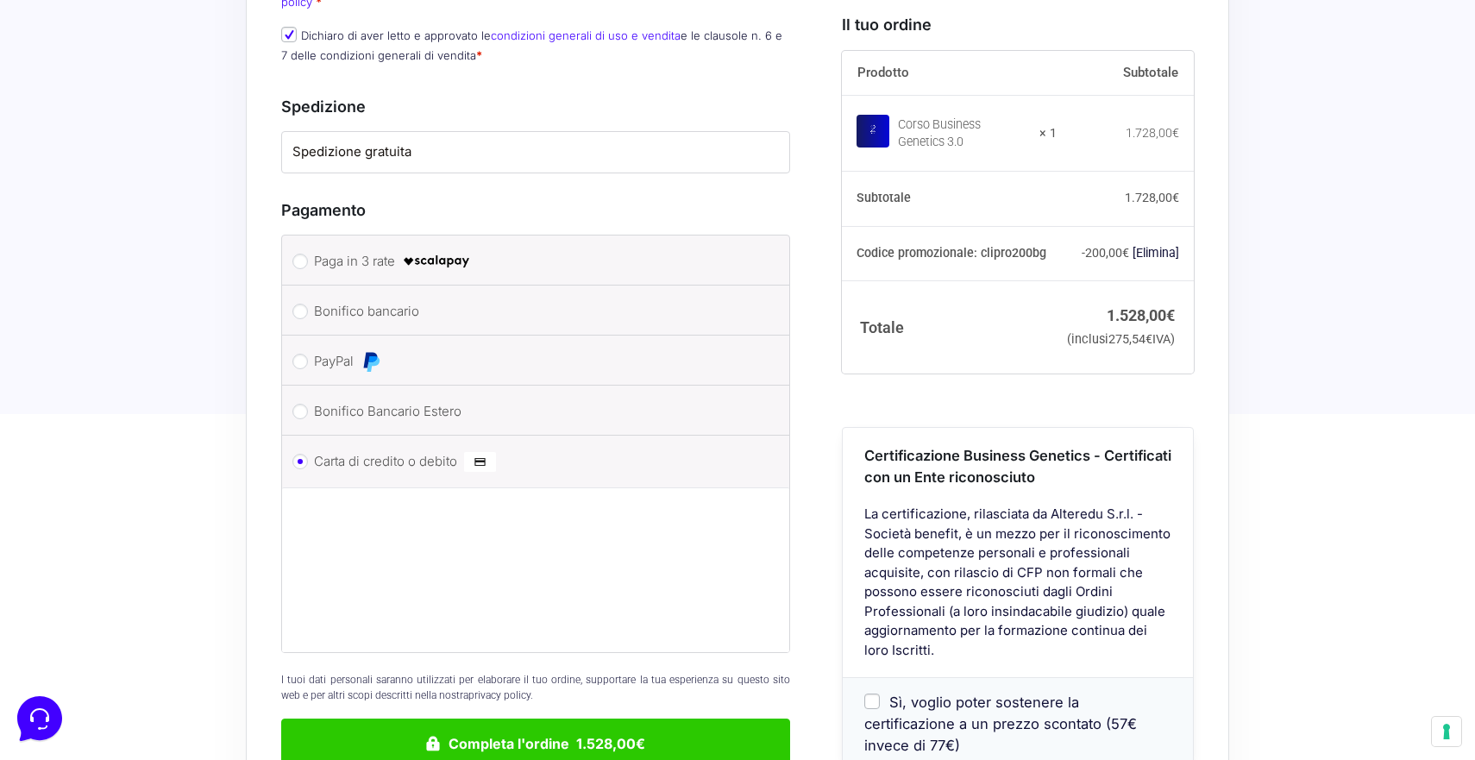
scroll to position [2052, 0]
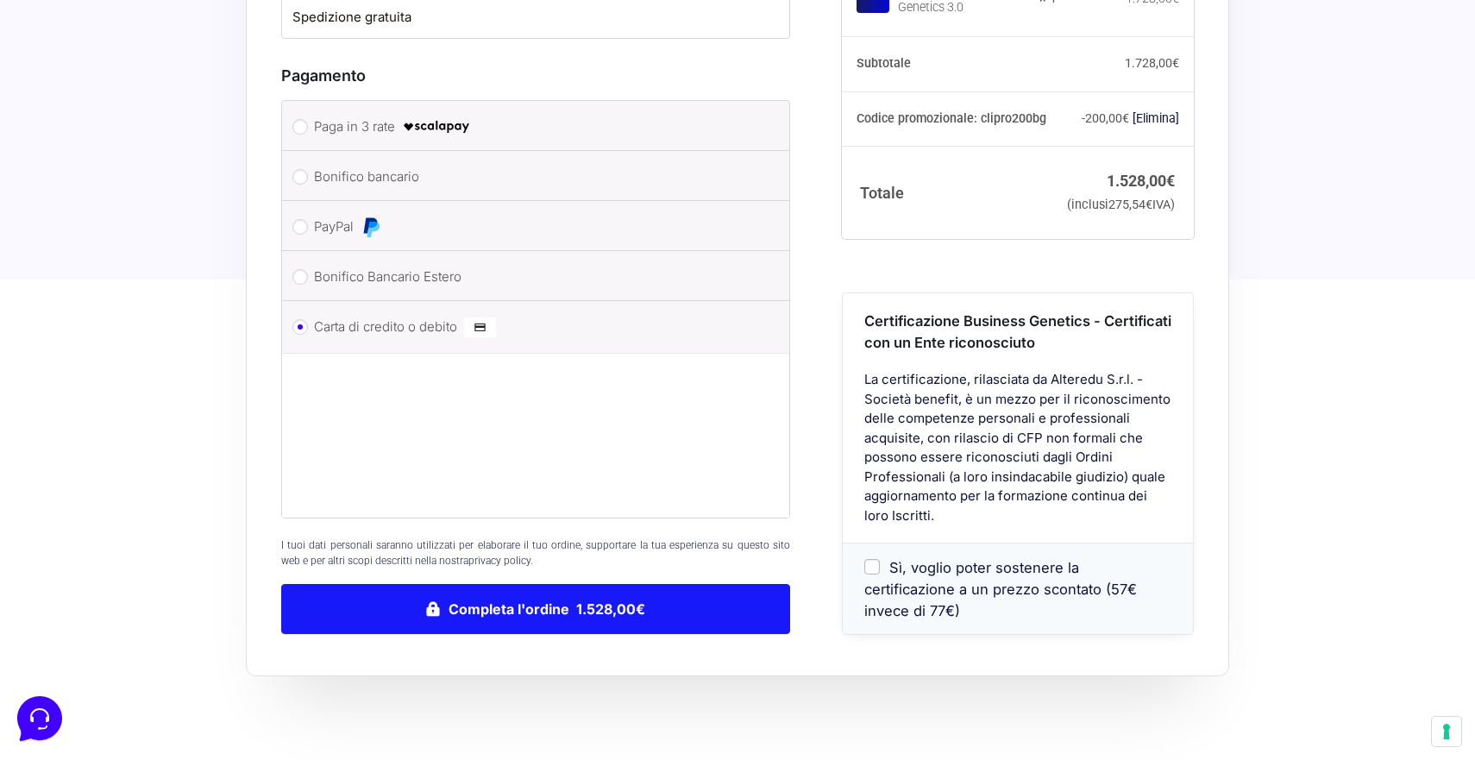
click at [420, 584] on button "Completa l'ordine 1.528,00€" at bounding box center [535, 609] width 509 height 50
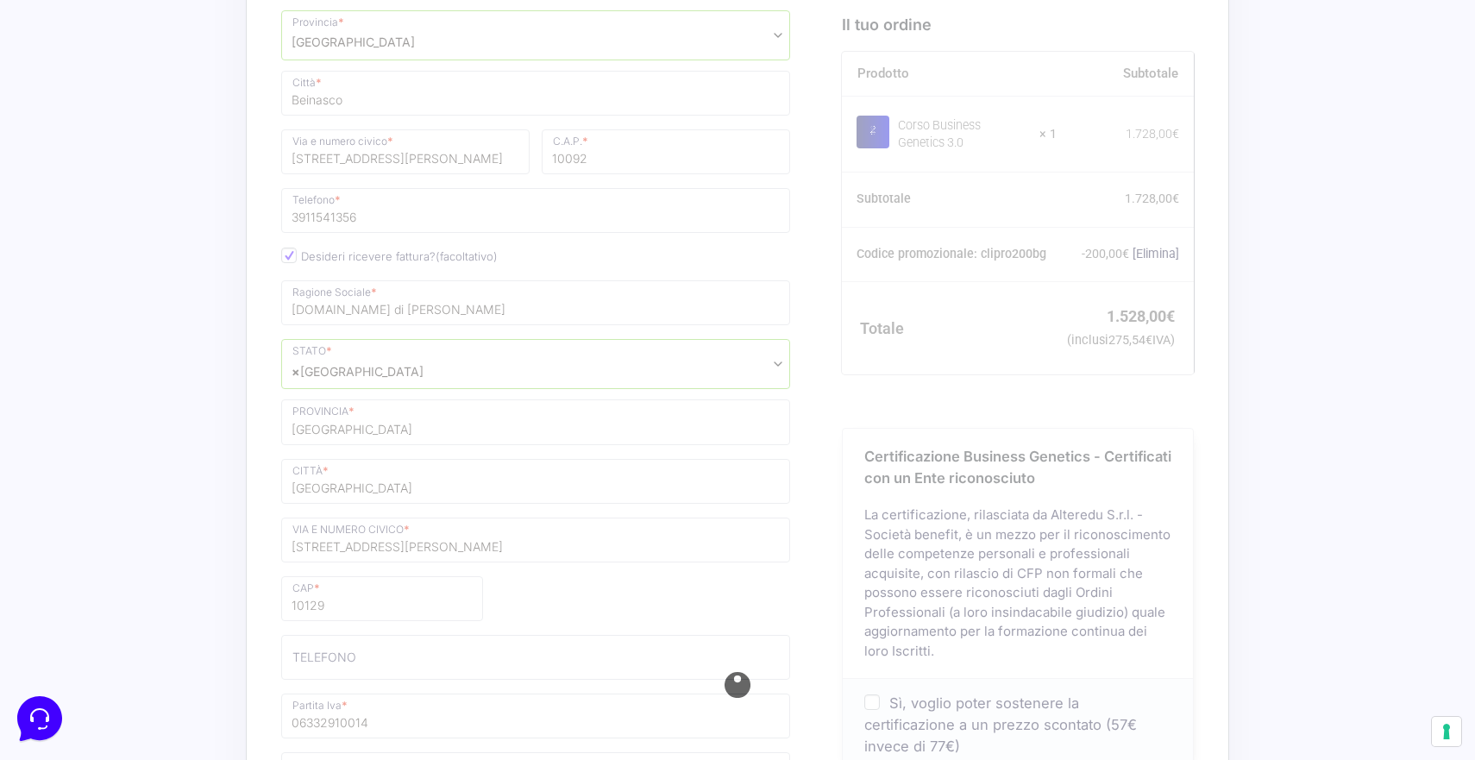
scroll to position [906, 0]
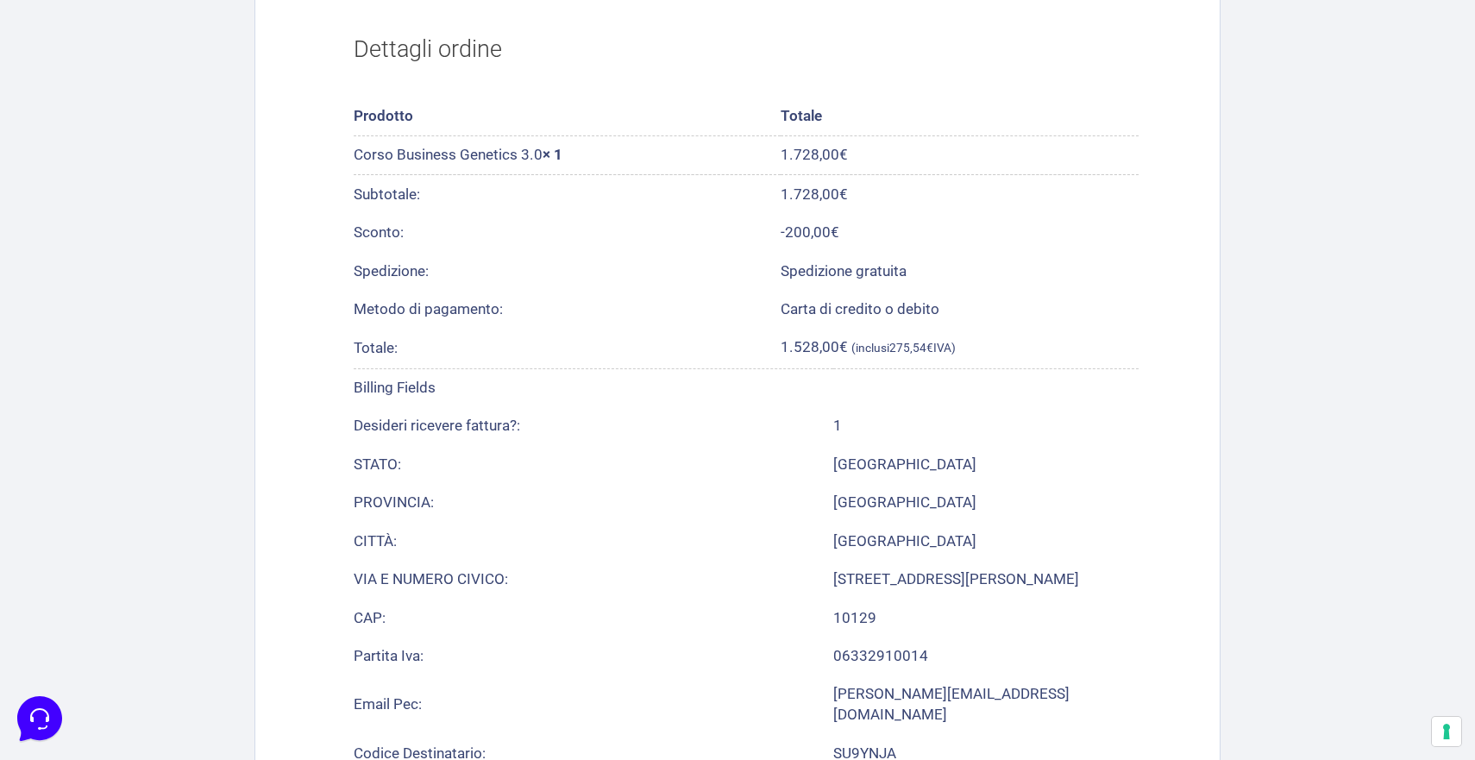
scroll to position [560, 0]
